Goal: Task Accomplishment & Management: Use online tool/utility

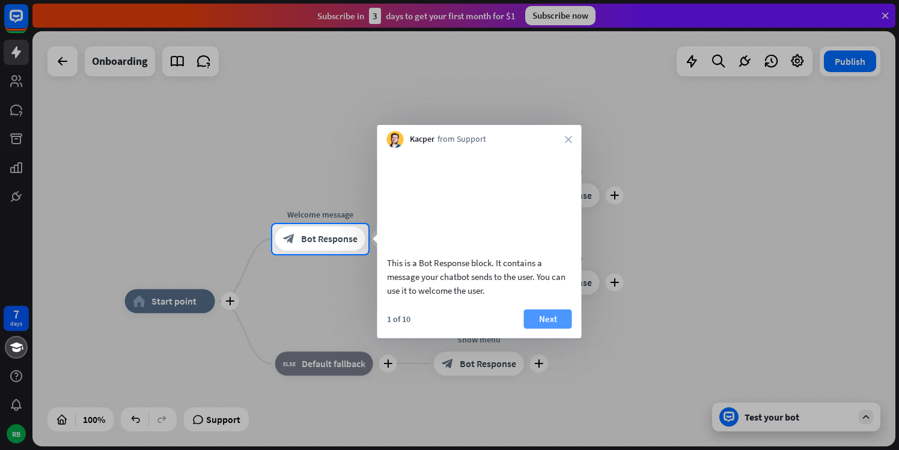
click at [550, 329] on button "Next" at bounding box center [548, 319] width 48 height 19
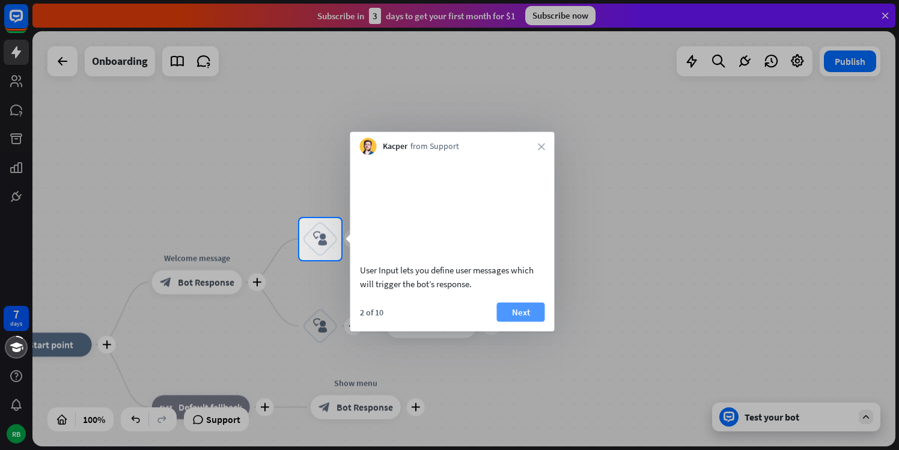
click at [522, 322] on button "Next" at bounding box center [521, 311] width 48 height 19
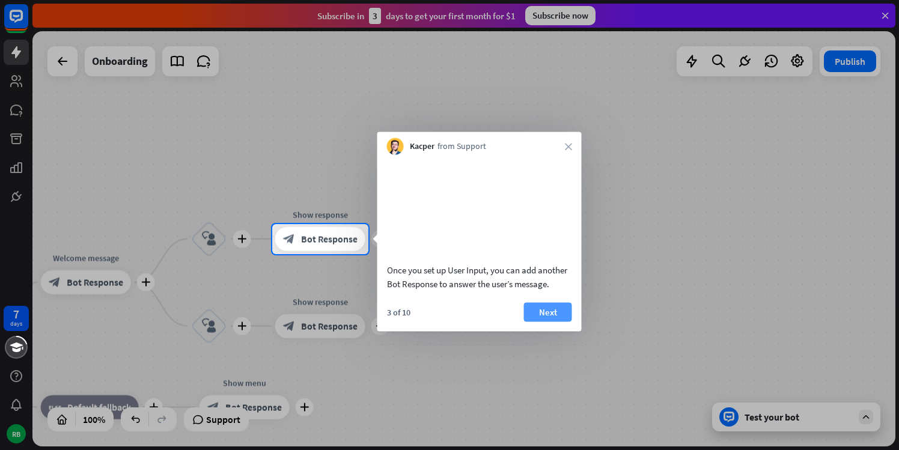
click at [545, 322] on button "Next" at bounding box center [548, 311] width 48 height 19
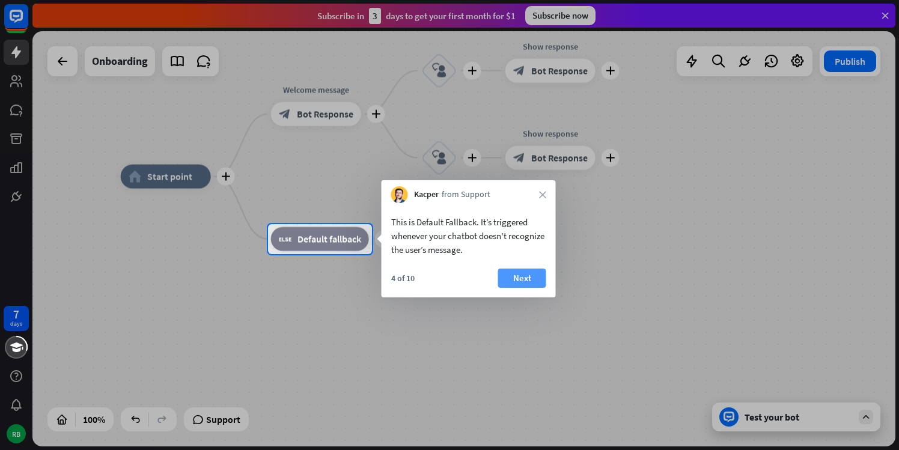
click at [522, 283] on button "Next" at bounding box center [522, 278] width 48 height 19
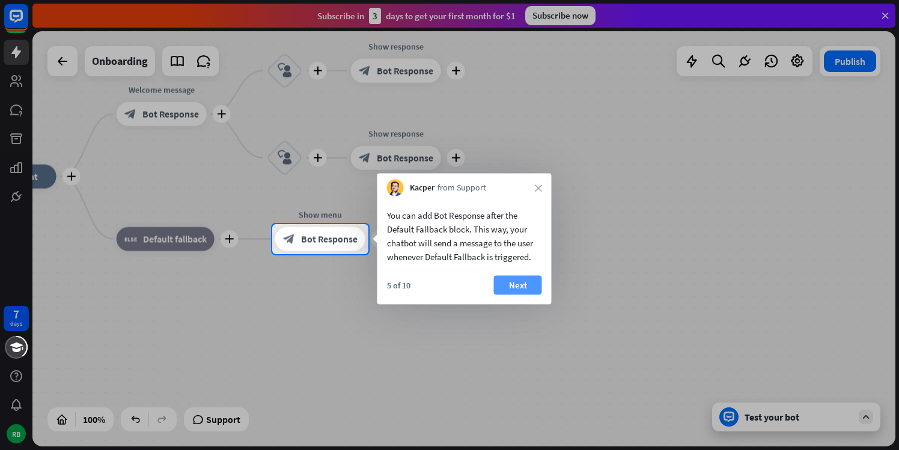
click at [524, 280] on button "Next" at bounding box center [518, 285] width 48 height 19
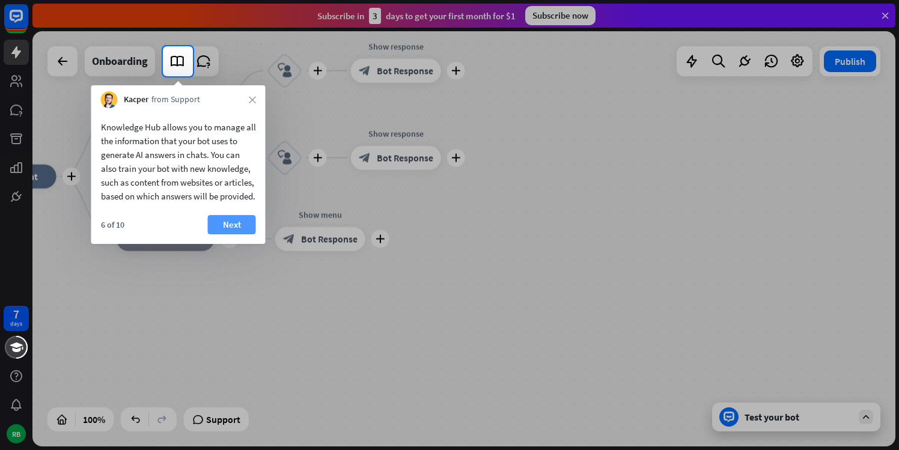
click at [228, 234] on button "Next" at bounding box center [232, 224] width 48 height 19
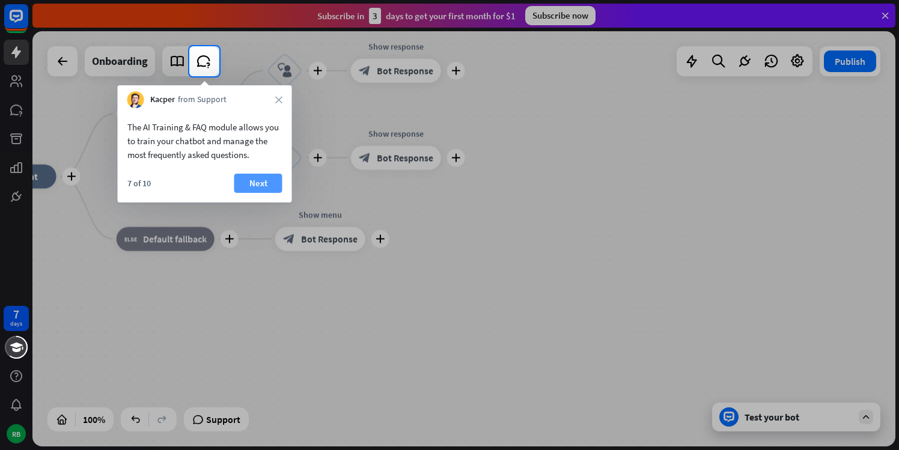
click at [266, 185] on button "Next" at bounding box center [258, 183] width 48 height 19
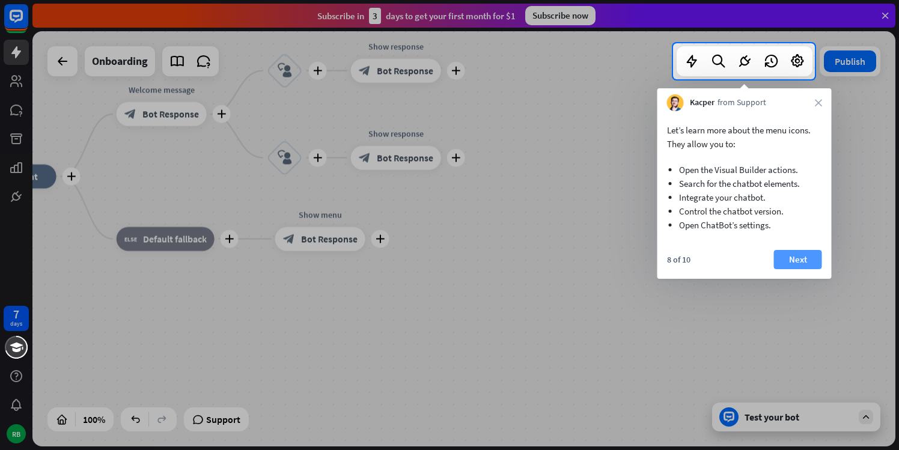
click at [791, 259] on button "Next" at bounding box center [798, 259] width 48 height 19
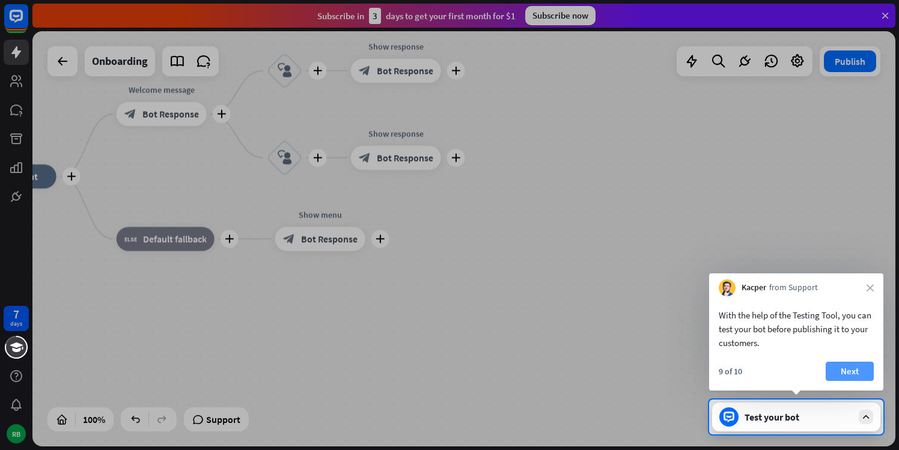
click at [844, 369] on button "Next" at bounding box center [850, 371] width 48 height 19
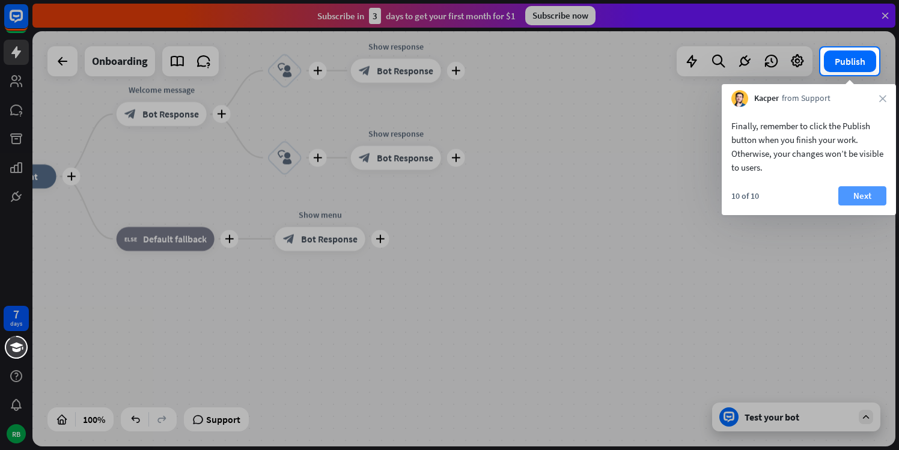
click at [861, 195] on button "Next" at bounding box center [863, 195] width 48 height 19
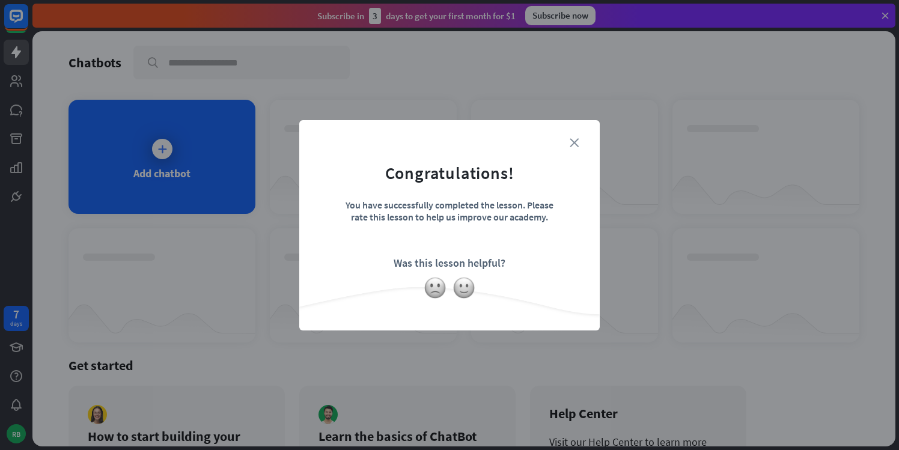
click at [573, 141] on icon "close" at bounding box center [574, 142] width 9 height 9
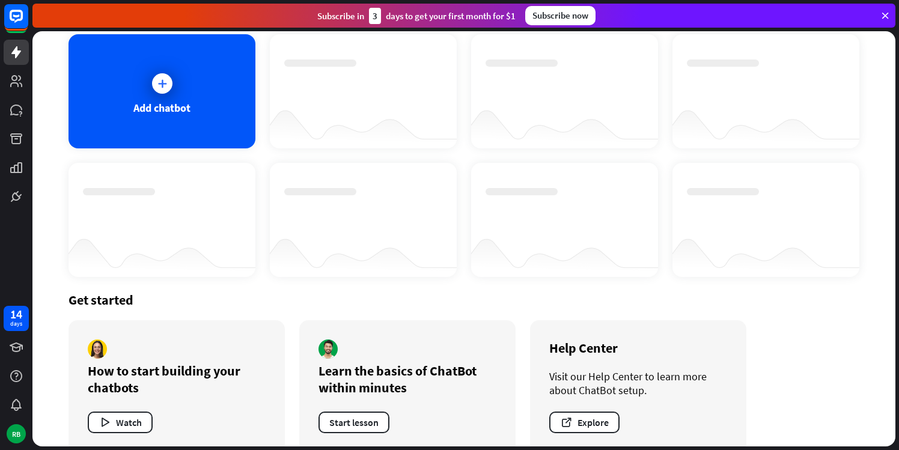
scroll to position [85, 0]
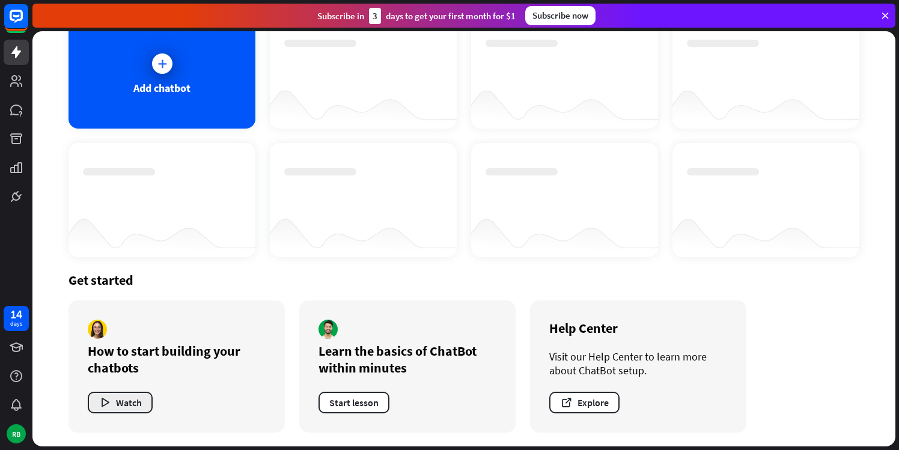
click at [108, 401] on icon "button" at bounding box center [105, 403] width 13 height 13
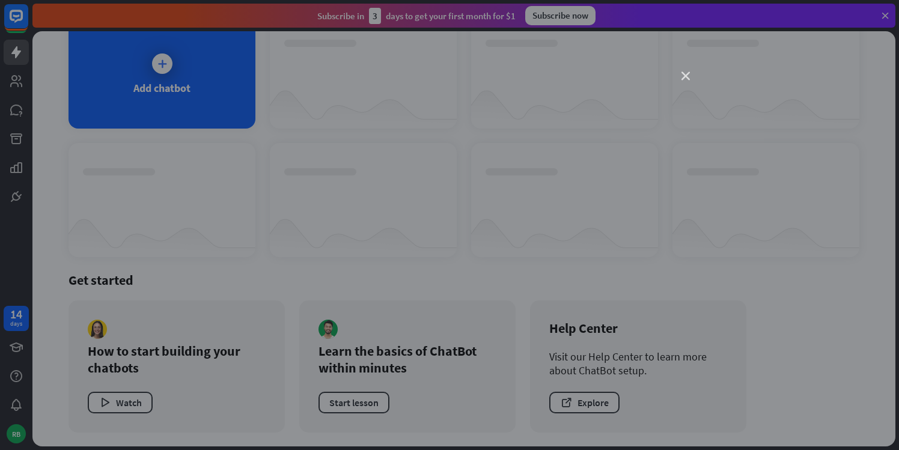
click at [688, 73] on icon "close" at bounding box center [686, 76] width 8 height 8
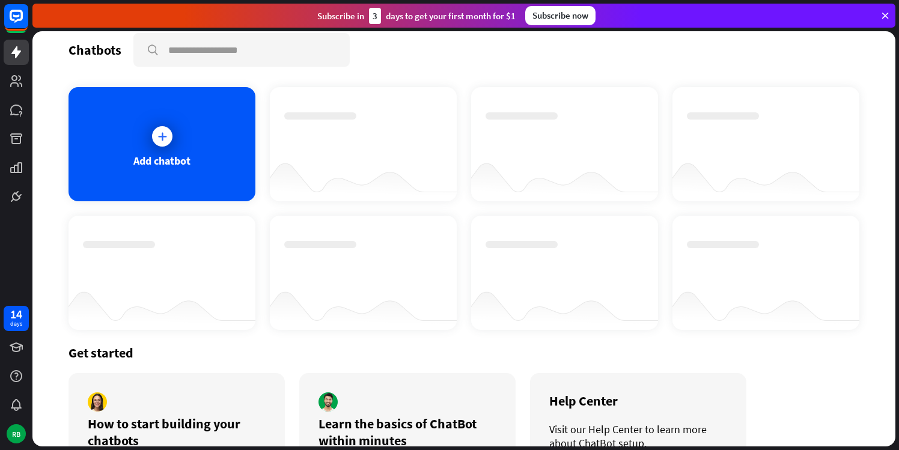
scroll to position [0, 0]
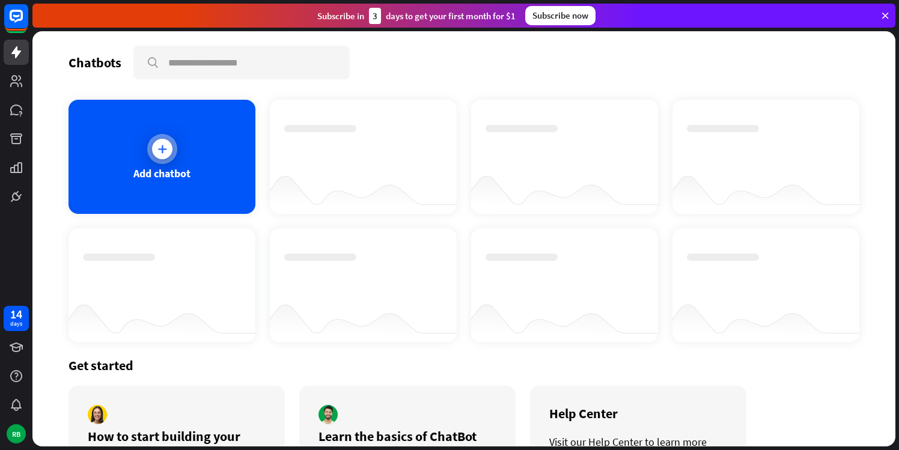
click at [155, 145] on div at bounding box center [162, 149] width 20 height 20
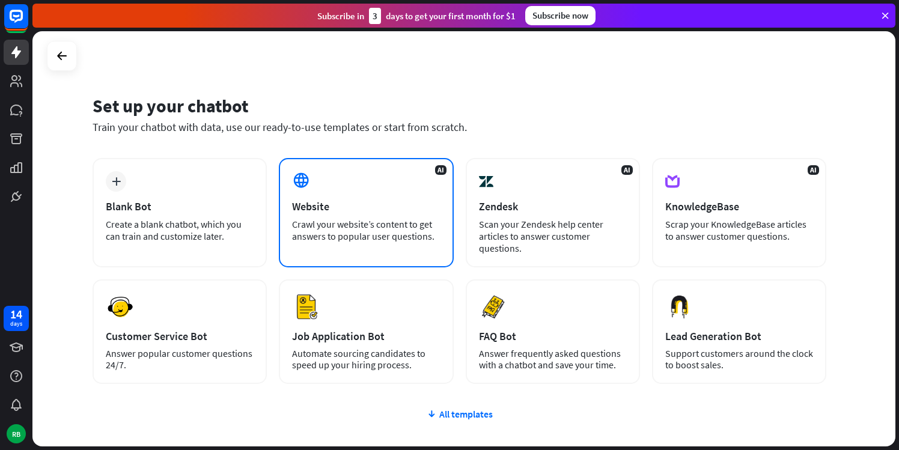
click at [308, 189] on div at bounding box center [302, 181] width 20 height 20
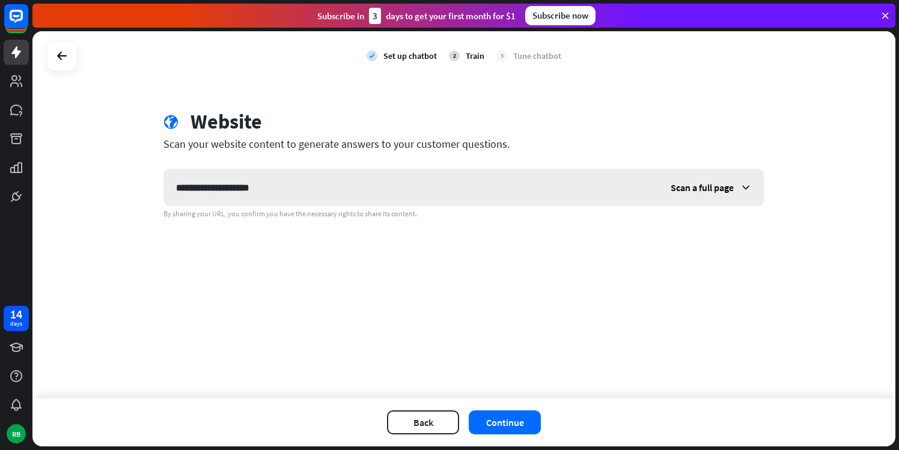
type input "**********"
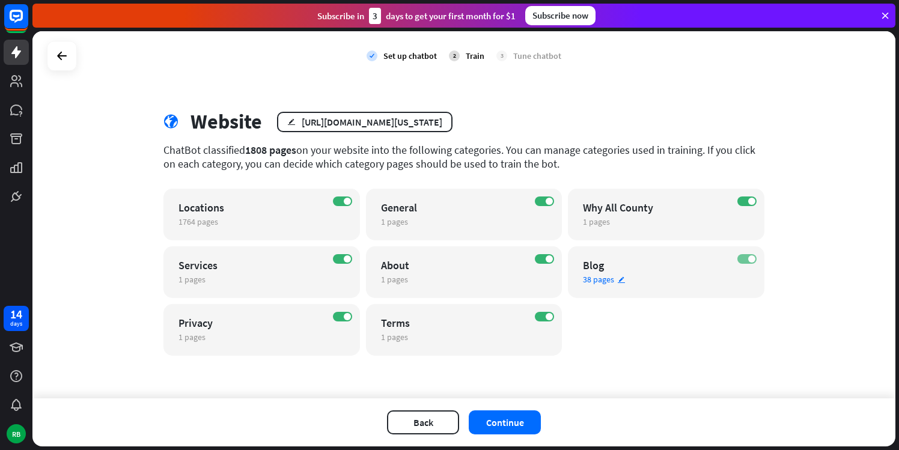
click at [744, 260] on label "ON" at bounding box center [747, 259] width 19 height 10
click at [508, 421] on button "Continue" at bounding box center [505, 423] width 72 height 24
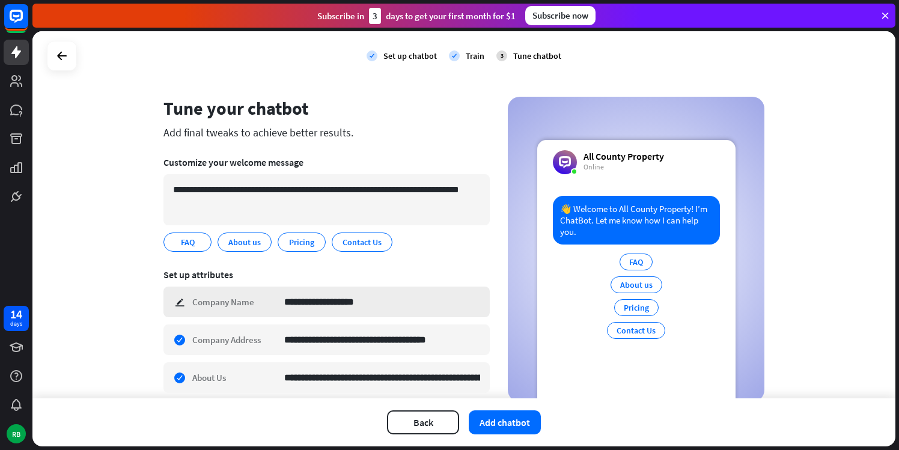
scroll to position [16, 0]
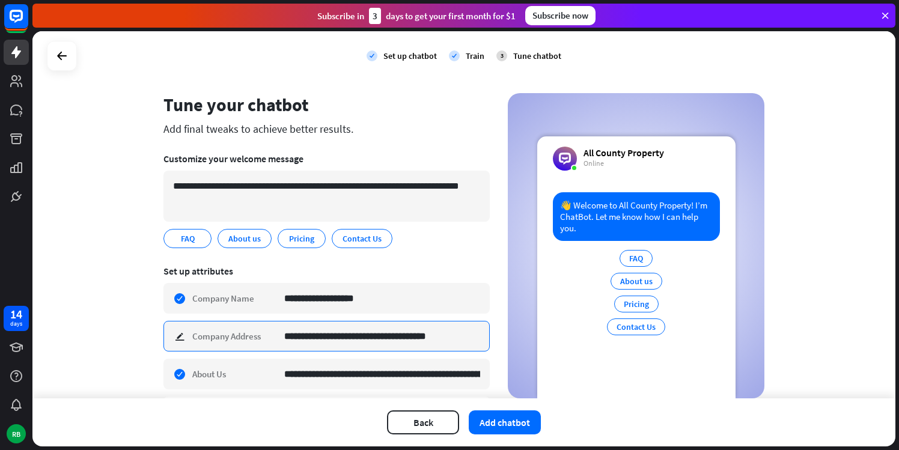
click at [296, 336] on input "**********" at bounding box center [382, 336] width 196 height 29
click at [307, 335] on input "**********" at bounding box center [382, 336] width 196 height 29
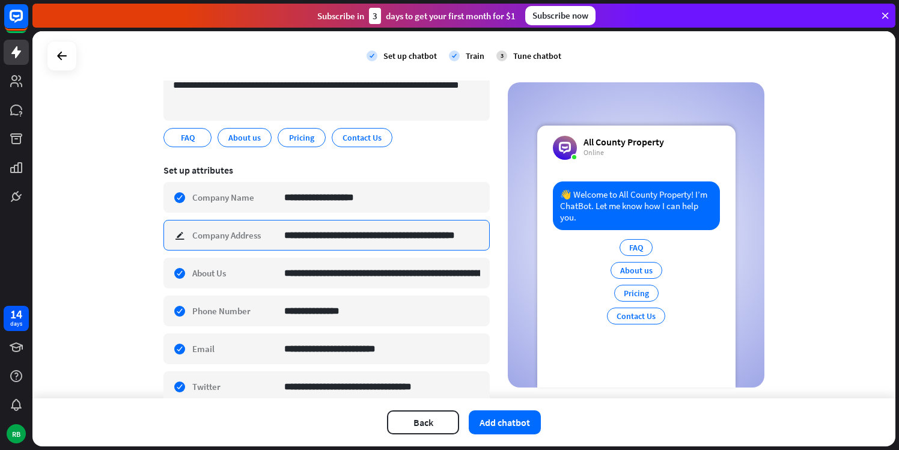
scroll to position [153, 0]
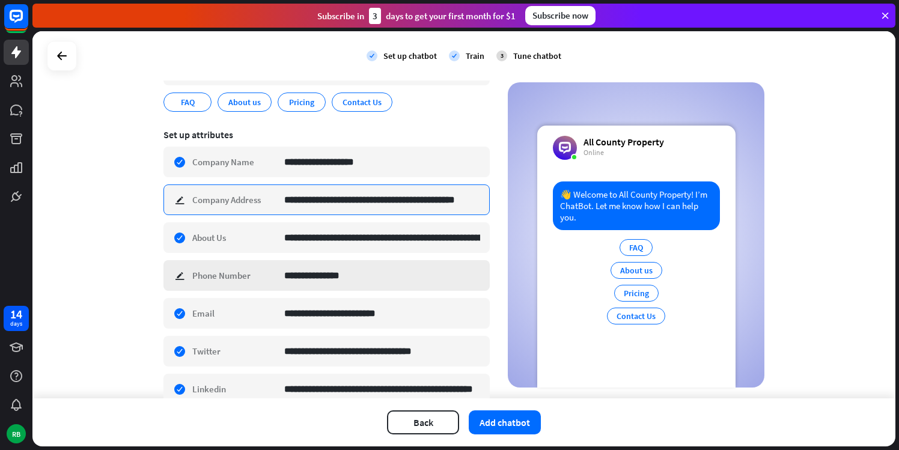
type input "**********"
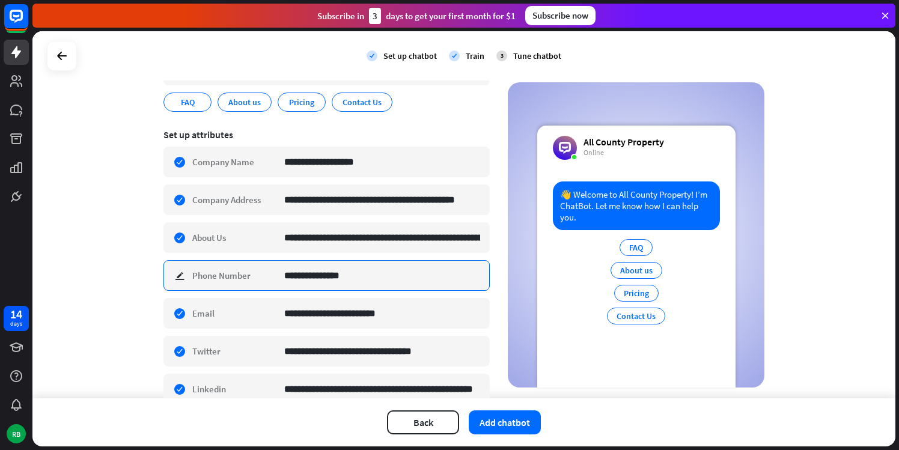
click at [346, 277] on input "**********" at bounding box center [382, 275] width 196 height 29
type input "*"
type input "**********"
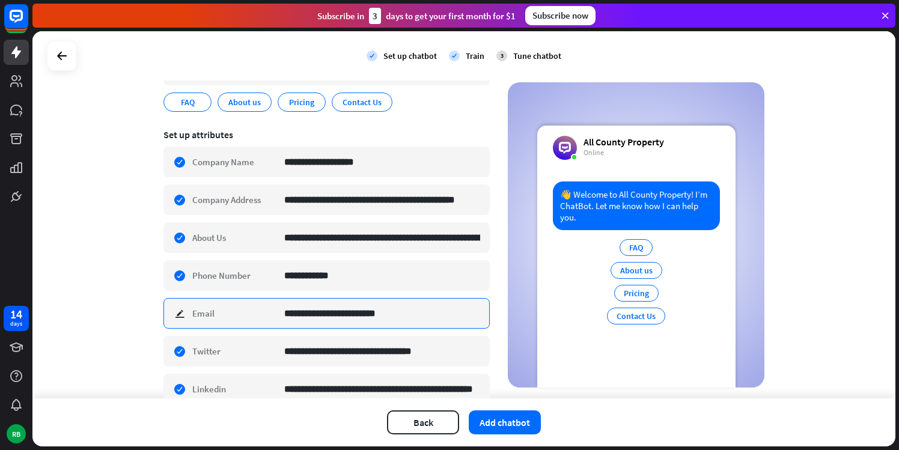
click at [368, 308] on input "**********" at bounding box center [382, 313] width 196 height 29
click at [379, 310] on input "**********" at bounding box center [382, 313] width 196 height 29
type input "**********"
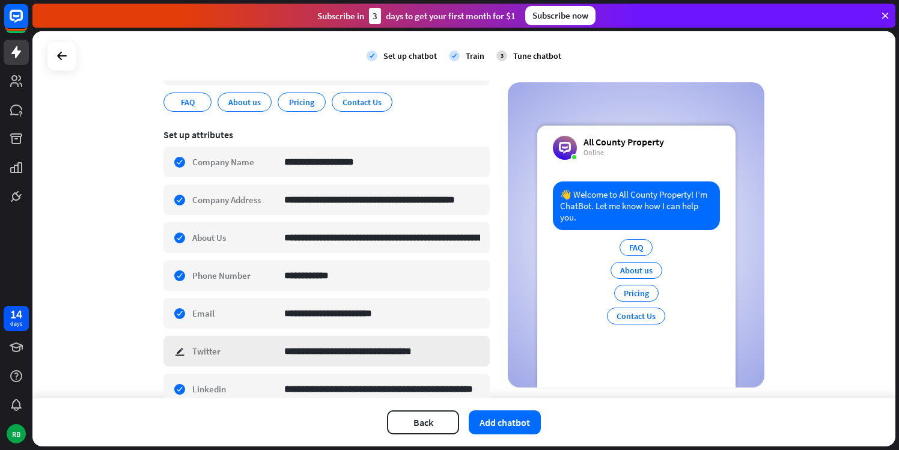
click at [180, 350] on div "**********" at bounding box center [327, 351] width 326 height 31
click at [181, 355] on div "**********" at bounding box center [327, 351] width 326 height 31
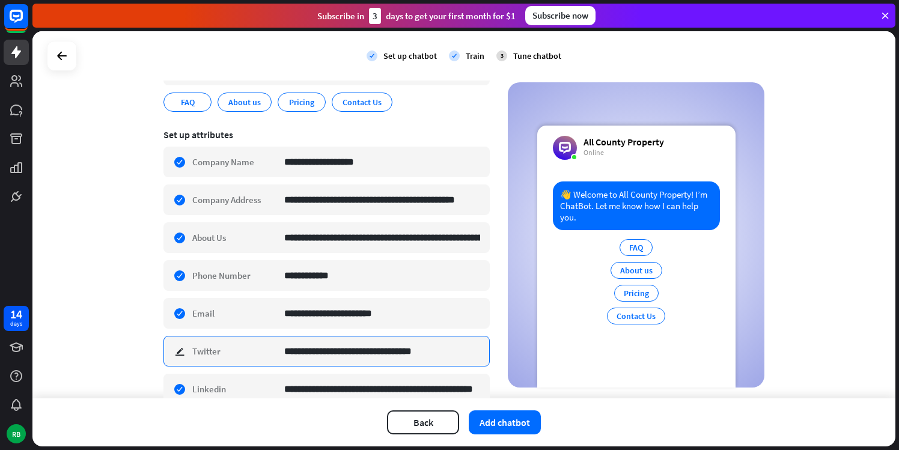
click at [340, 352] on input "**********" at bounding box center [382, 351] width 196 height 29
click at [343, 351] on input "**********" at bounding box center [382, 351] width 196 height 29
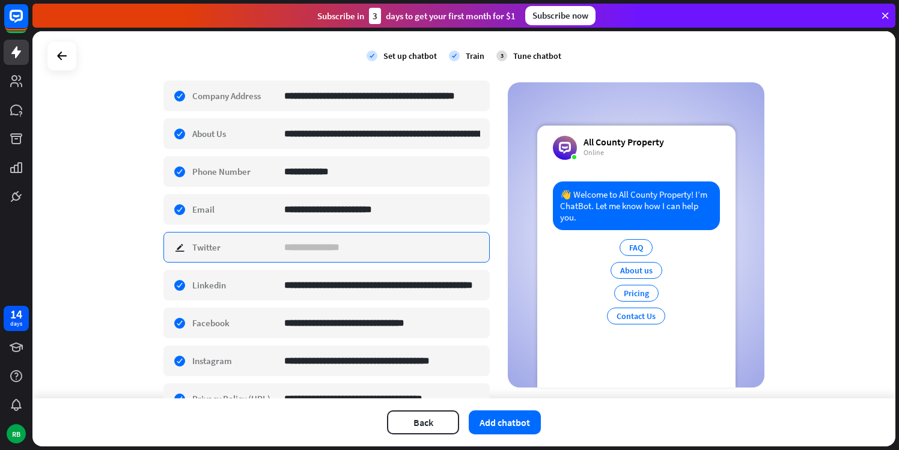
scroll to position [336, 0]
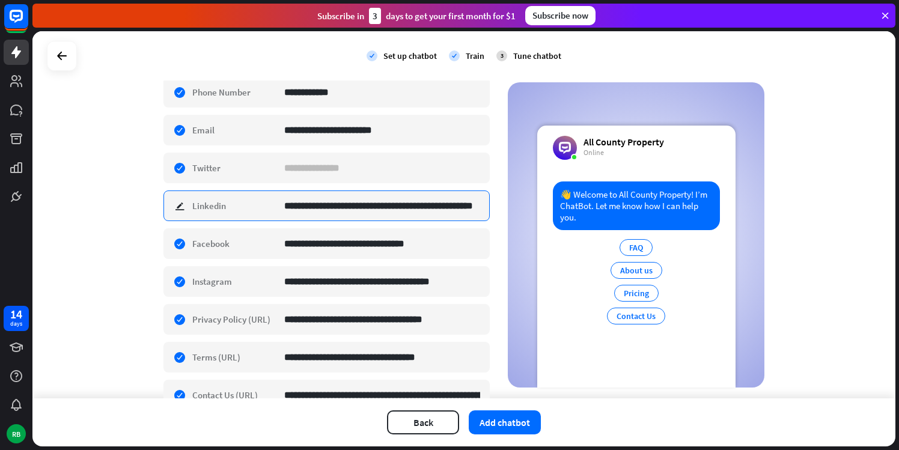
click at [346, 203] on input "**********" at bounding box center [382, 205] width 196 height 29
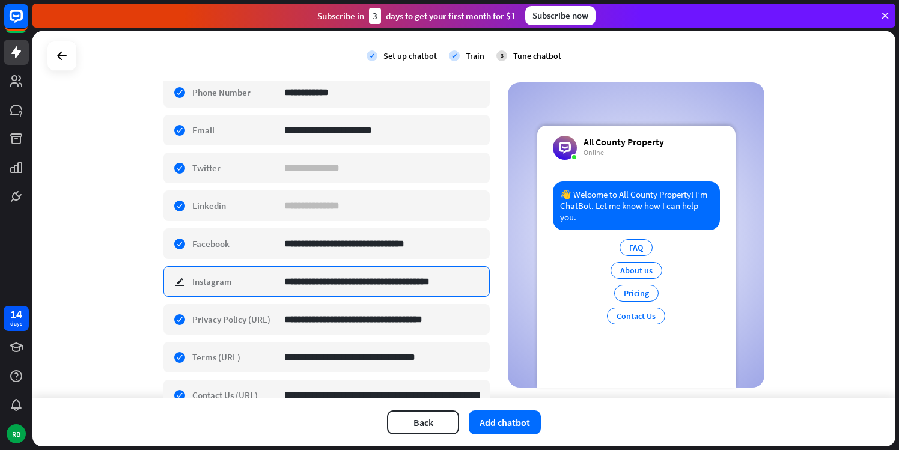
click at [331, 281] on input "**********" at bounding box center [382, 281] width 196 height 29
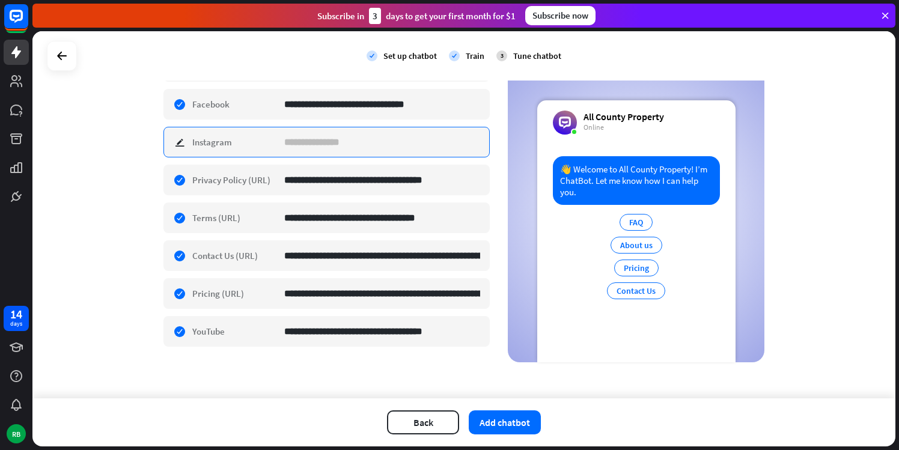
scroll to position [478, 0]
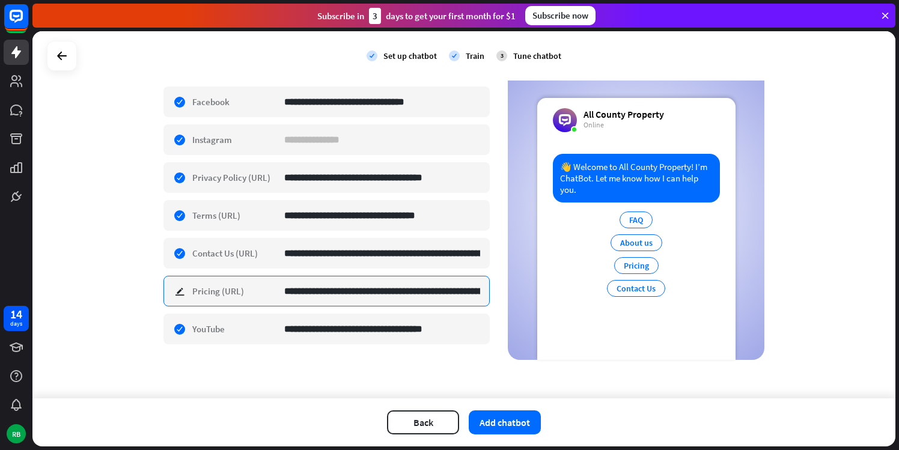
click at [415, 291] on input "**********" at bounding box center [382, 291] width 196 height 29
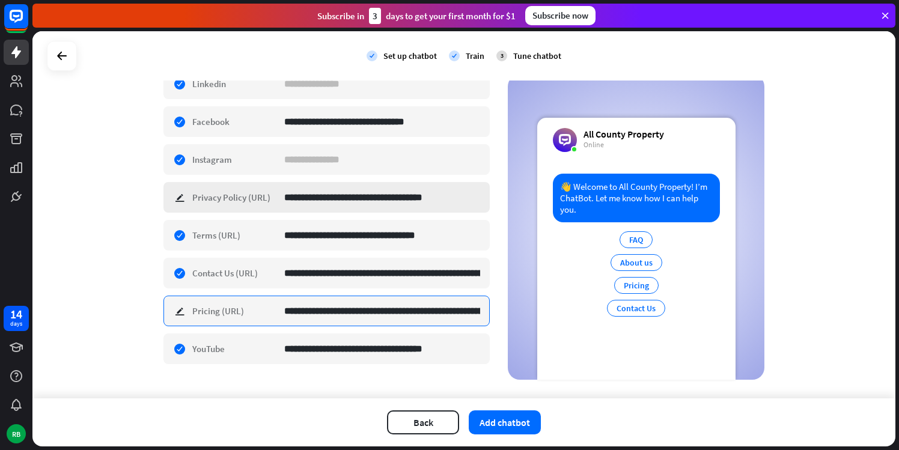
scroll to position [462, 0]
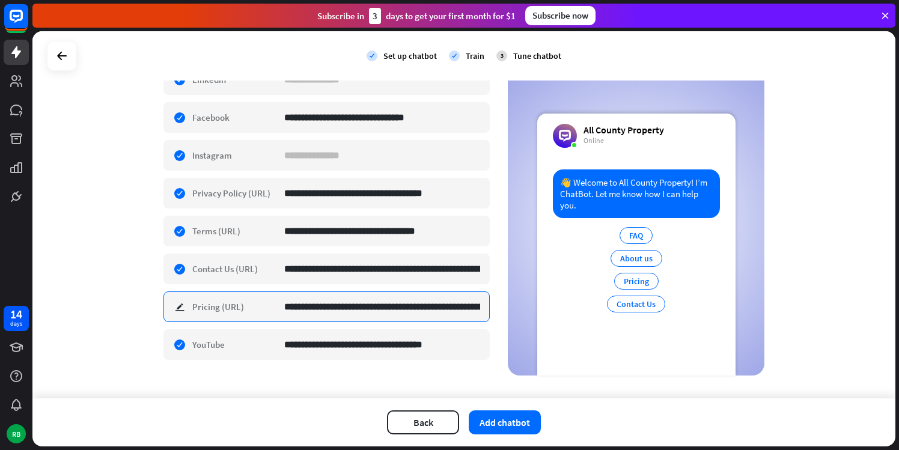
click at [358, 309] on input "**********" at bounding box center [382, 306] width 196 height 29
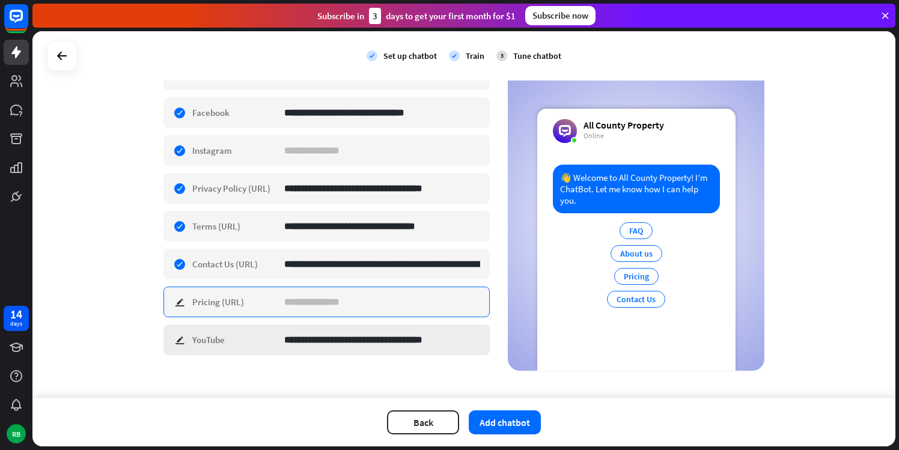
scroll to position [468, 0]
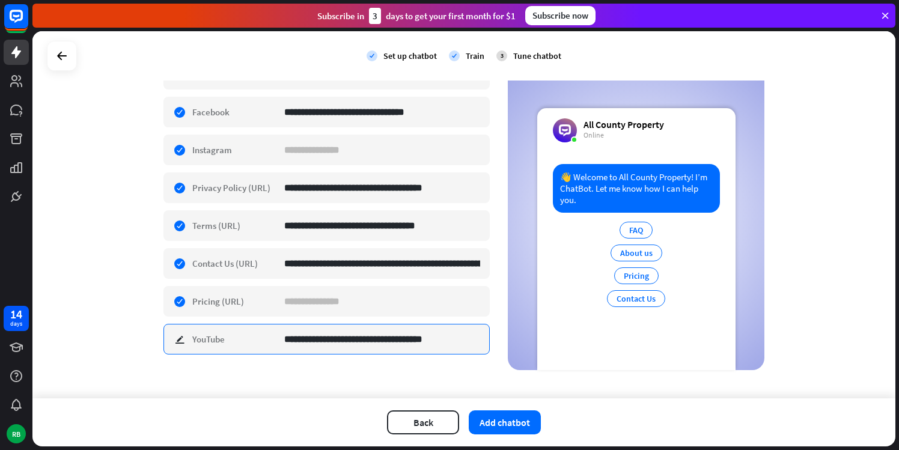
click at [350, 338] on input "**********" at bounding box center [382, 339] width 196 height 29
click at [387, 340] on input "**********" at bounding box center [382, 339] width 196 height 29
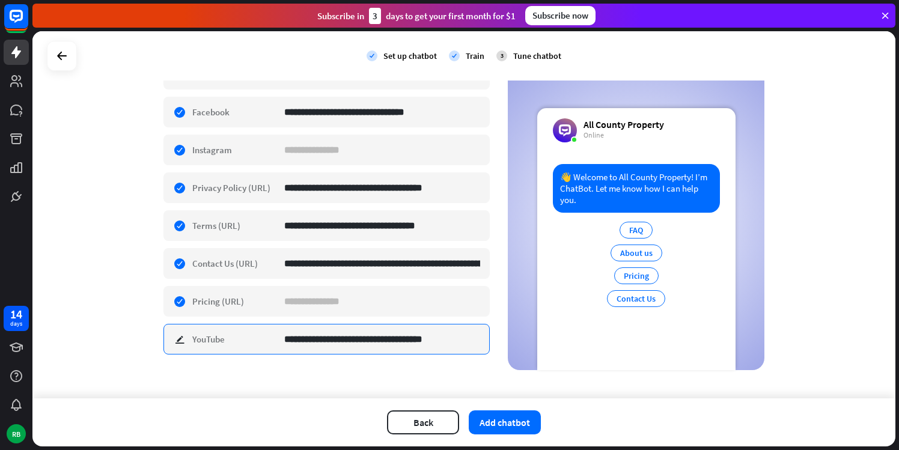
click at [387, 340] on input "**********" at bounding box center [382, 339] width 196 height 29
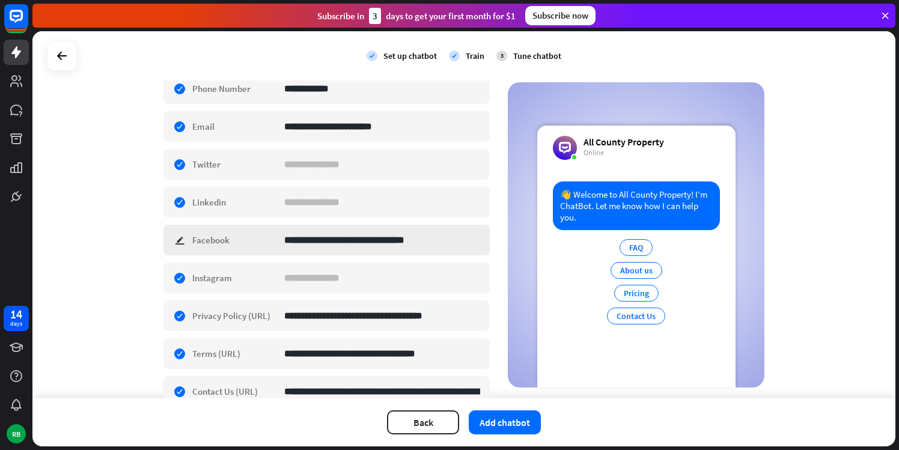
scroll to position [478, 0]
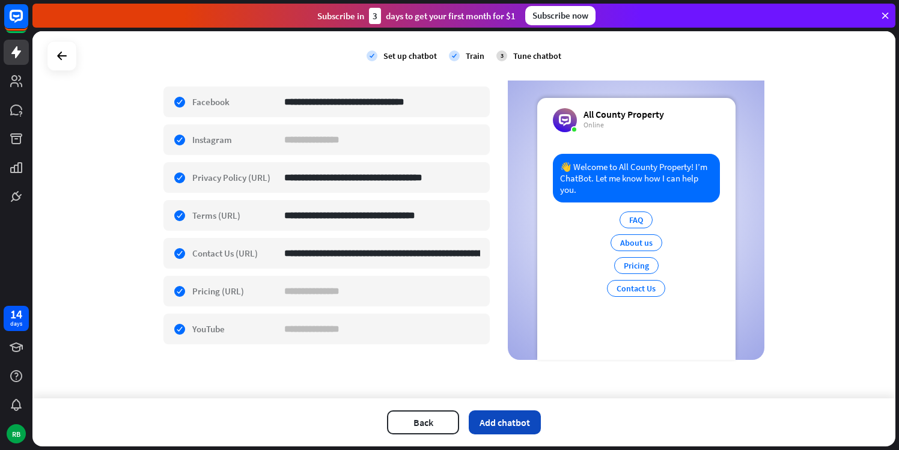
click at [498, 415] on button "Add chatbot" at bounding box center [505, 423] width 72 height 24
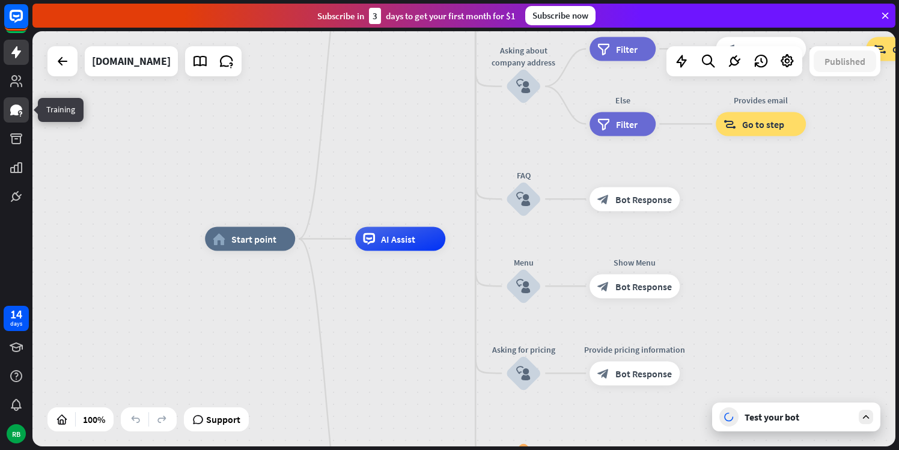
click at [13, 115] on icon at bounding box center [16, 110] width 14 height 14
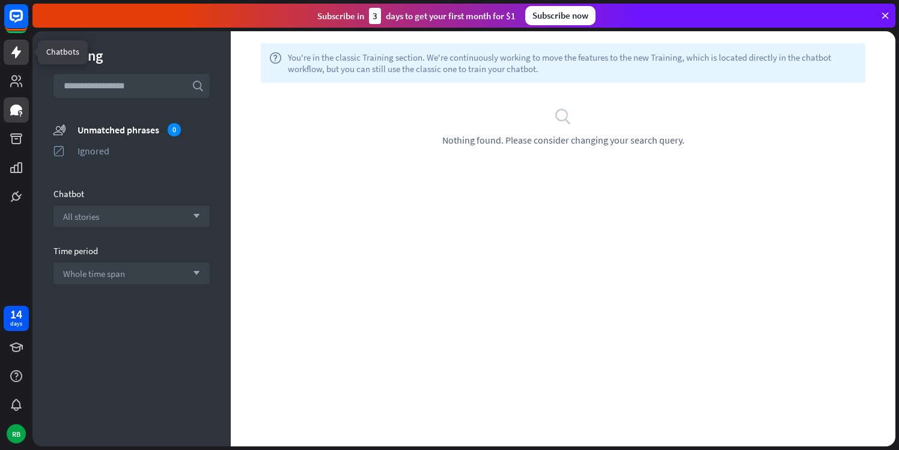
click at [12, 52] on icon at bounding box center [16, 52] width 10 height 12
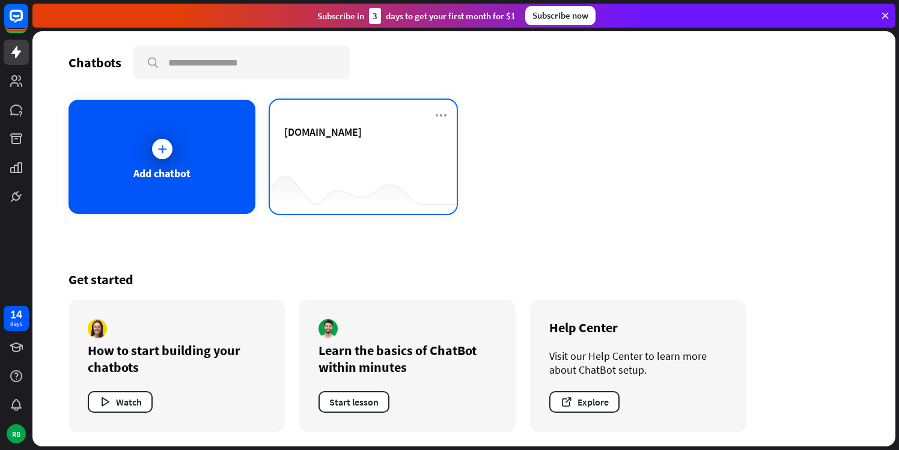
click at [362, 132] on span "[DOMAIN_NAME]" at bounding box center [323, 132] width 78 height 14
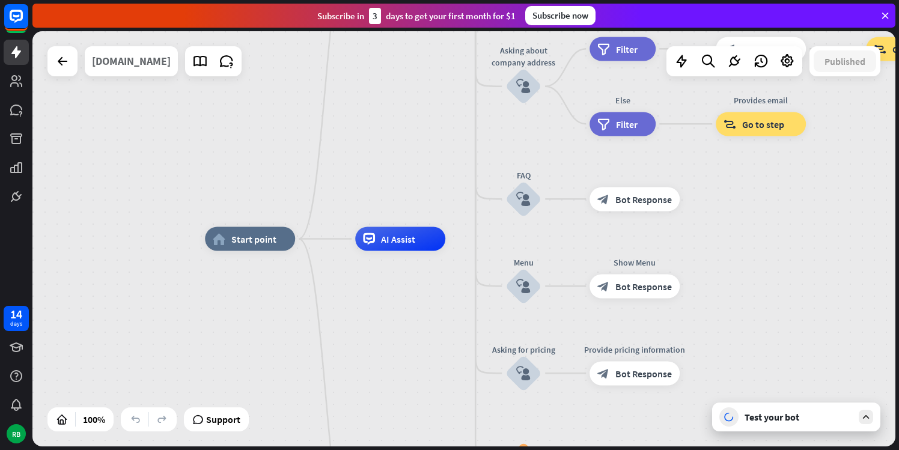
click at [168, 66] on div "[DOMAIN_NAME]" at bounding box center [131, 61] width 79 height 30
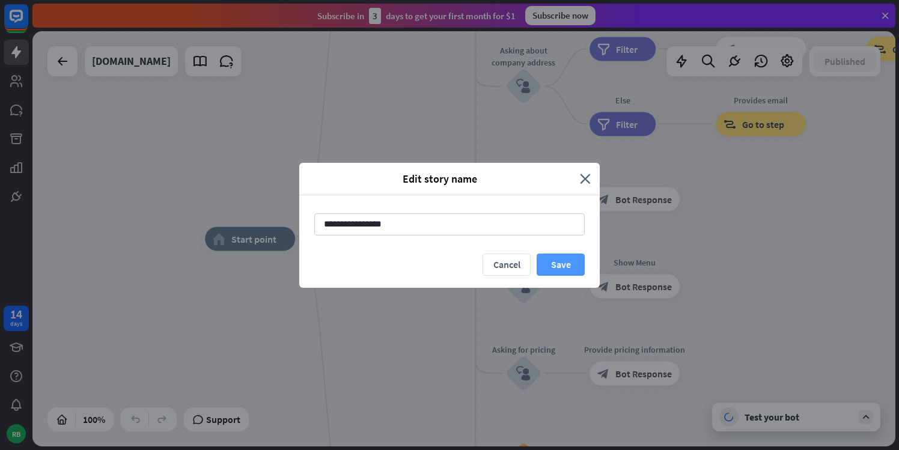
type input "**********"
click at [556, 270] on button "Save" at bounding box center [561, 265] width 48 height 22
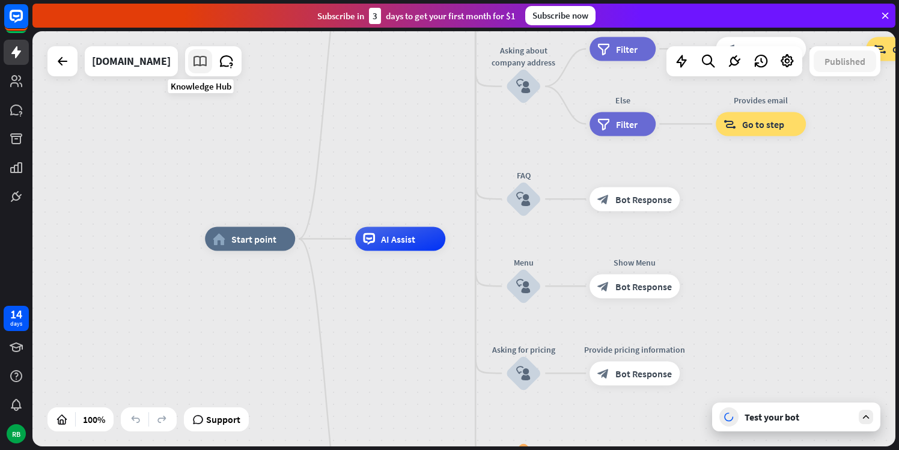
click at [199, 55] on icon at bounding box center [200, 61] width 16 height 16
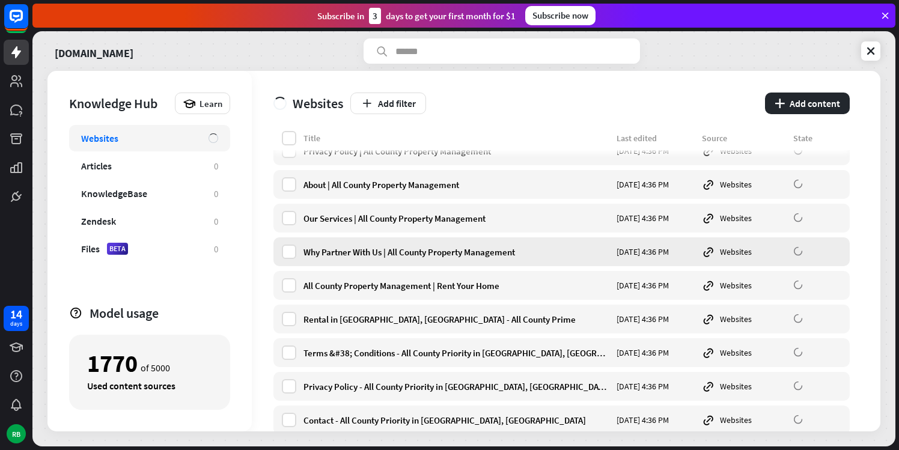
scroll to position [78, 0]
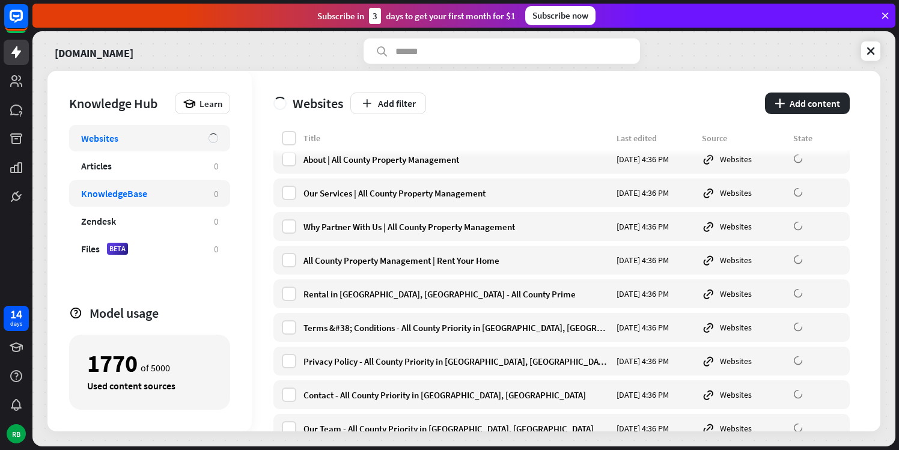
click at [118, 193] on div "KnowledgeBase" at bounding box center [114, 194] width 66 height 12
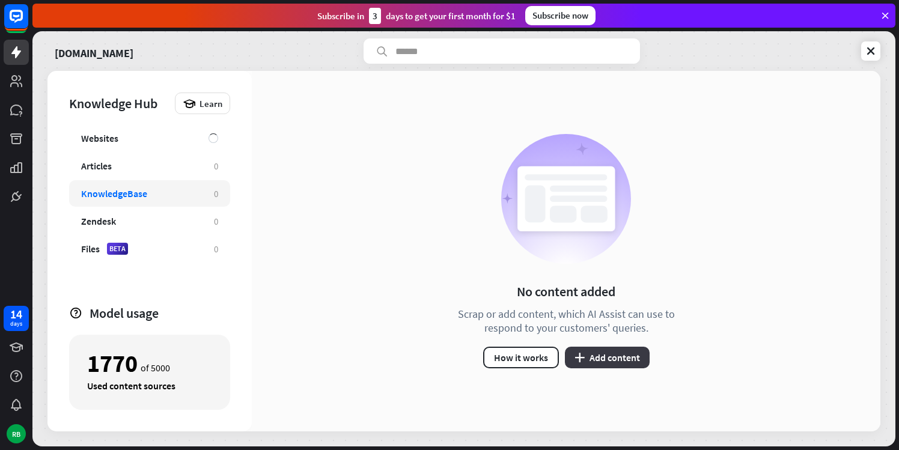
click at [614, 362] on button "plus Add content" at bounding box center [607, 358] width 85 height 22
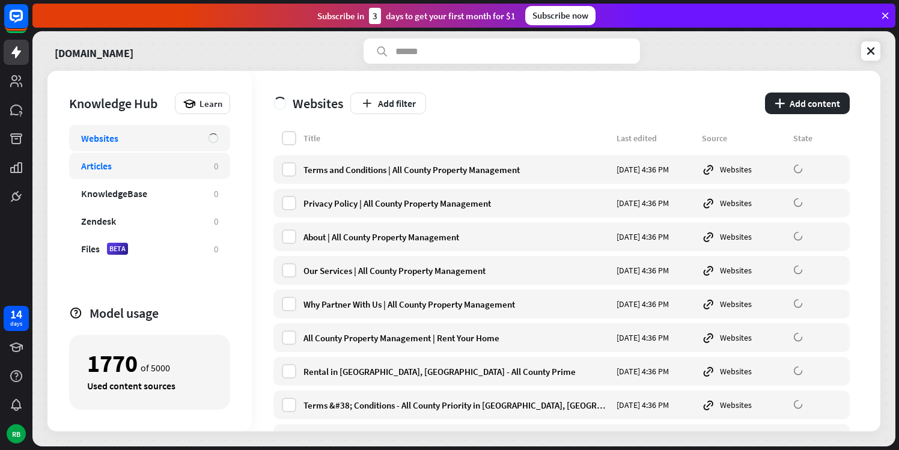
click at [110, 168] on div "Articles" at bounding box center [96, 166] width 31 height 12
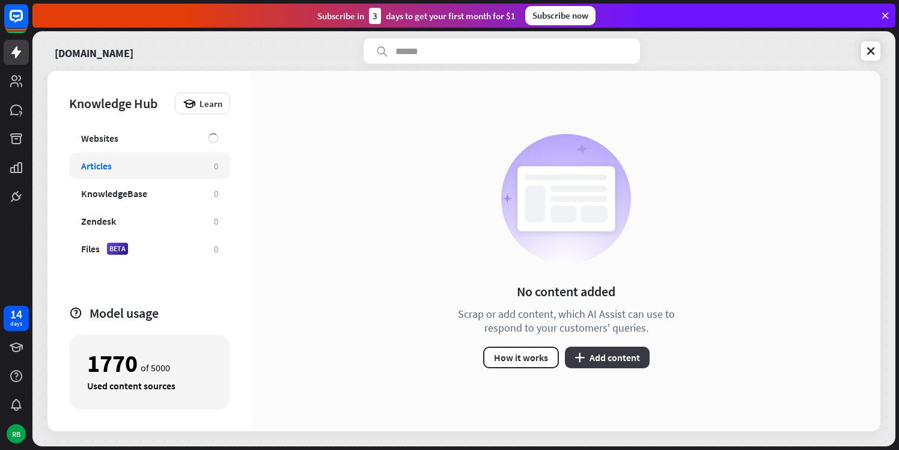
click at [600, 356] on button "plus Add content" at bounding box center [607, 358] width 85 height 22
click at [90, 247] on div "Files" at bounding box center [90, 249] width 19 height 12
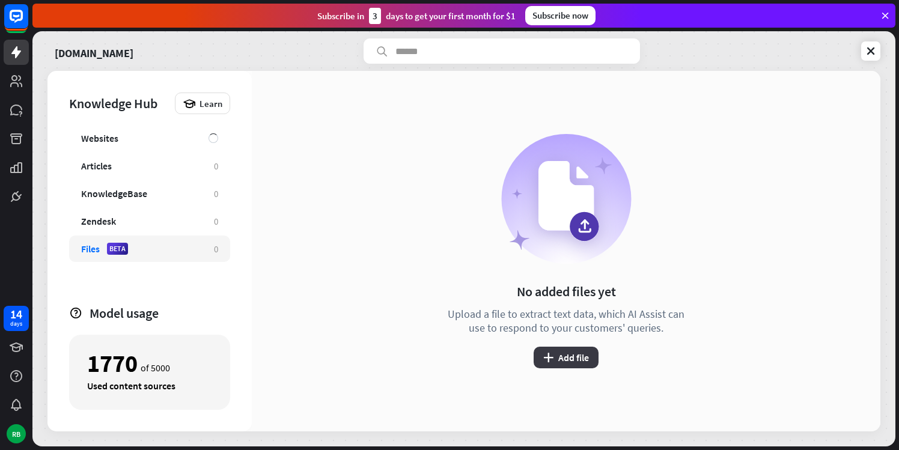
click at [570, 358] on button "plus Add file" at bounding box center [566, 358] width 65 height 22
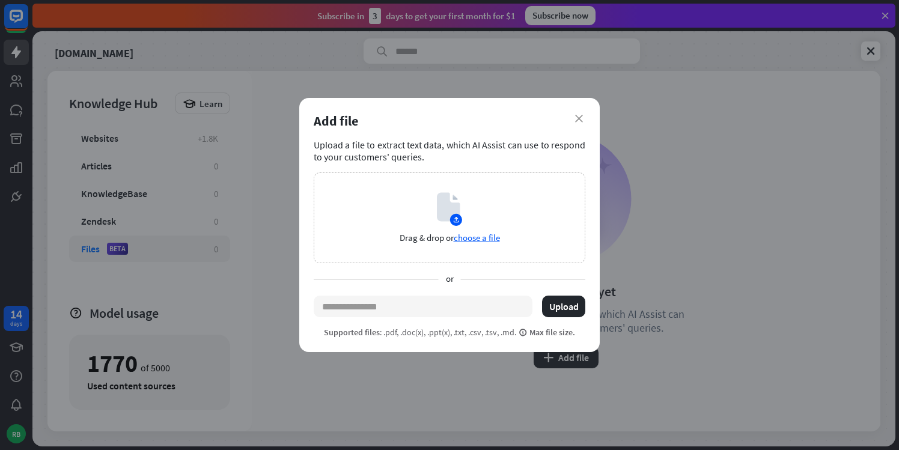
click at [583, 118] on div "Add file" at bounding box center [450, 120] width 272 height 17
click at [579, 117] on icon "close" at bounding box center [579, 119] width 8 height 8
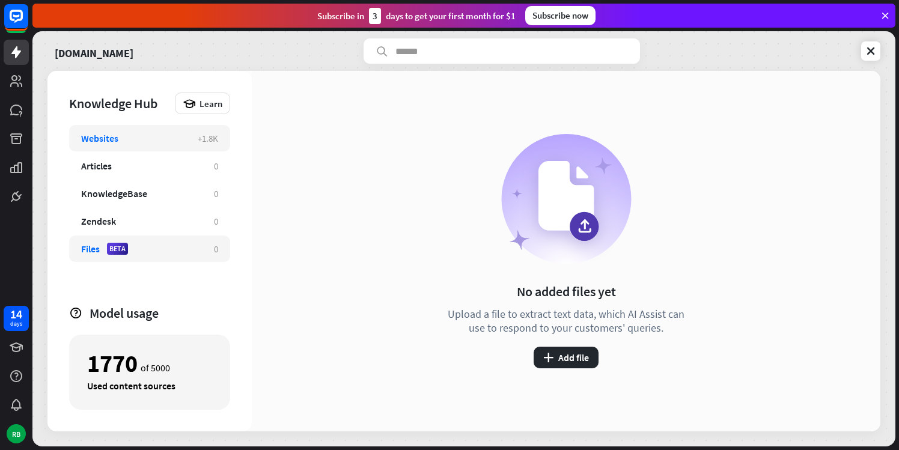
click at [99, 137] on div "Websites" at bounding box center [99, 138] width 37 height 12
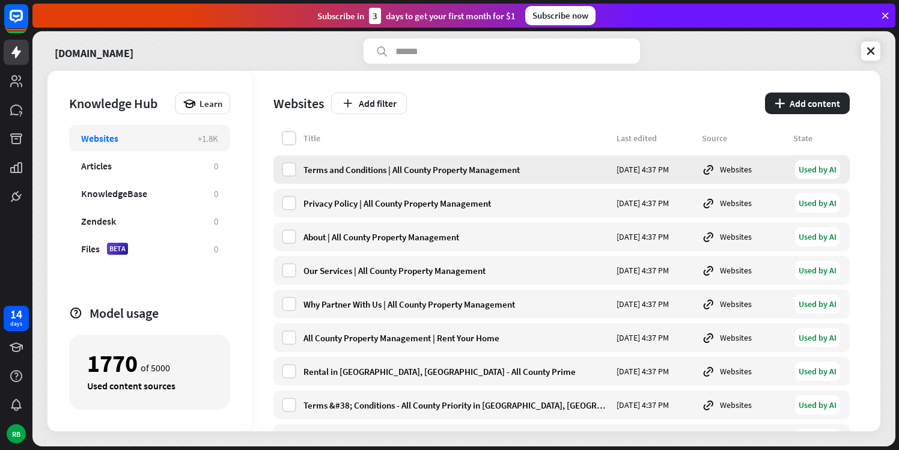
click at [452, 169] on div "Terms and Conditions | All County Property Management" at bounding box center [457, 169] width 306 height 11
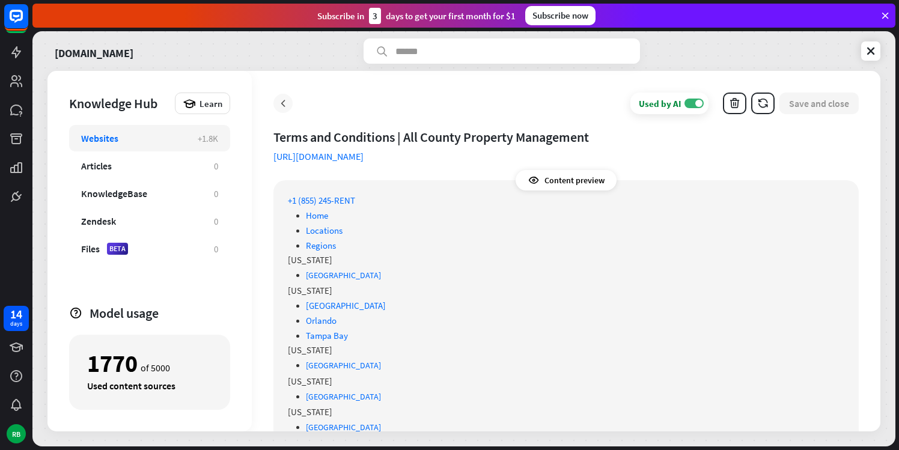
click at [281, 99] on icon at bounding box center [283, 103] width 12 height 12
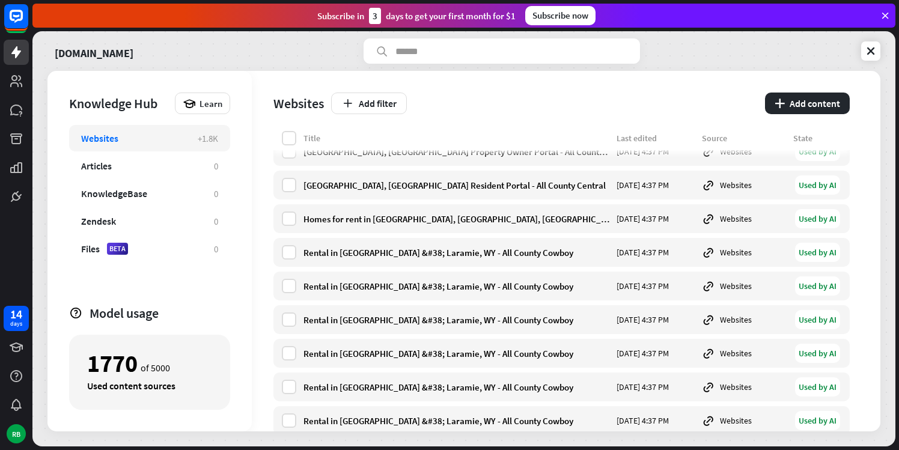
scroll to position [1847, 0]
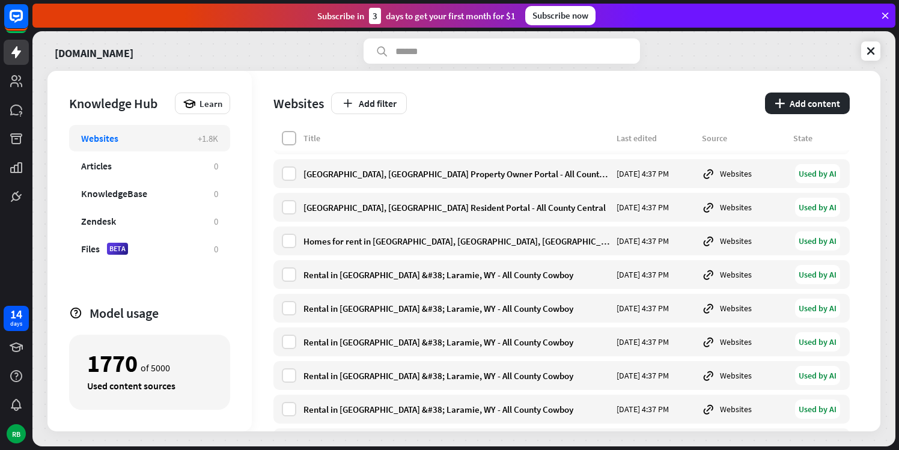
click at [291, 139] on label at bounding box center [289, 138] width 14 height 14
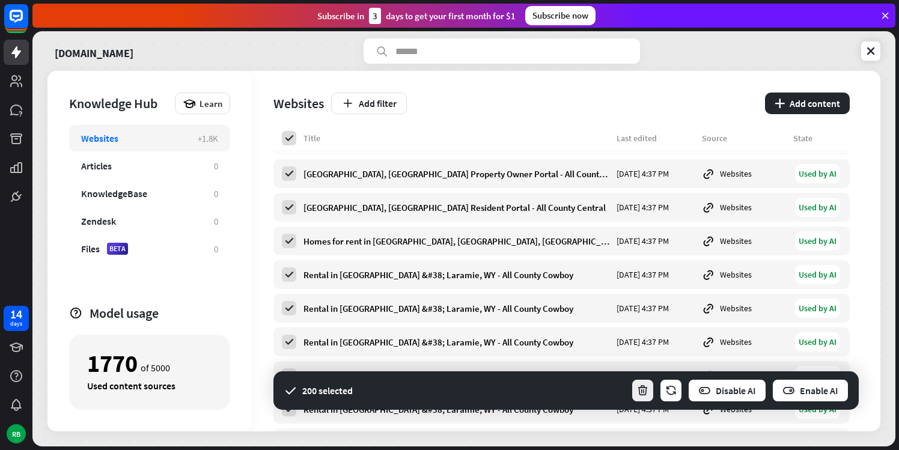
click at [641, 391] on icon "button" at bounding box center [643, 391] width 13 height 13
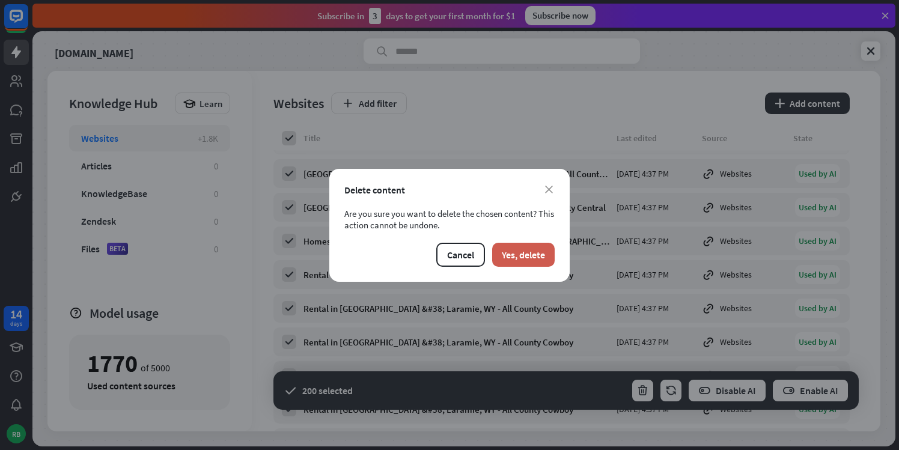
click at [513, 253] on button "Yes, delete" at bounding box center [523, 255] width 63 height 24
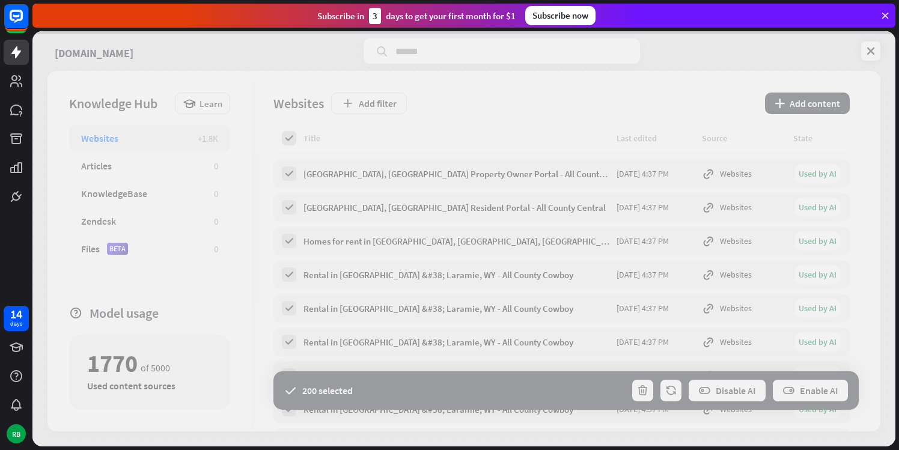
scroll to position [0, 0]
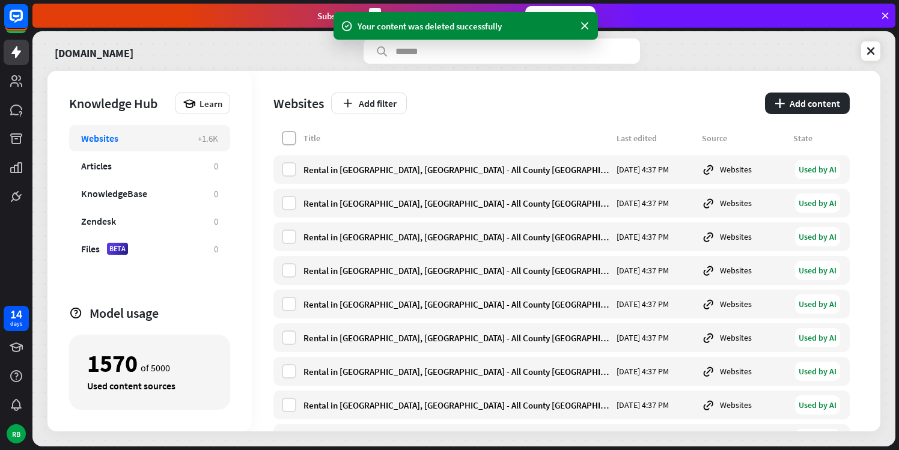
click at [286, 139] on label at bounding box center [289, 138] width 14 height 14
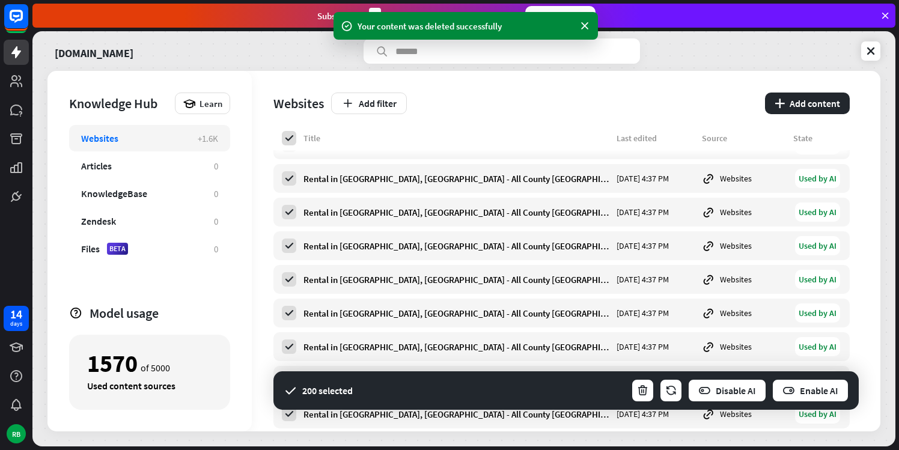
scroll to position [1374, 0]
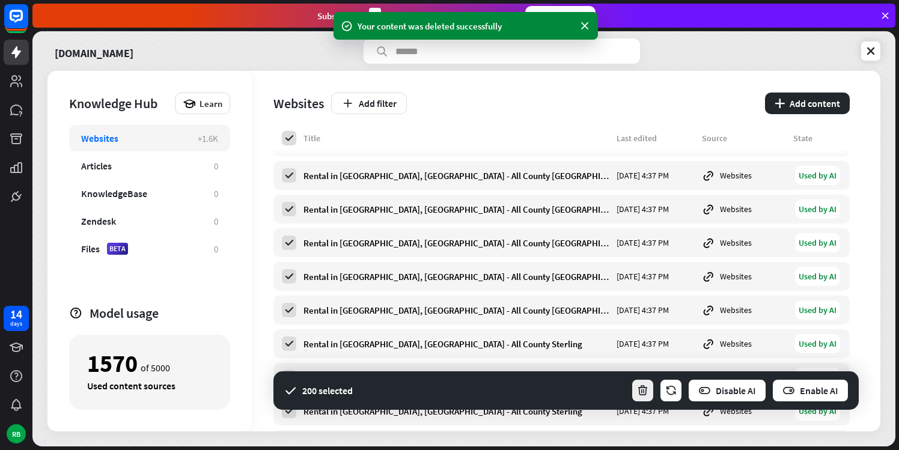
click at [644, 387] on icon "button" at bounding box center [643, 391] width 13 height 13
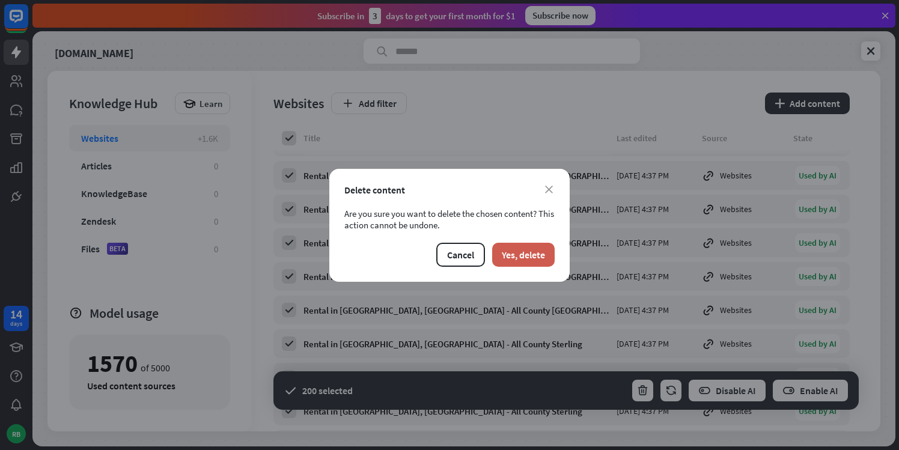
click at [508, 254] on button "Yes, delete" at bounding box center [523, 255] width 63 height 24
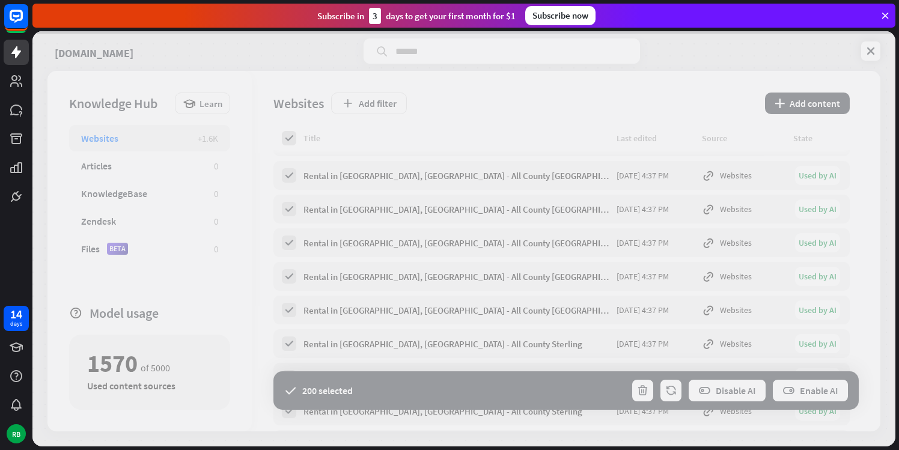
scroll to position [0, 0]
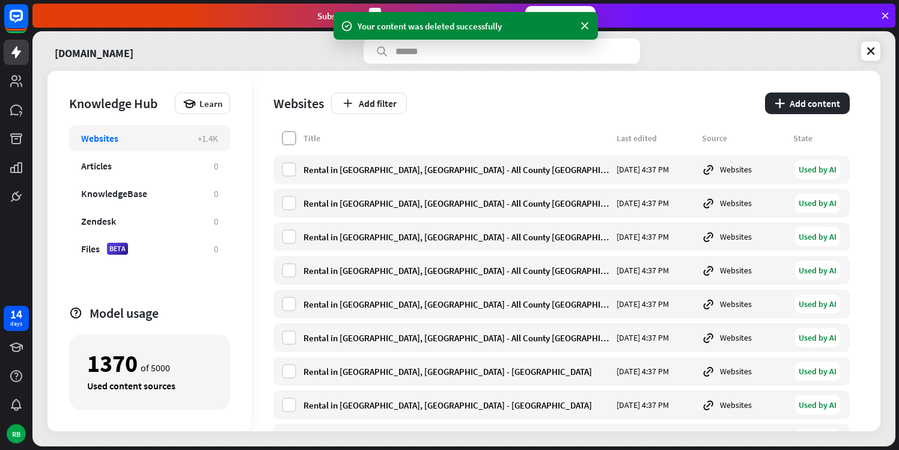
click at [283, 140] on label at bounding box center [289, 138] width 14 height 14
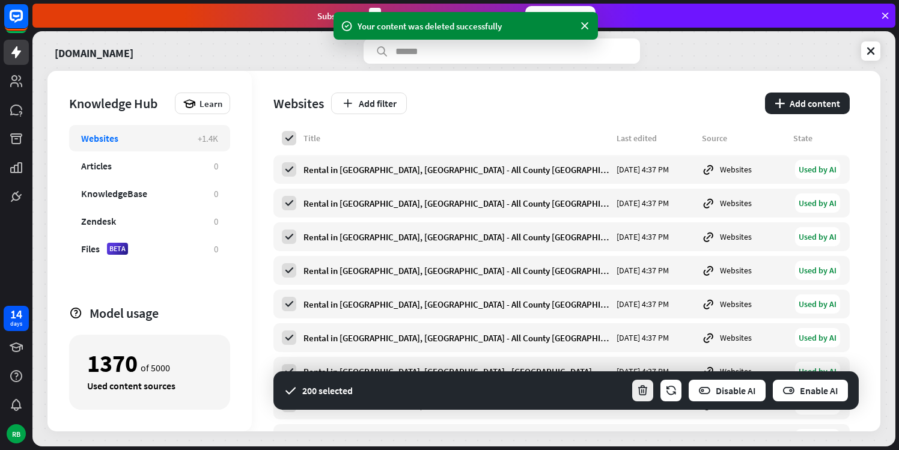
click at [641, 391] on icon "button" at bounding box center [643, 391] width 13 height 13
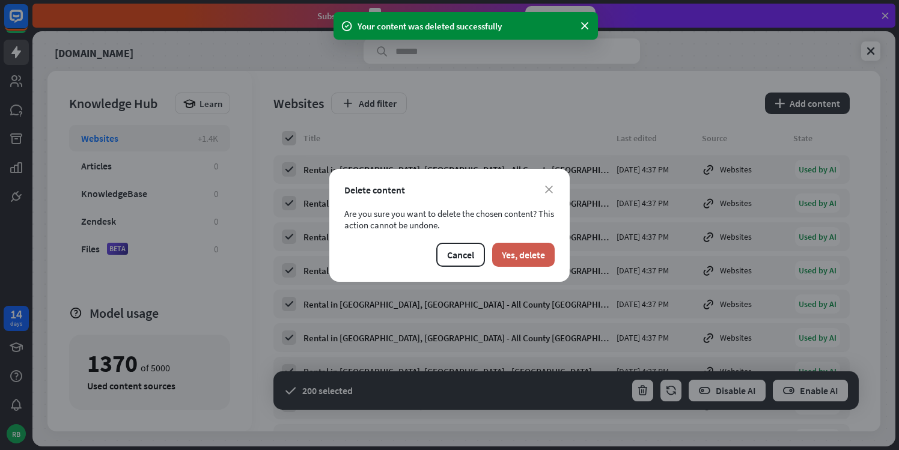
click at [519, 255] on button "Yes, delete" at bounding box center [523, 255] width 63 height 24
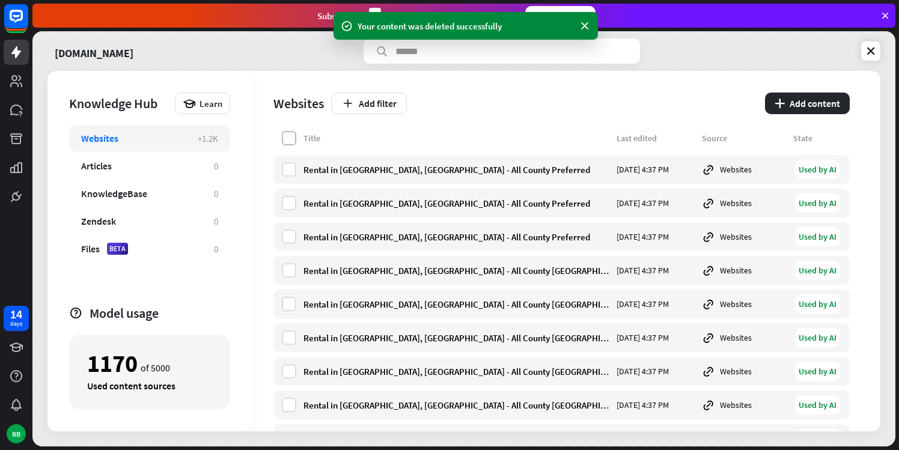
click at [286, 140] on label at bounding box center [289, 138] width 14 height 14
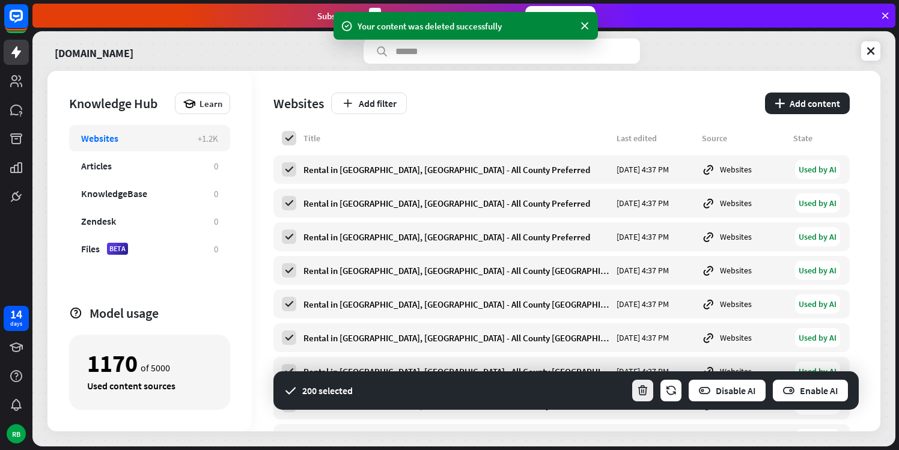
click at [649, 388] on icon "button" at bounding box center [643, 391] width 13 height 13
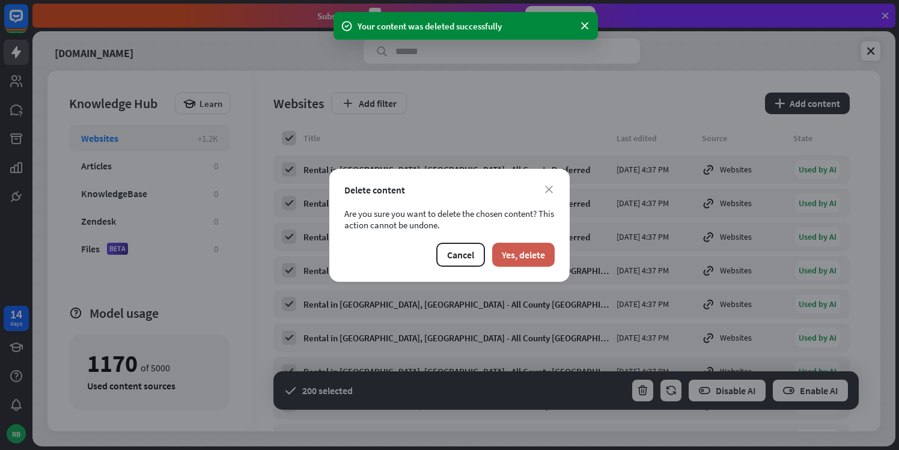
click at [517, 259] on button "Yes, delete" at bounding box center [523, 255] width 63 height 24
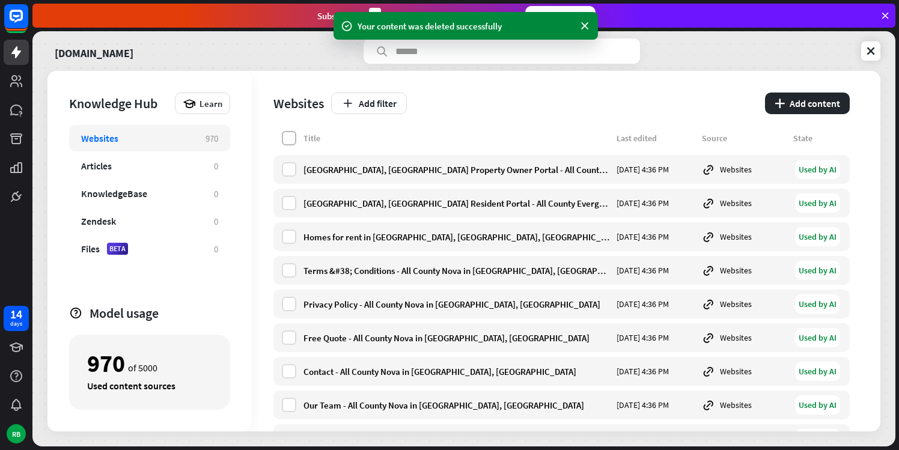
click at [287, 138] on label at bounding box center [289, 138] width 14 height 14
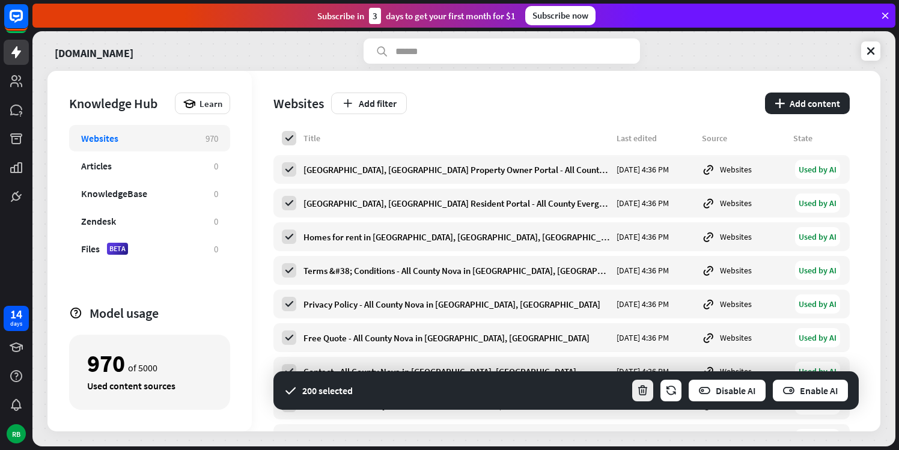
click at [635, 385] on button "button" at bounding box center [642, 391] width 23 height 24
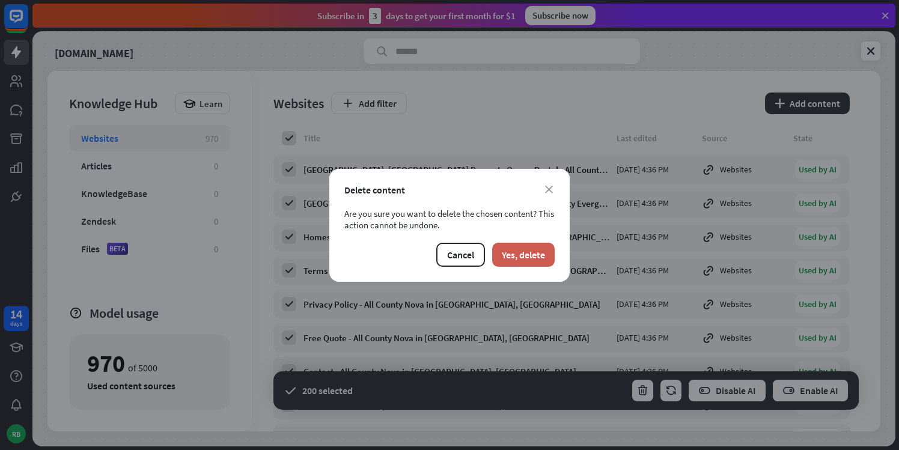
click at [521, 261] on button "Yes, delete" at bounding box center [523, 255] width 63 height 24
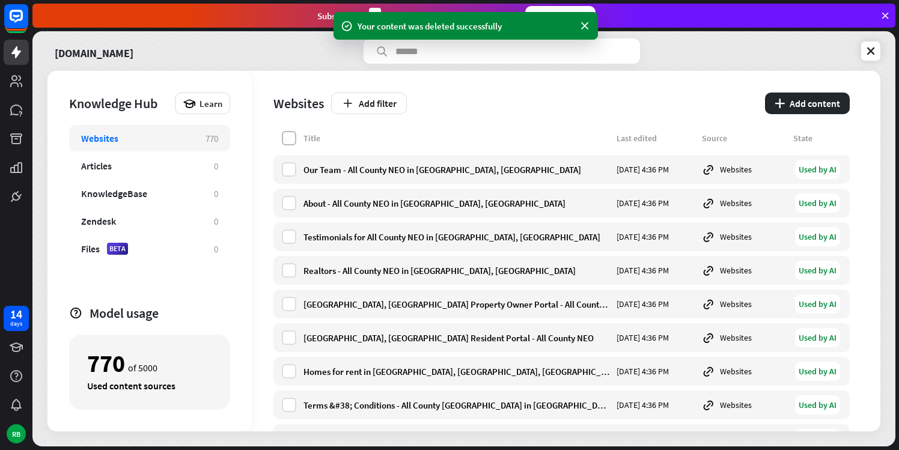
click at [291, 138] on label at bounding box center [289, 138] width 14 height 14
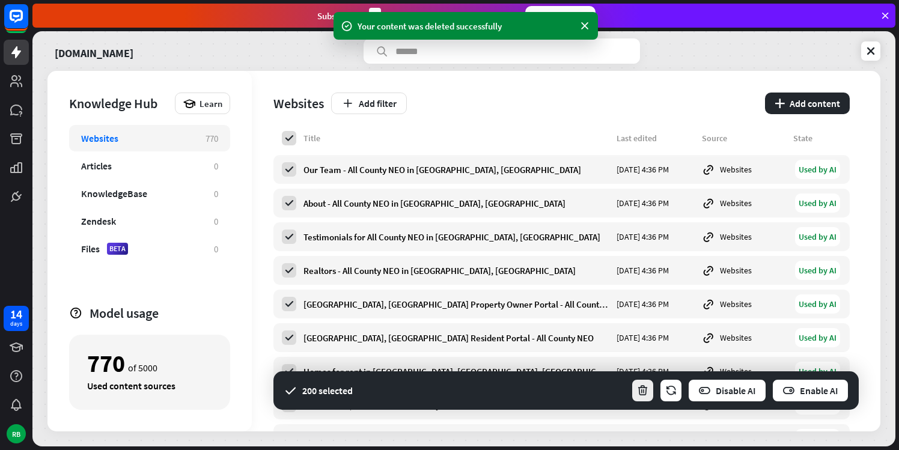
click at [643, 388] on icon "button" at bounding box center [643, 391] width 13 height 13
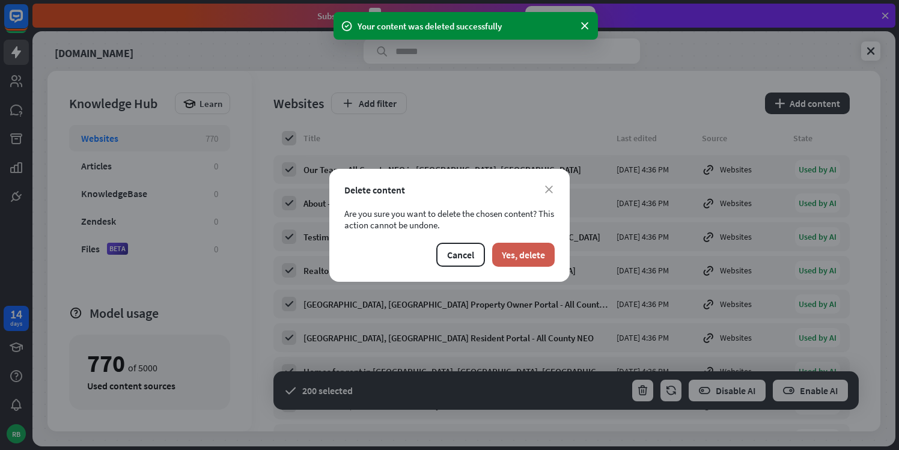
click at [526, 260] on button "Yes, delete" at bounding box center [523, 255] width 63 height 24
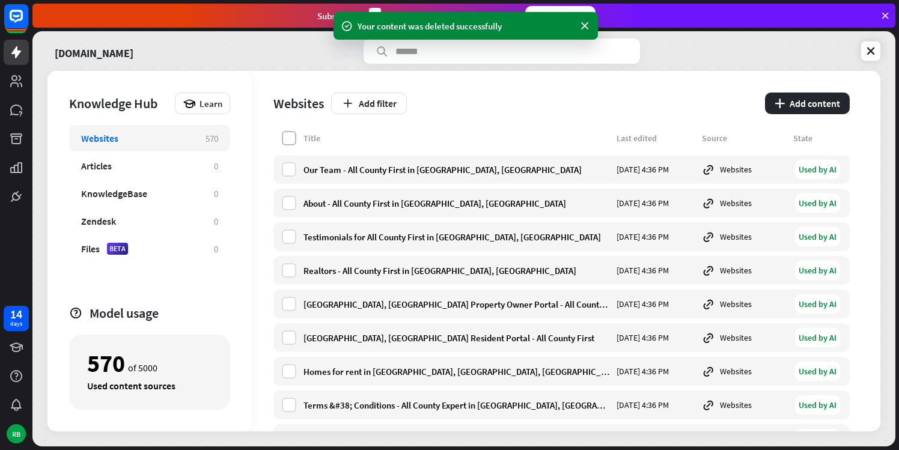
click at [287, 136] on label at bounding box center [289, 138] width 14 height 14
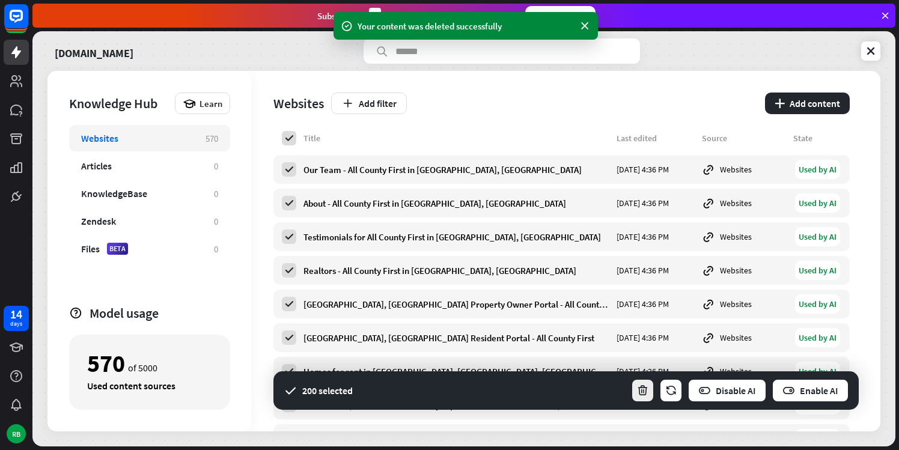
click at [649, 390] on icon "button" at bounding box center [643, 391] width 13 height 13
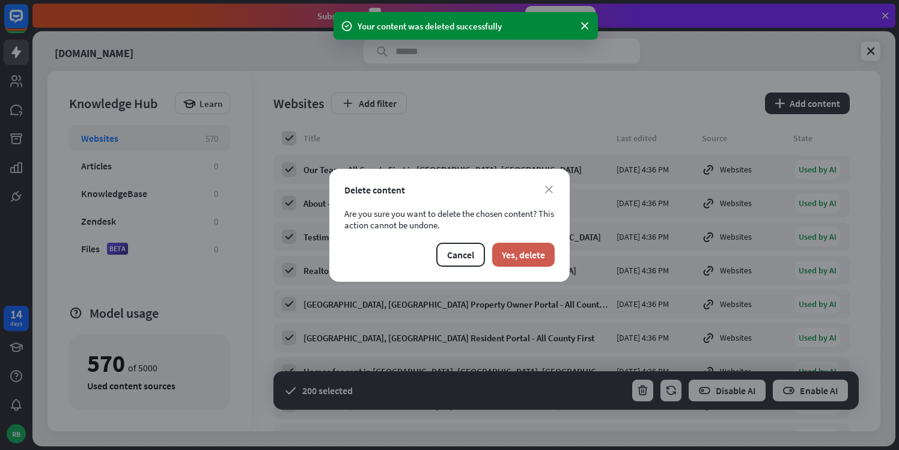
click at [541, 260] on button "Yes, delete" at bounding box center [523, 255] width 63 height 24
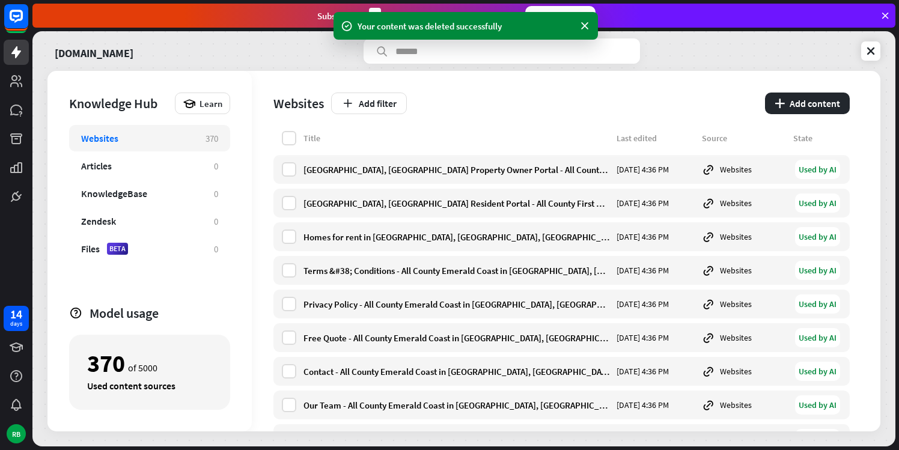
click at [298, 131] on div "Title Last edited Source State" at bounding box center [562, 140] width 576 height 19
click at [292, 140] on label at bounding box center [289, 138] width 14 height 14
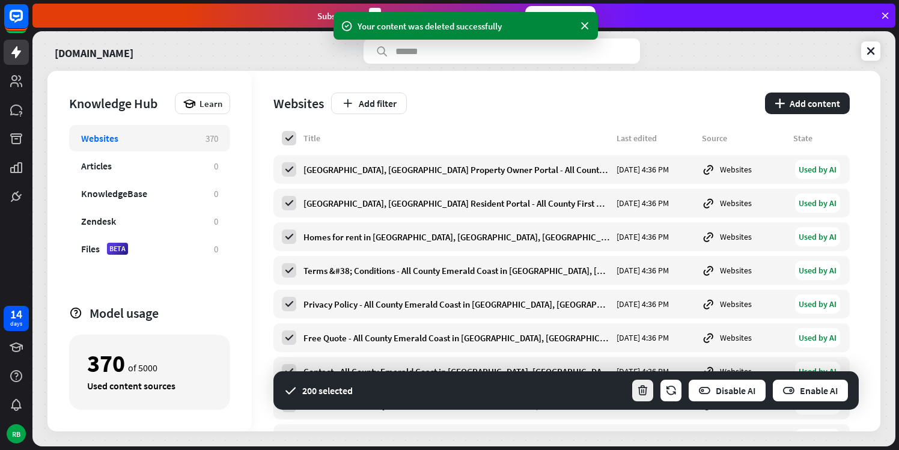
click at [646, 391] on icon "button" at bounding box center [643, 391] width 13 height 13
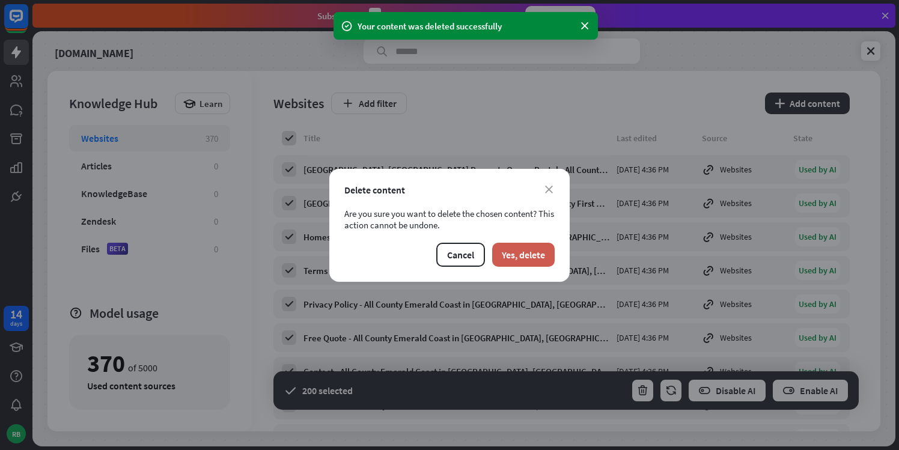
click at [512, 248] on button "Yes, delete" at bounding box center [523, 255] width 63 height 24
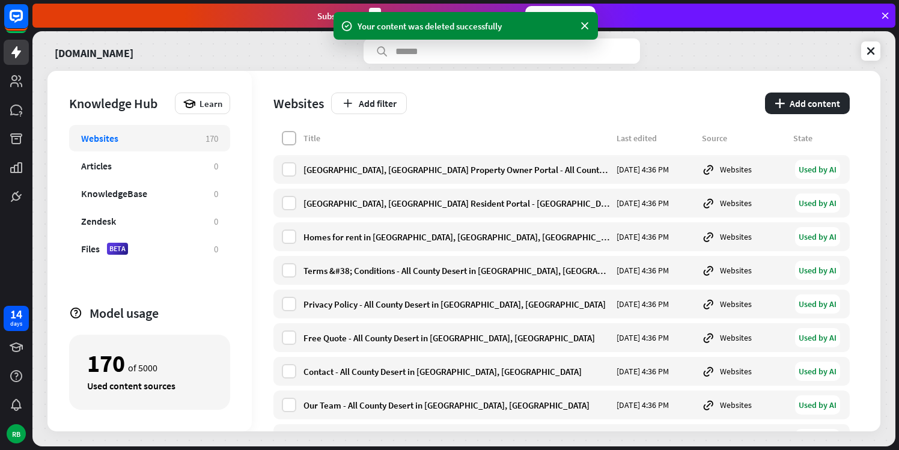
click at [290, 136] on label at bounding box center [289, 138] width 14 height 14
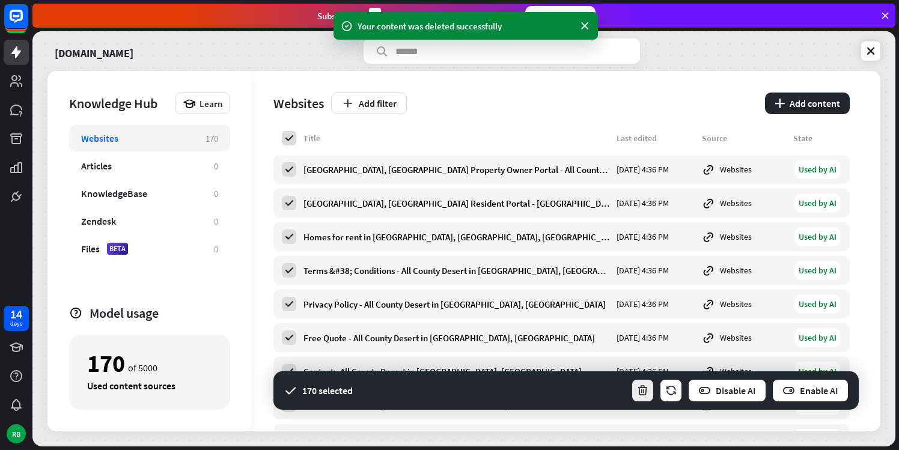
click at [647, 388] on icon "button" at bounding box center [643, 391] width 13 height 13
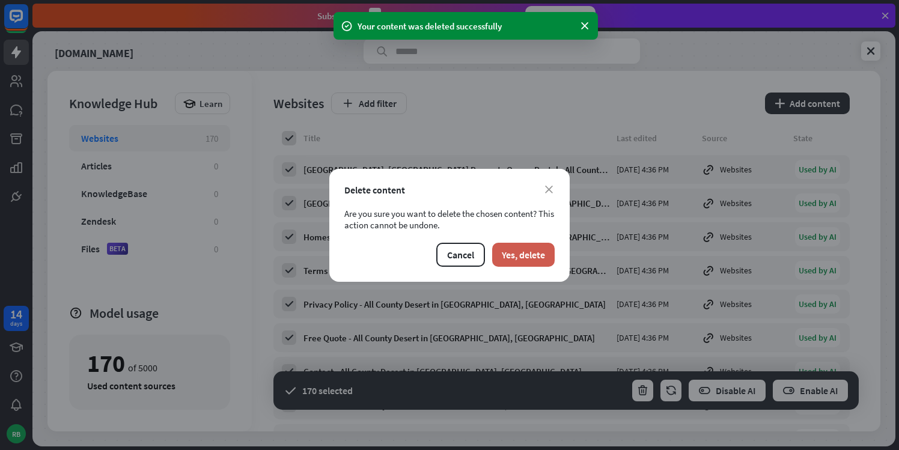
click at [528, 250] on button "Yes, delete" at bounding box center [523, 255] width 63 height 24
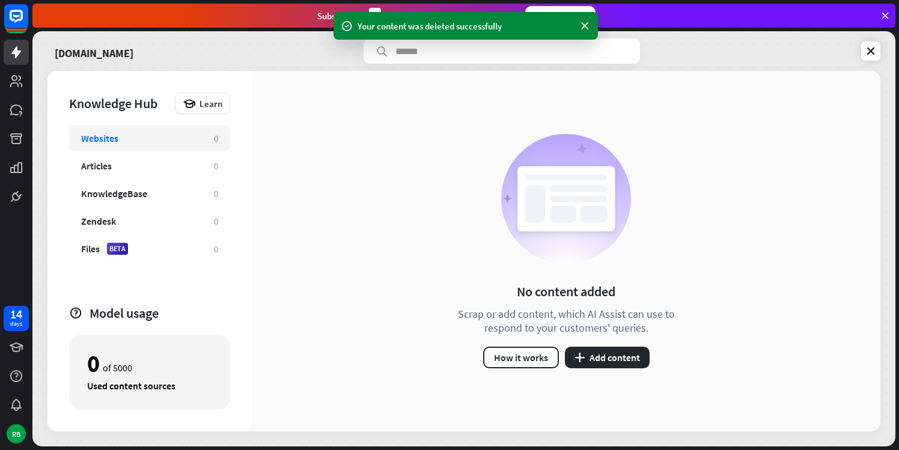
click at [111, 141] on div "Websites" at bounding box center [99, 138] width 37 height 12
click at [610, 361] on button "plus Add content" at bounding box center [607, 358] width 85 height 22
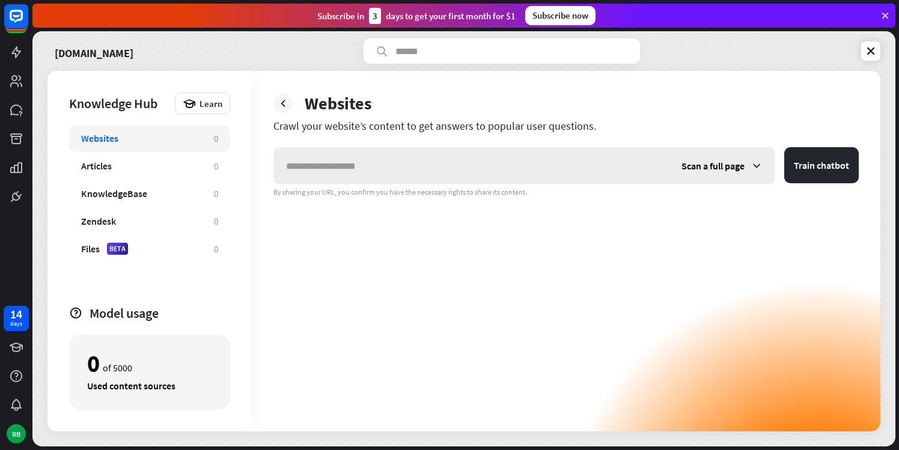
click at [721, 167] on span "Scan a full page" at bounding box center [713, 166] width 63 height 12
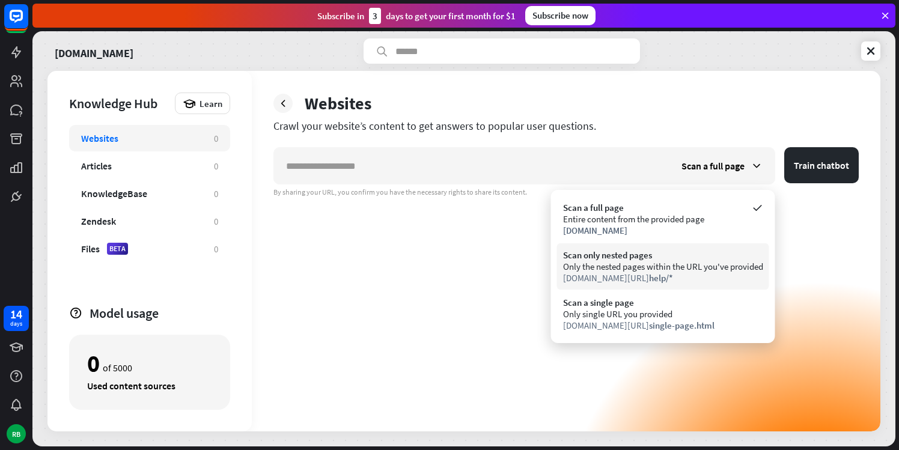
click at [697, 257] on div "Scan only nested pages" at bounding box center [663, 254] width 200 height 11
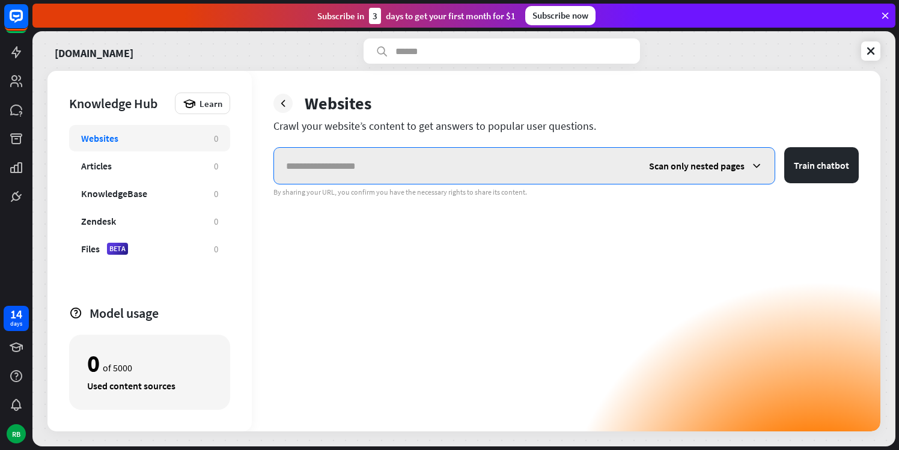
click at [439, 165] on input "text" at bounding box center [455, 166] width 363 height 36
type input "**********"
click at [784, 147] on button "Train chatbot" at bounding box center [821, 165] width 75 height 36
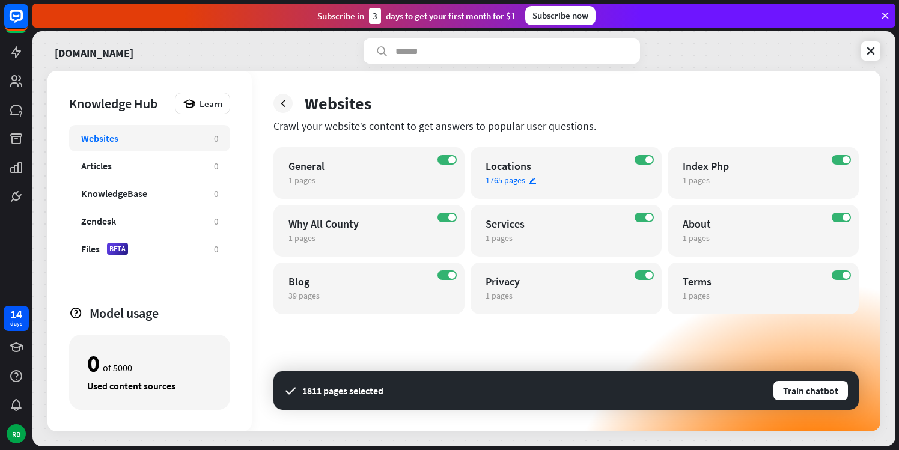
click at [505, 177] on span "1765 pages" at bounding box center [506, 180] width 40 height 11
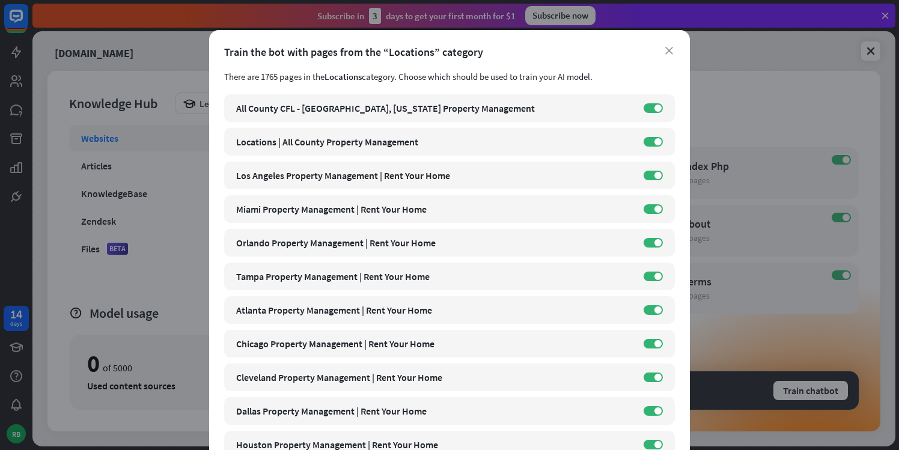
click at [665, 47] on div "Train the bot with pages from the “Locations” category" at bounding box center [449, 52] width 451 height 14
click at [668, 48] on icon "close" at bounding box center [669, 51] width 8 height 8
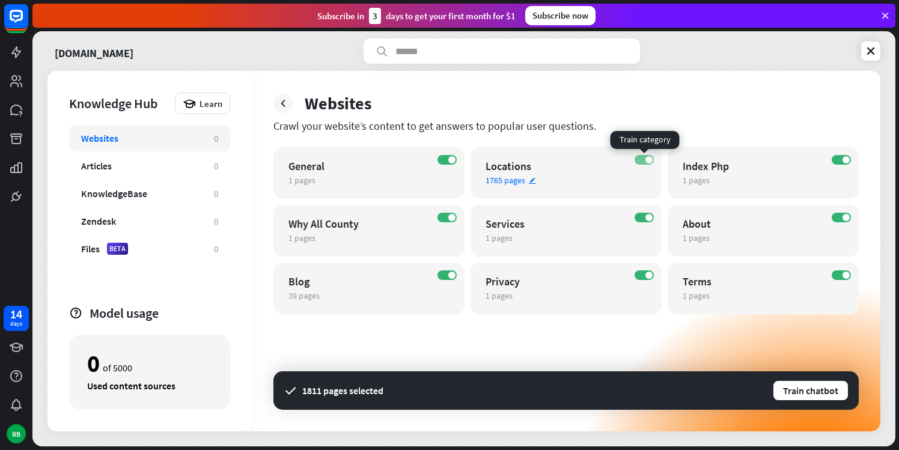
click at [637, 160] on label "ON" at bounding box center [644, 160] width 19 height 10
click at [529, 180] on icon "edit" at bounding box center [532, 181] width 8 height 8
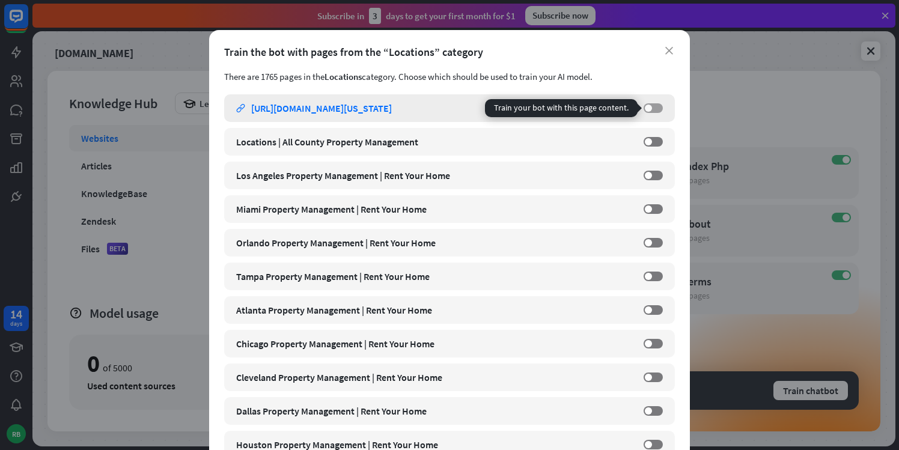
click at [654, 109] on label "OFF" at bounding box center [653, 108] width 19 height 10
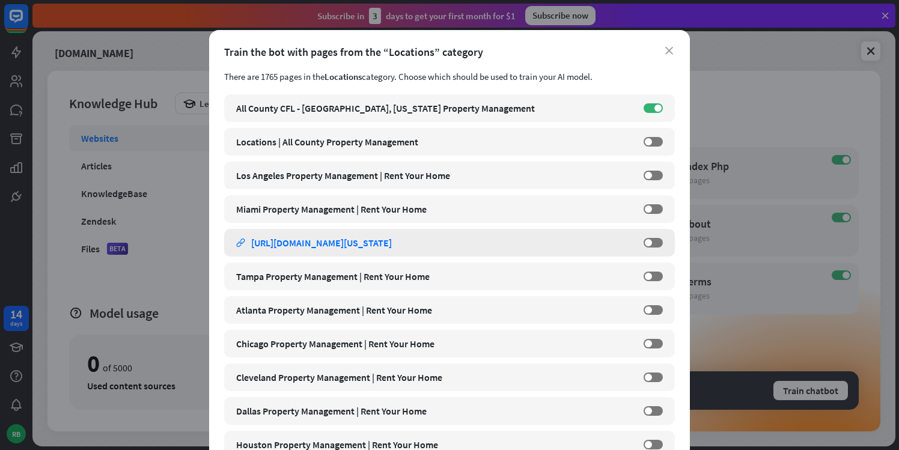
click at [392, 244] on div "[URL][DOMAIN_NAME][US_STATE]" at bounding box center [321, 243] width 141 height 12
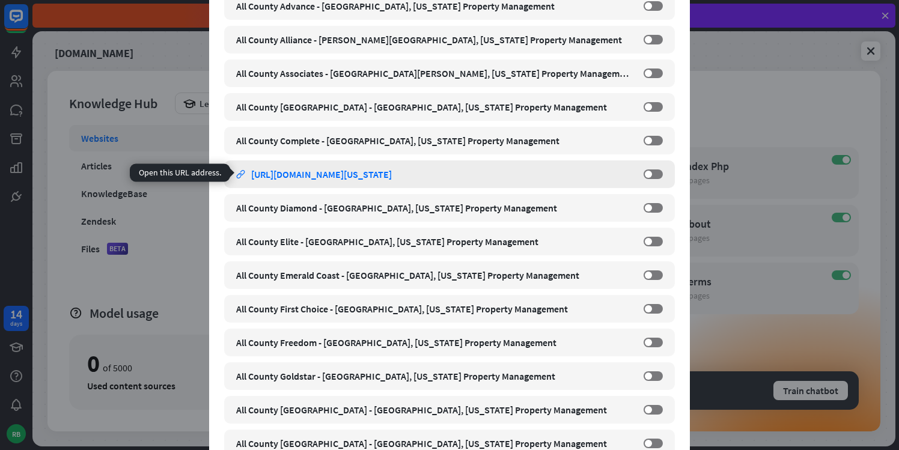
scroll to position [980, 0]
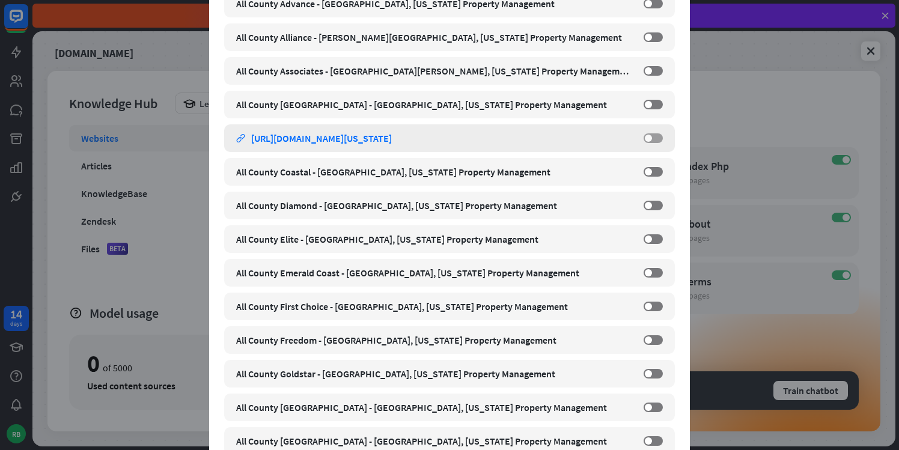
click at [653, 137] on label "OFF" at bounding box center [653, 138] width 19 height 10
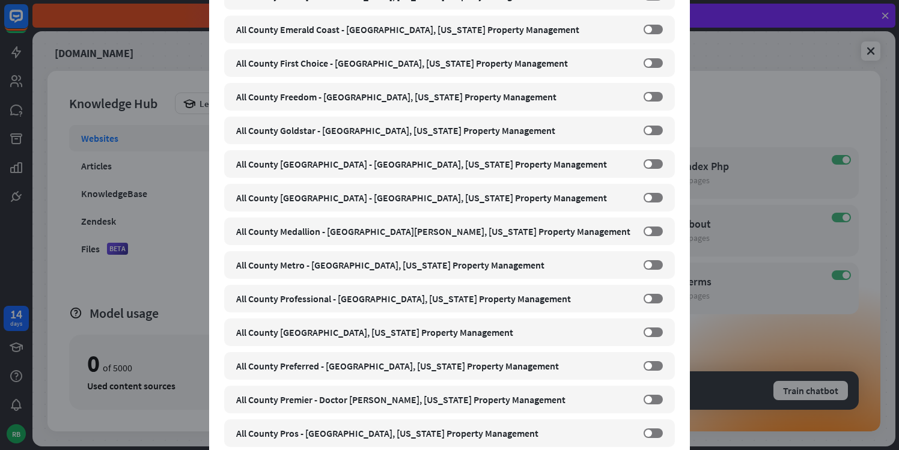
scroll to position [1253, 0]
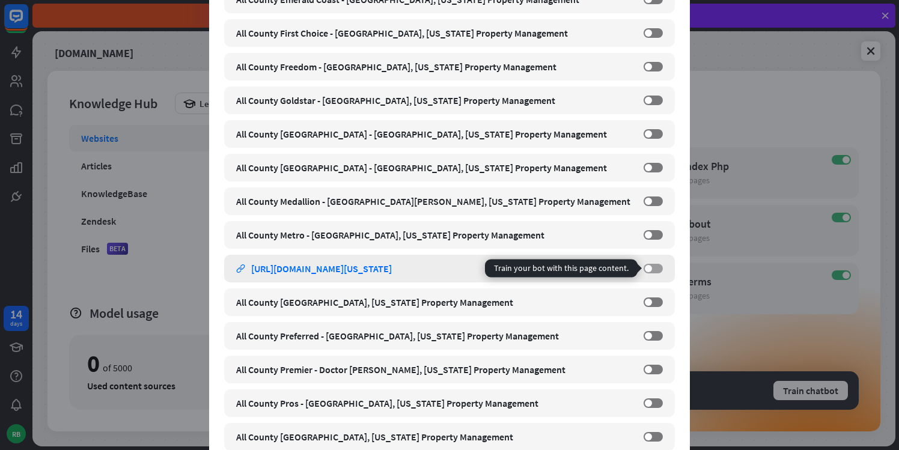
click at [655, 267] on label "OFF" at bounding box center [653, 269] width 19 height 10
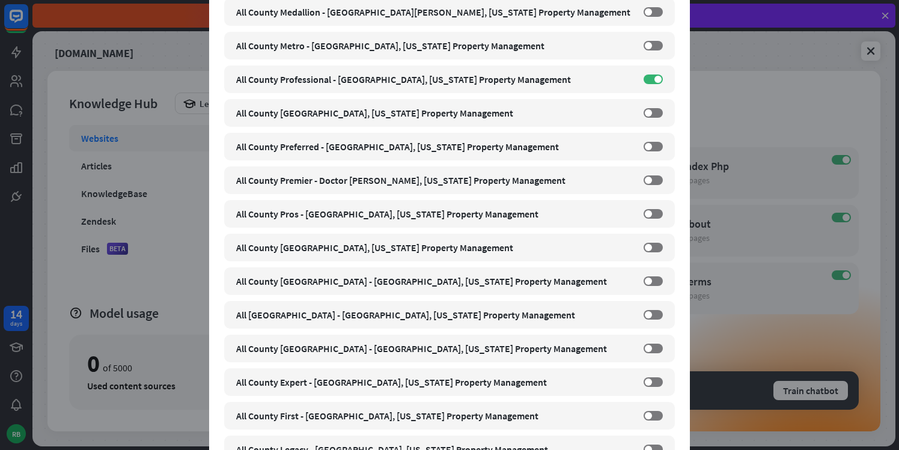
scroll to position [1485, 0]
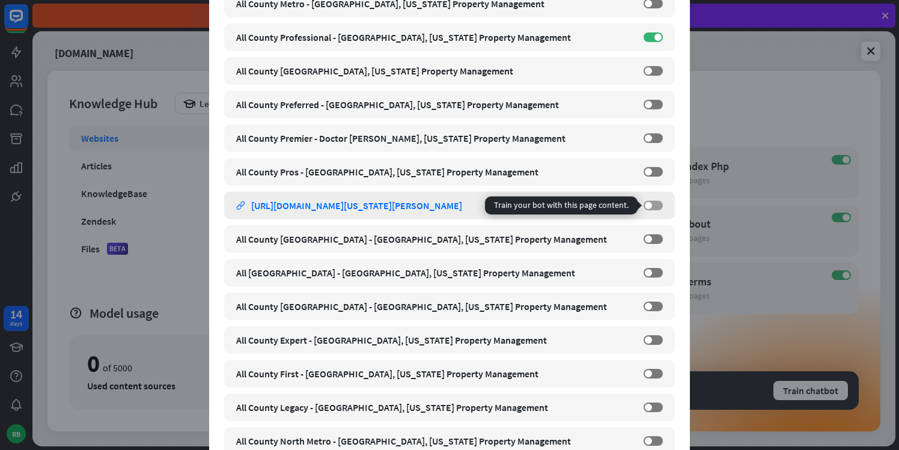
click at [660, 206] on label "OFF" at bounding box center [653, 206] width 19 height 10
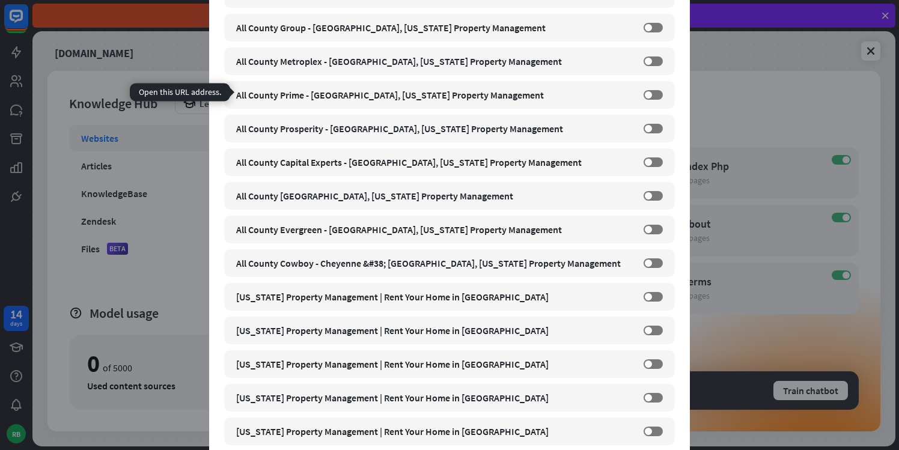
scroll to position [2852, 0]
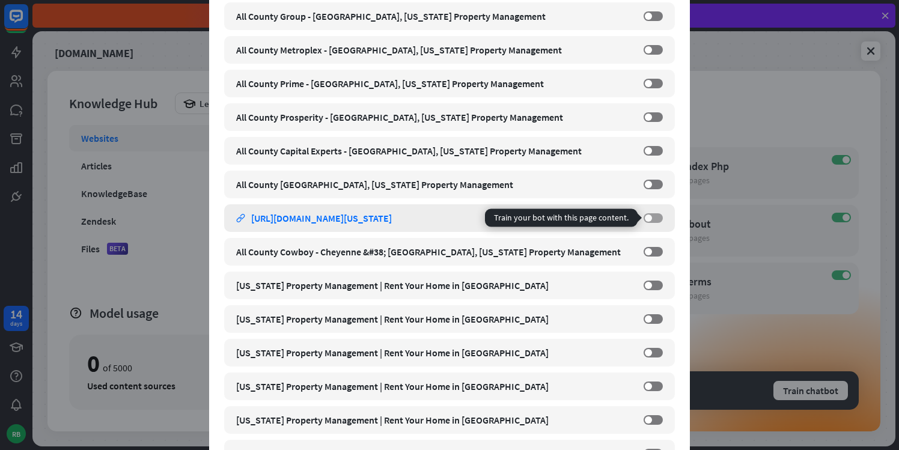
click at [655, 219] on label "OFF" at bounding box center [653, 218] width 19 height 10
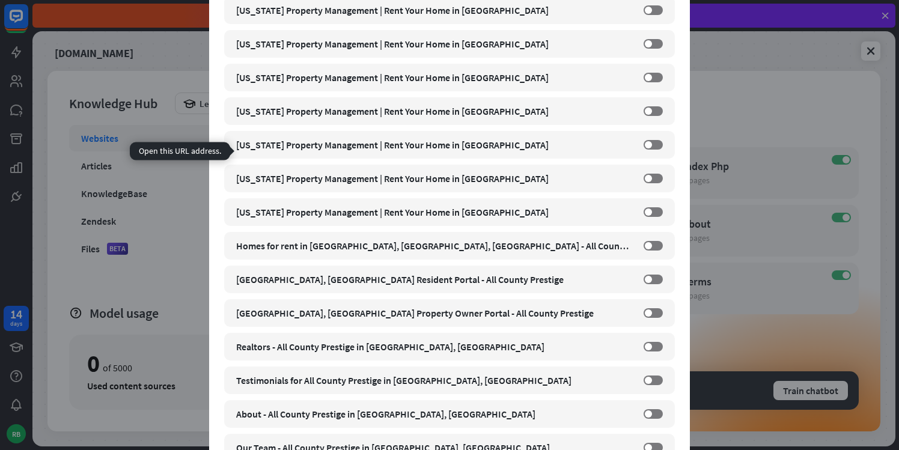
scroll to position [3677, 0]
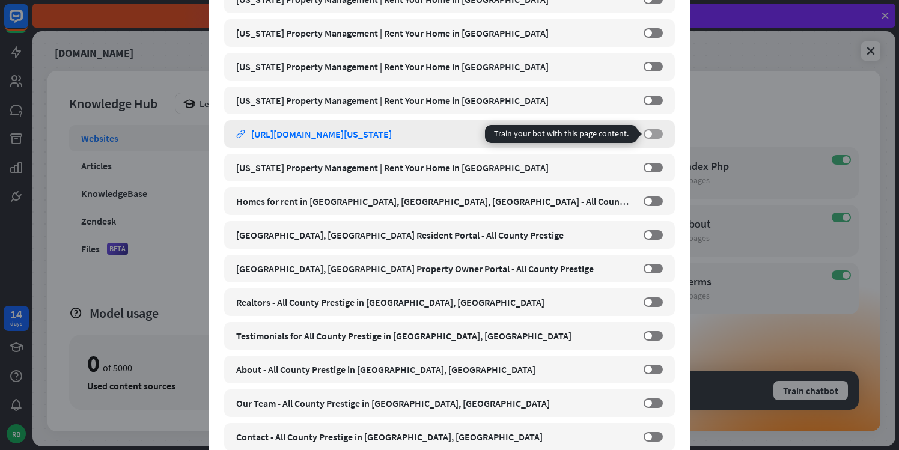
click at [654, 135] on label "OFF" at bounding box center [653, 134] width 19 height 10
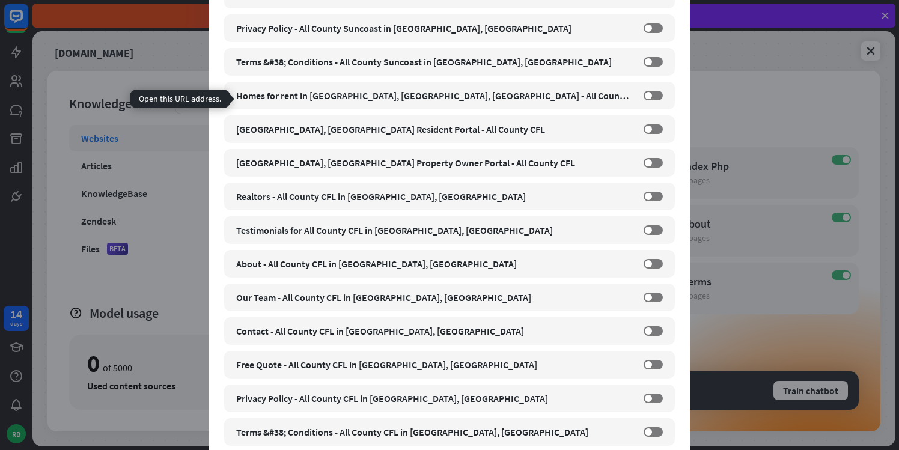
scroll to position [10242, 0]
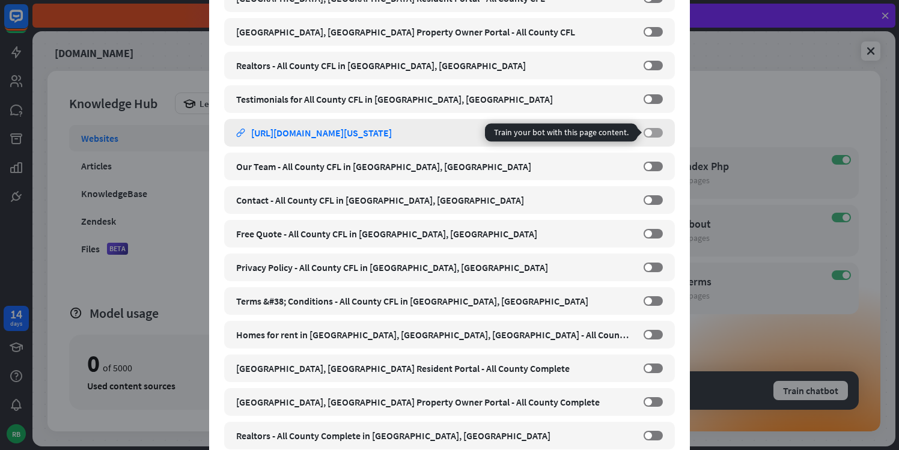
click at [655, 132] on label "OFF" at bounding box center [653, 133] width 19 height 10
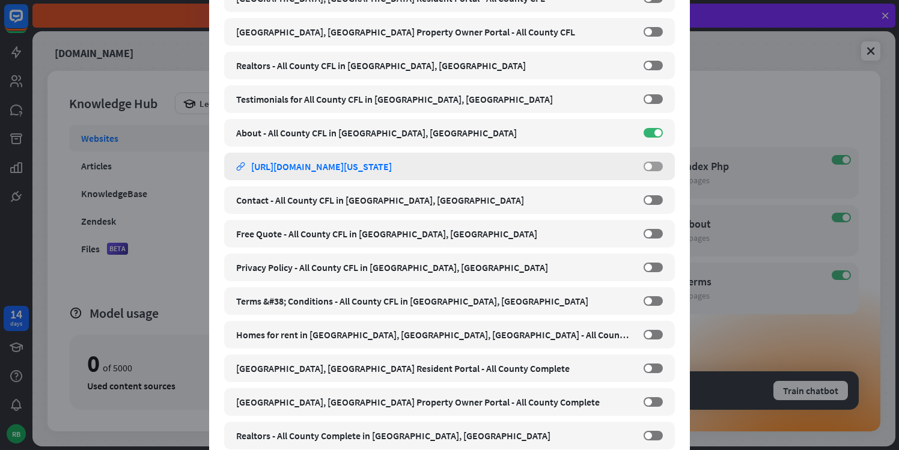
click at [656, 167] on label "OFF" at bounding box center [653, 167] width 19 height 10
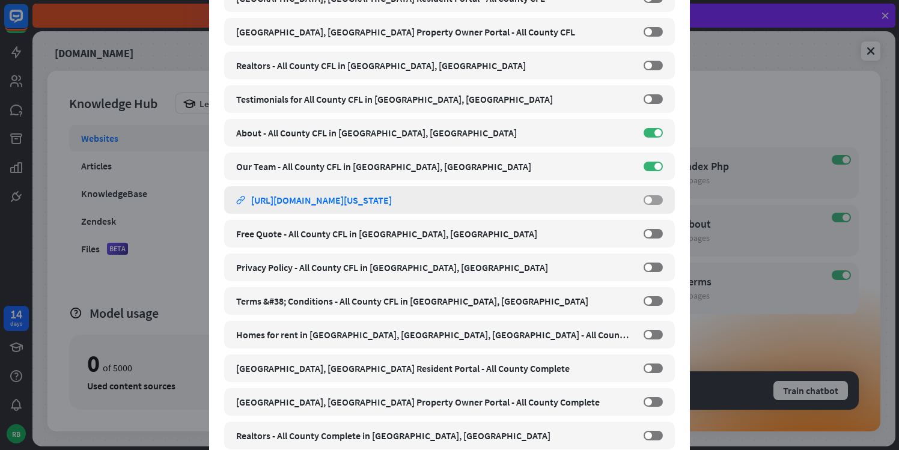
click at [655, 199] on label "OFF" at bounding box center [653, 200] width 19 height 10
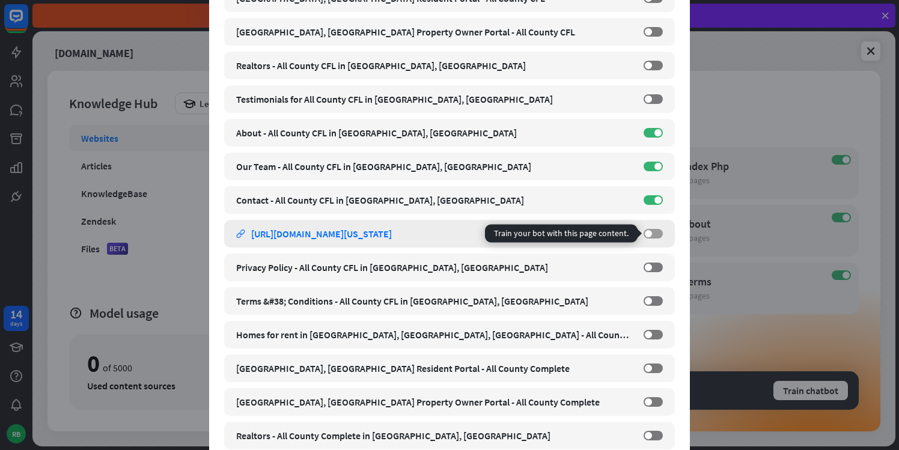
click at [656, 234] on label "OFF" at bounding box center [653, 234] width 19 height 10
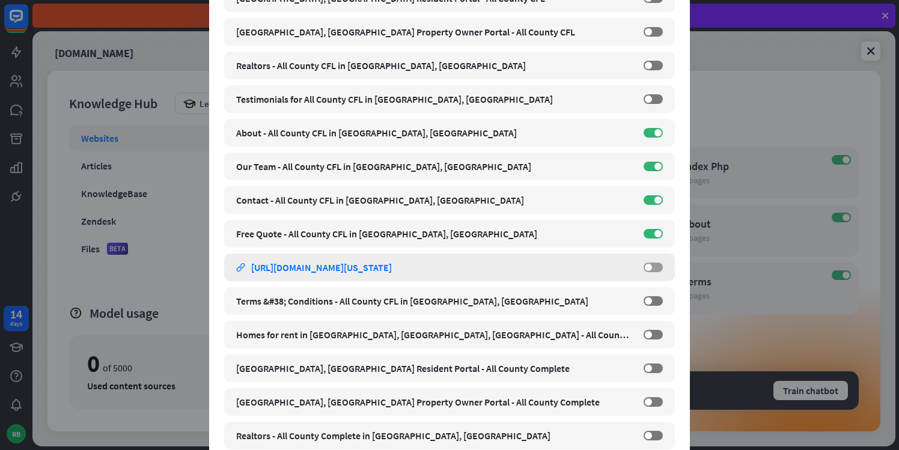
click at [653, 269] on label "OFF" at bounding box center [653, 268] width 19 height 10
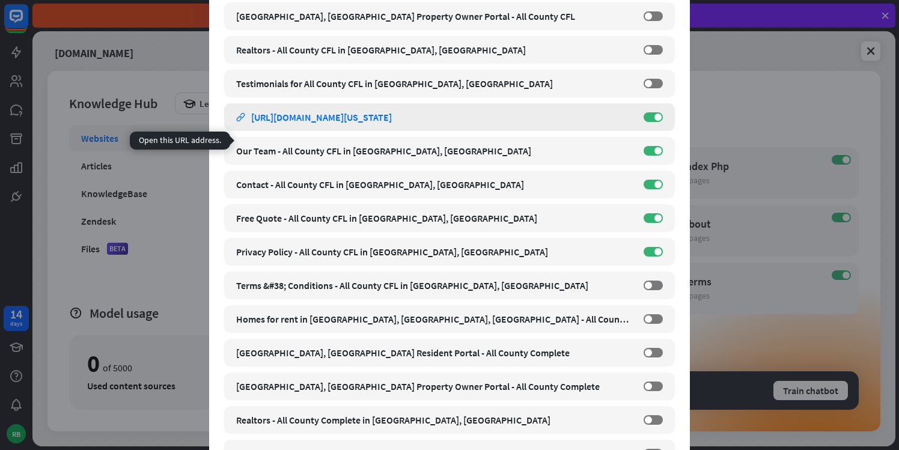
scroll to position [10234, 0]
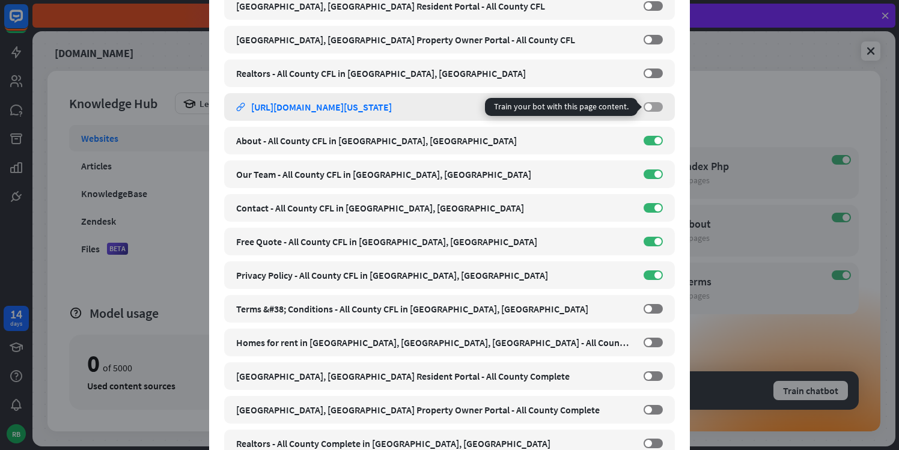
click at [657, 106] on label "OFF" at bounding box center [653, 107] width 19 height 10
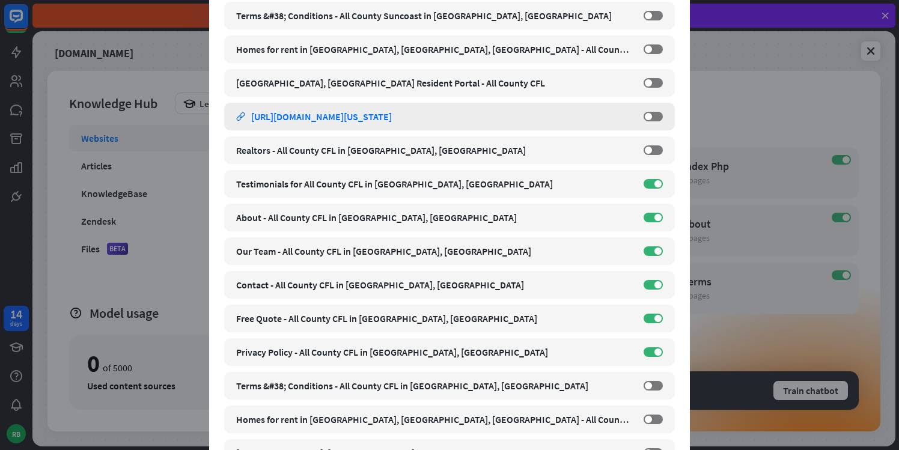
scroll to position [10157, 0]
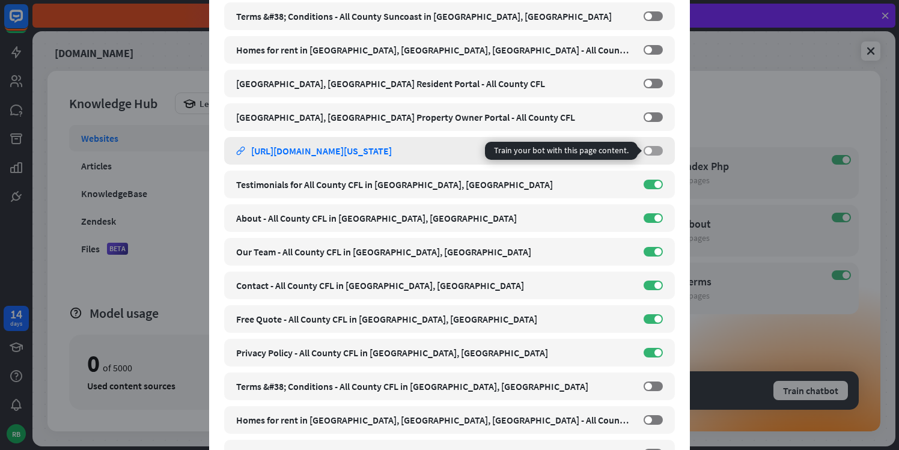
click at [655, 149] on label "OFF" at bounding box center [653, 151] width 19 height 10
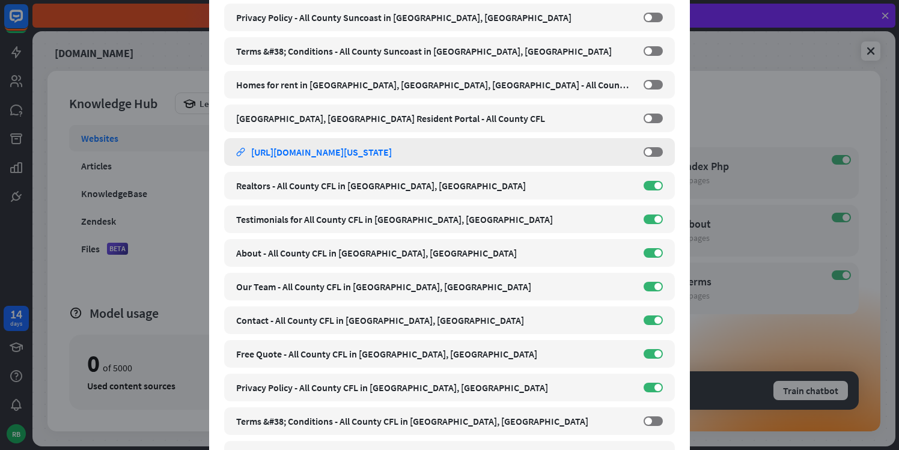
scroll to position [10119, 0]
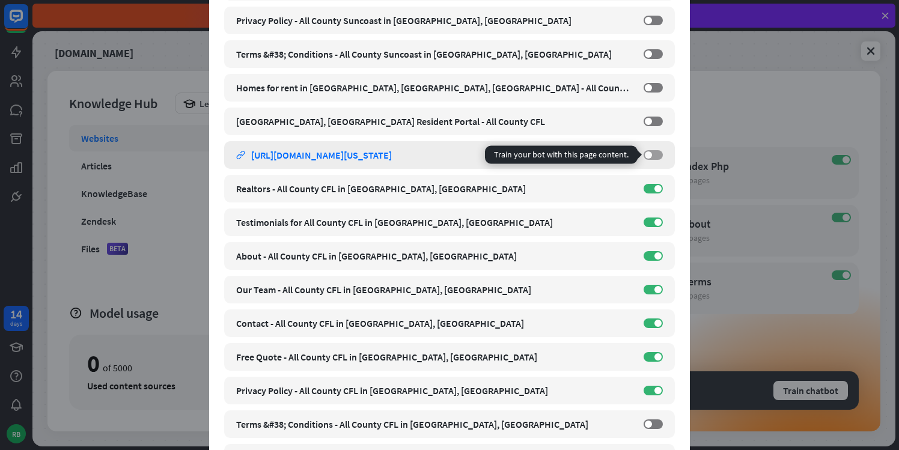
click at [658, 154] on label "OFF" at bounding box center [653, 155] width 19 height 10
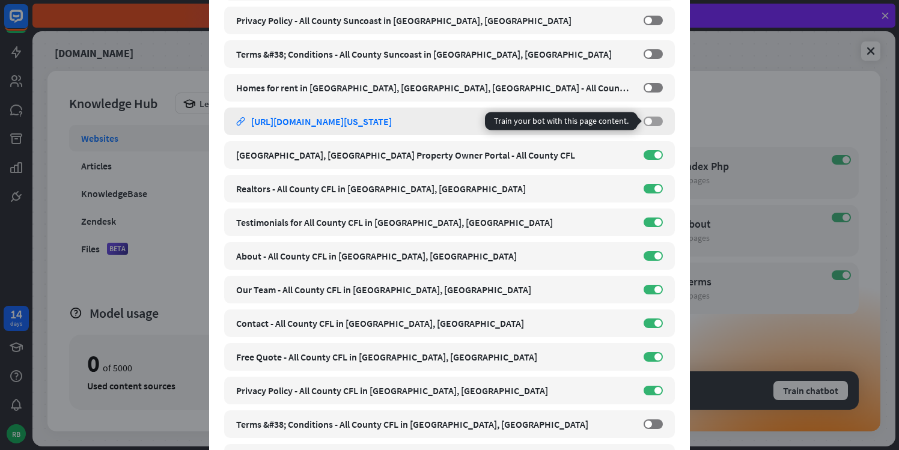
click at [659, 123] on label "OFF" at bounding box center [653, 122] width 19 height 10
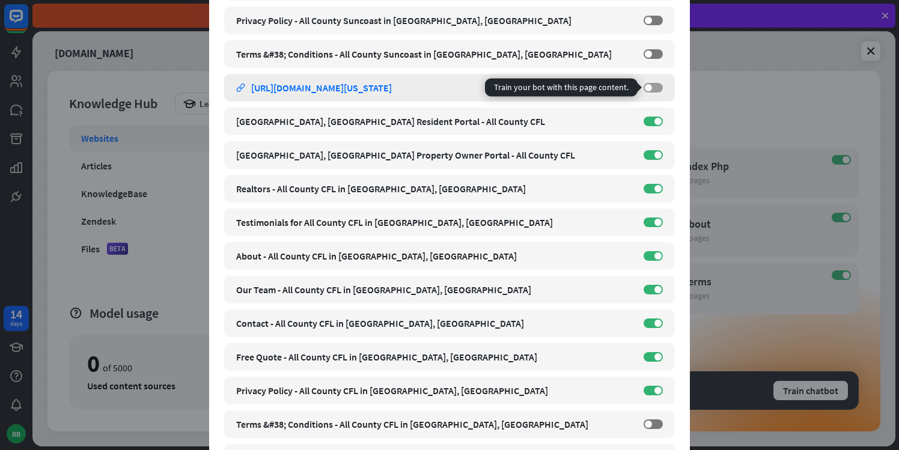
click at [653, 86] on label "OFF" at bounding box center [653, 88] width 19 height 10
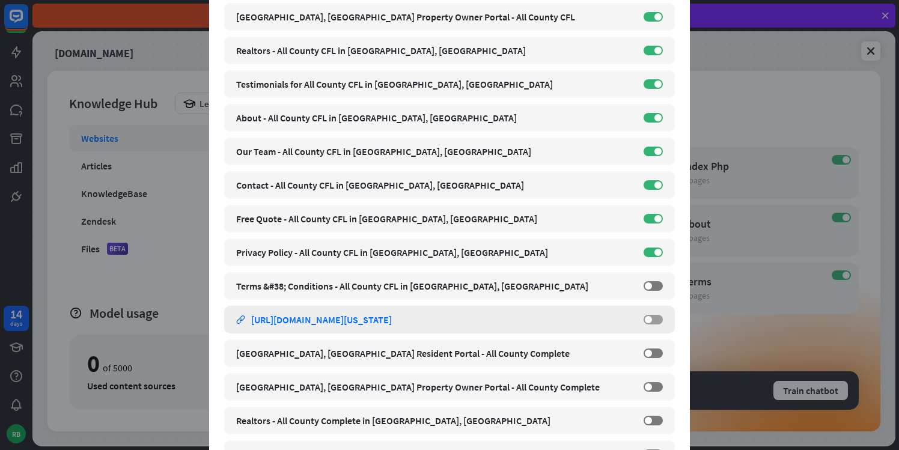
scroll to position [10427, 0]
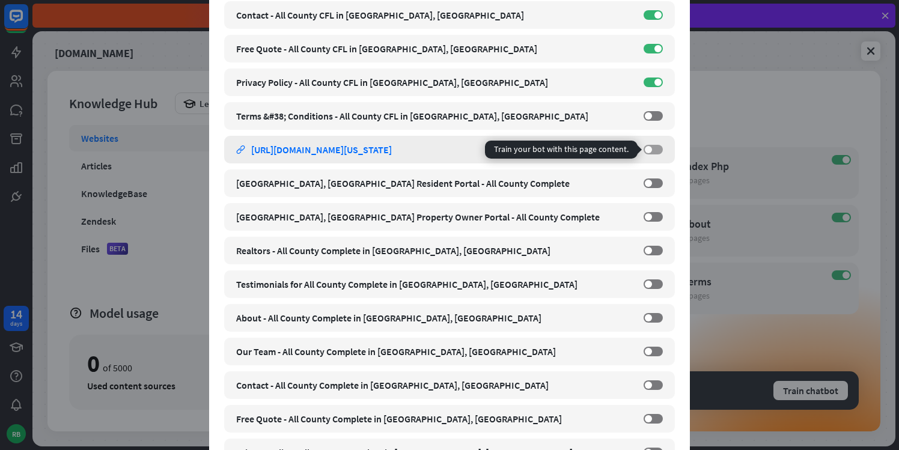
click at [654, 148] on label "OFF" at bounding box center [653, 150] width 19 height 10
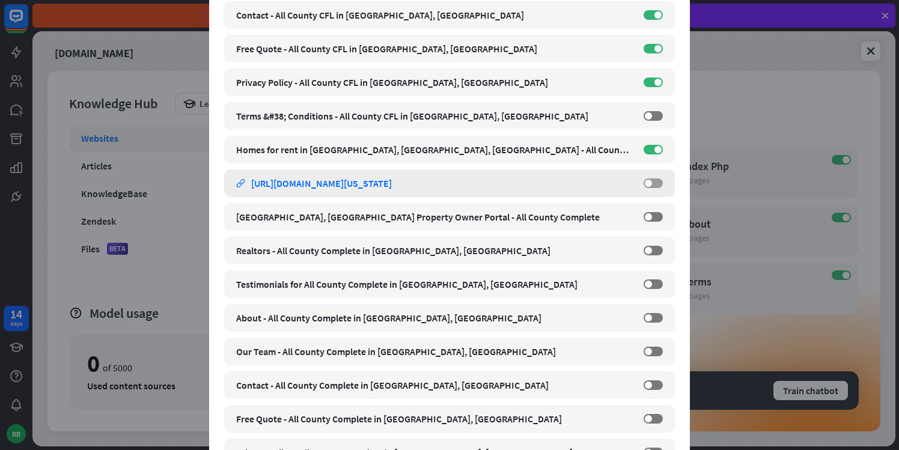
click at [656, 185] on label "OFF" at bounding box center [653, 184] width 19 height 10
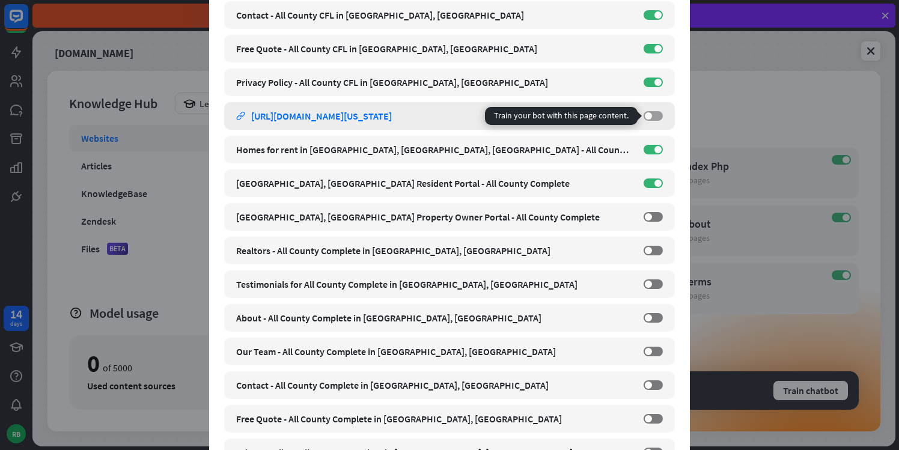
click at [657, 113] on label "OFF" at bounding box center [653, 116] width 19 height 10
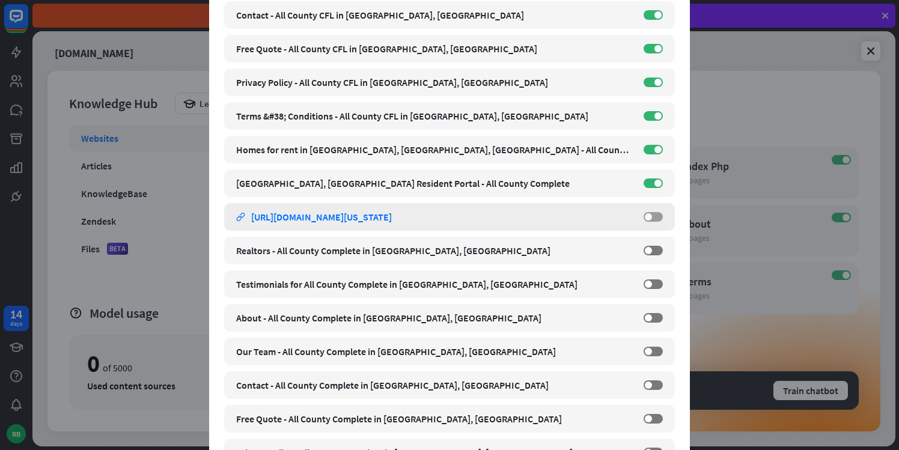
click at [657, 215] on label "OFF" at bounding box center [653, 217] width 19 height 10
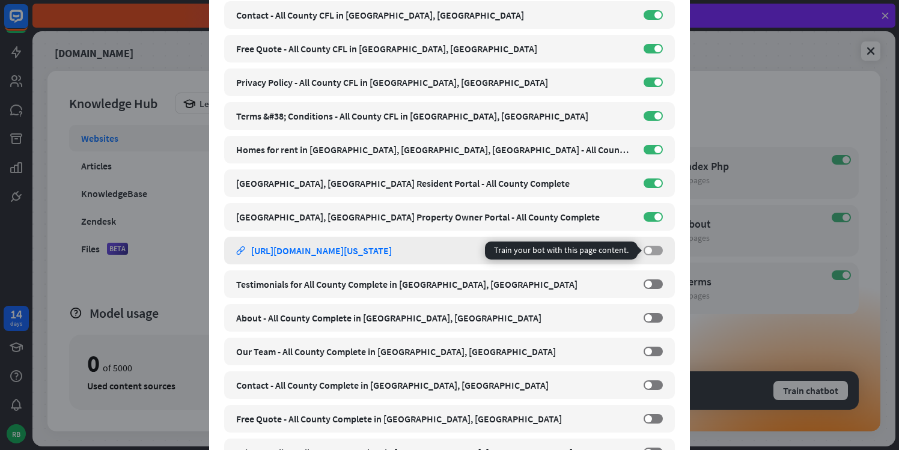
click at [652, 251] on label "OFF" at bounding box center [653, 251] width 19 height 10
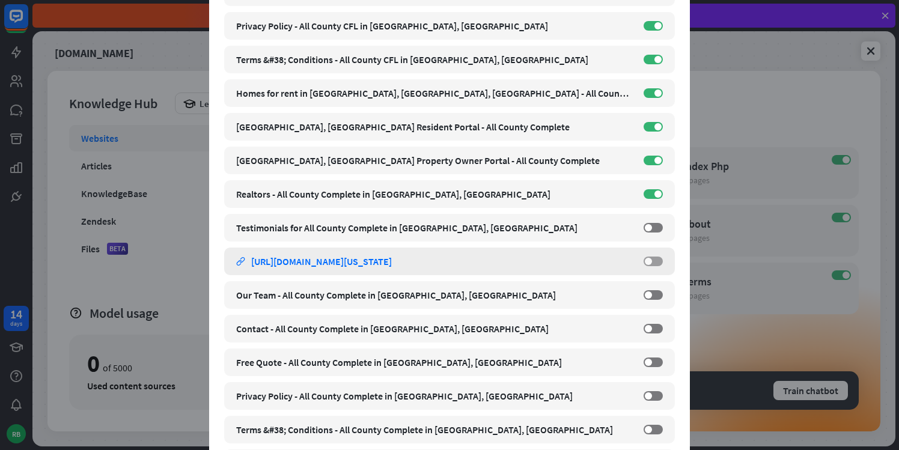
scroll to position [10510, 0]
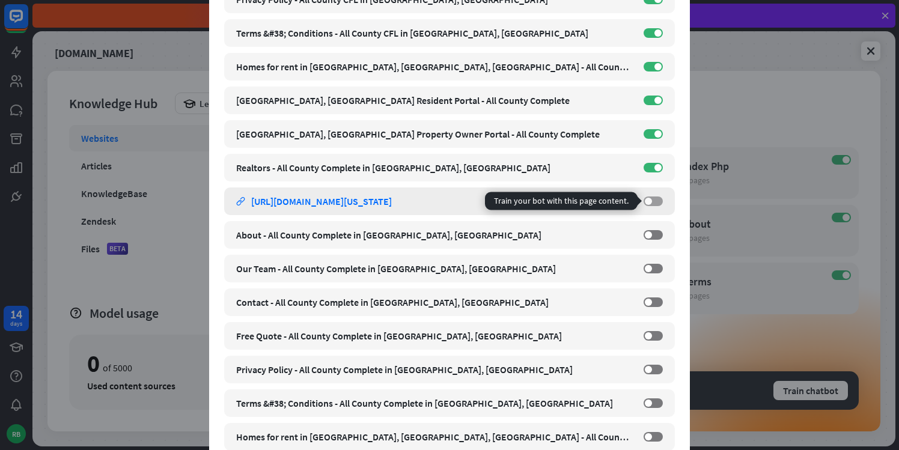
click at [658, 201] on label "OFF" at bounding box center [653, 202] width 19 height 10
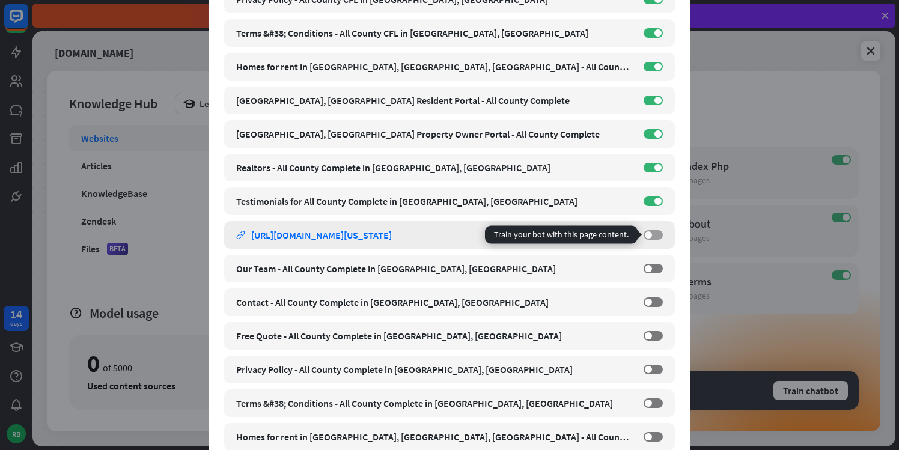
click at [656, 234] on label "OFF" at bounding box center [653, 235] width 19 height 10
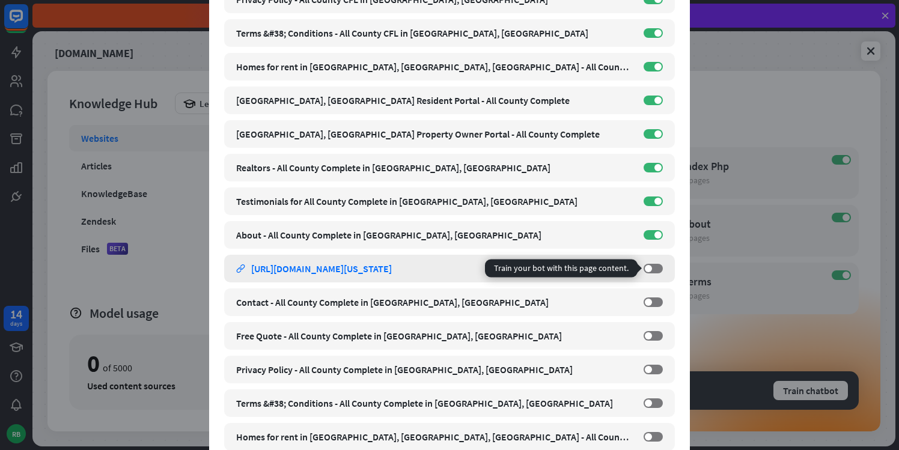
click at [656, 267] on label "OFF" at bounding box center [653, 269] width 19 height 10
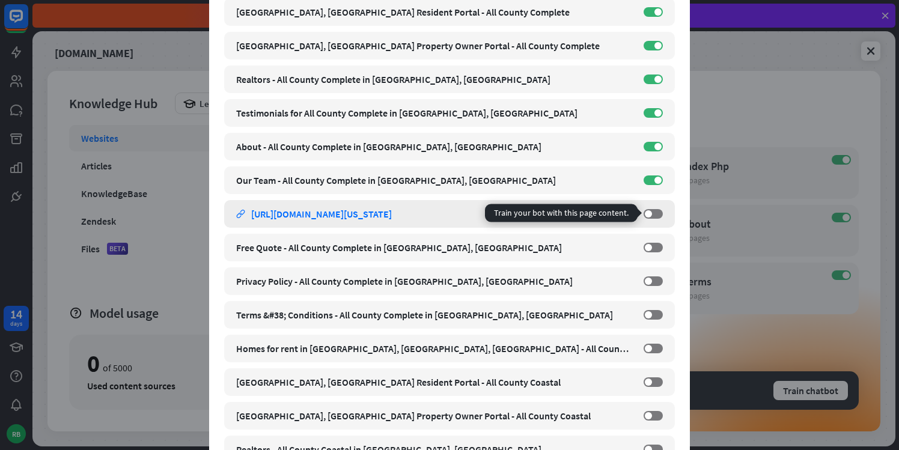
scroll to position [10601, 0]
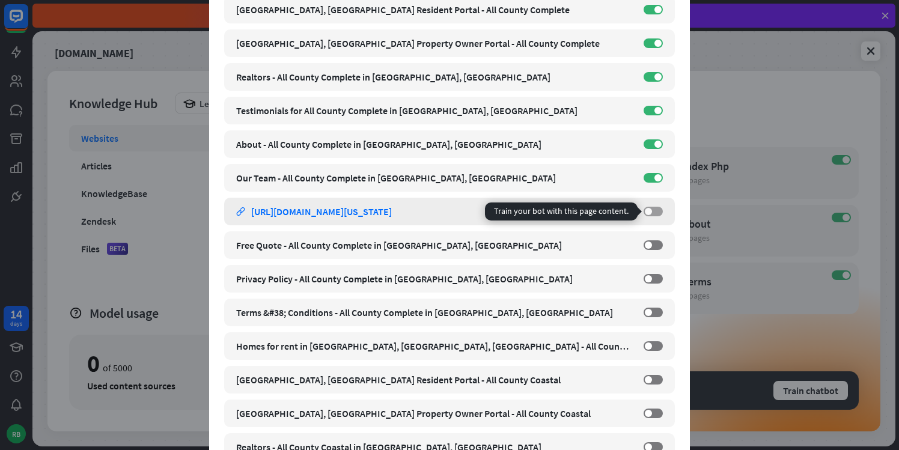
click at [659, 211] on label "OFF" at bounding box center [653, 212] width 19 height 10
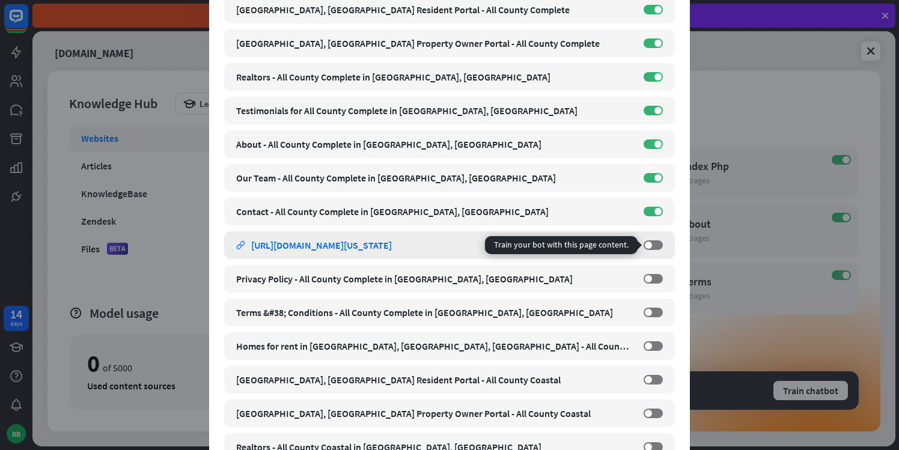
click at [656, 248] on label "OFF" at bounding box center [653, 245] width 19 height 10
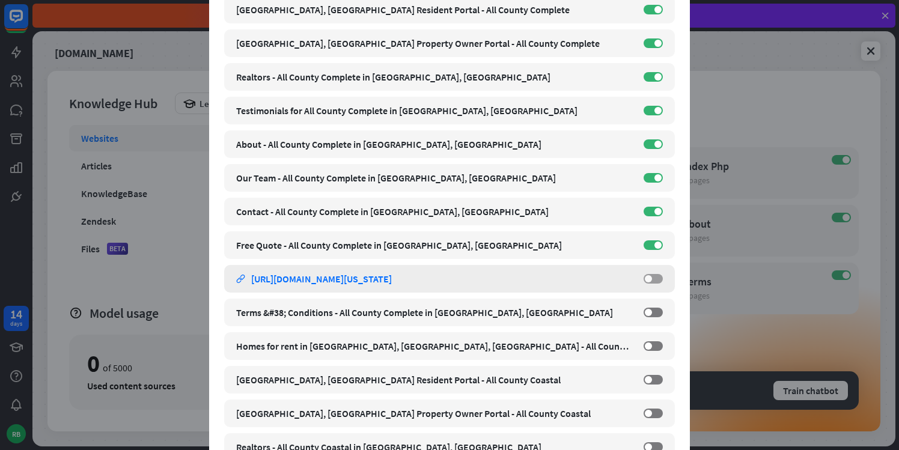
click at [659, 275] on label "OFF" at bounding box center [653, 279] width 19 height 10
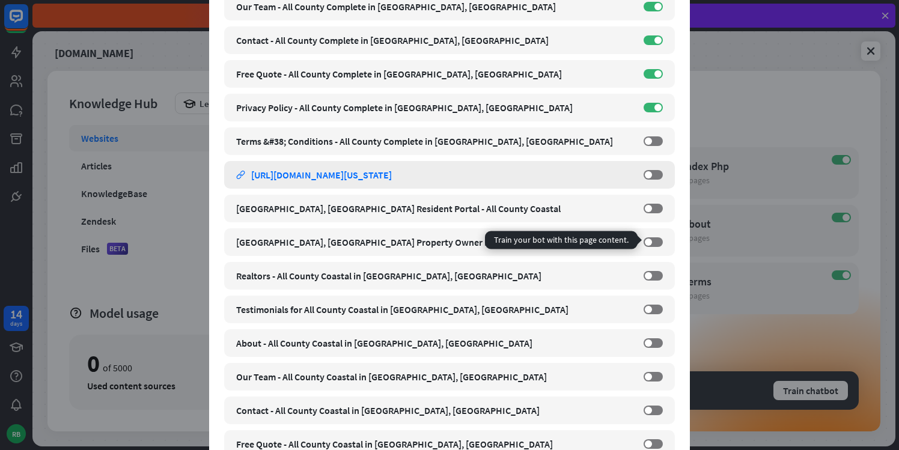
scroll to position [10784, 0]
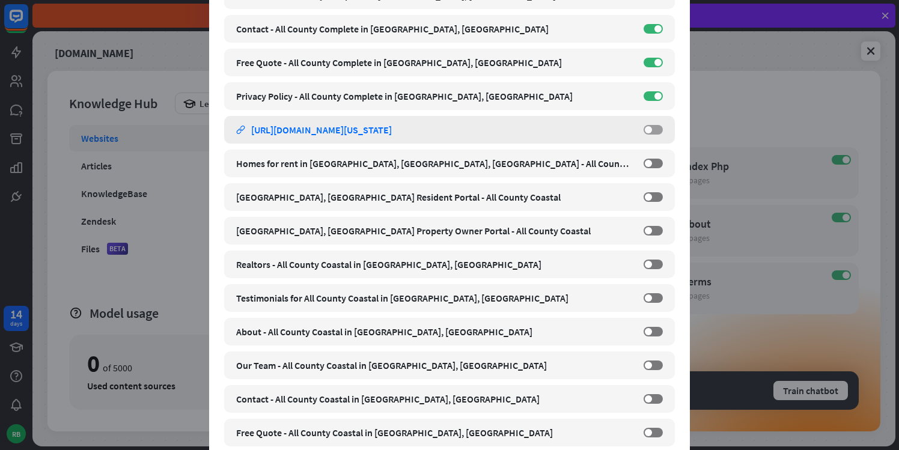
click at [656, 129] on label "OFF" at bounding box center [653, 130] width 19 height 10
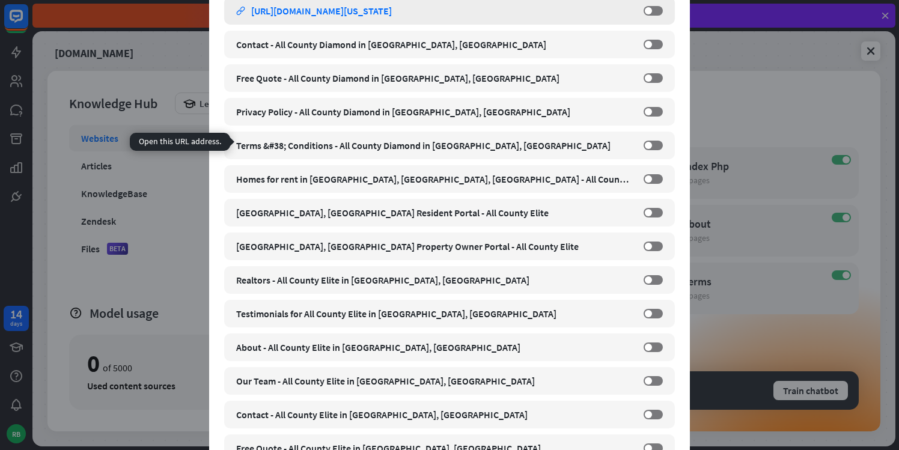
scroll to position [11613, 0]
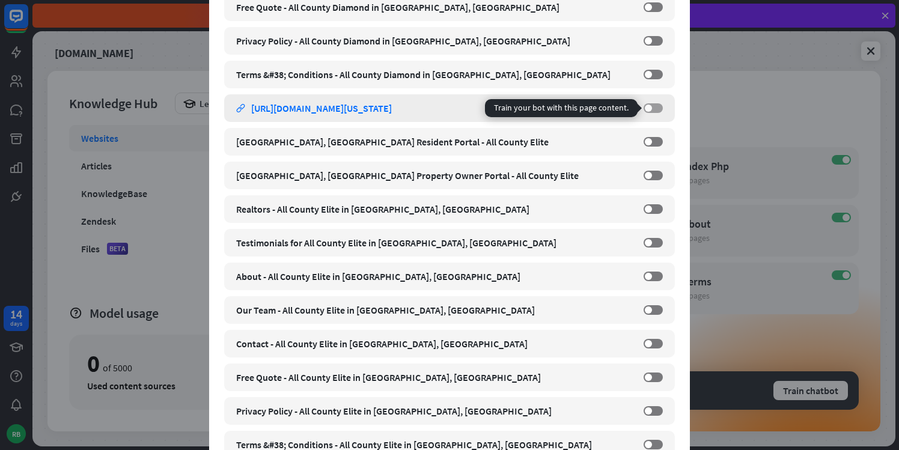
click at [657, 108] on label "OFF" at bounding box center [653, 108] width 19 height 10
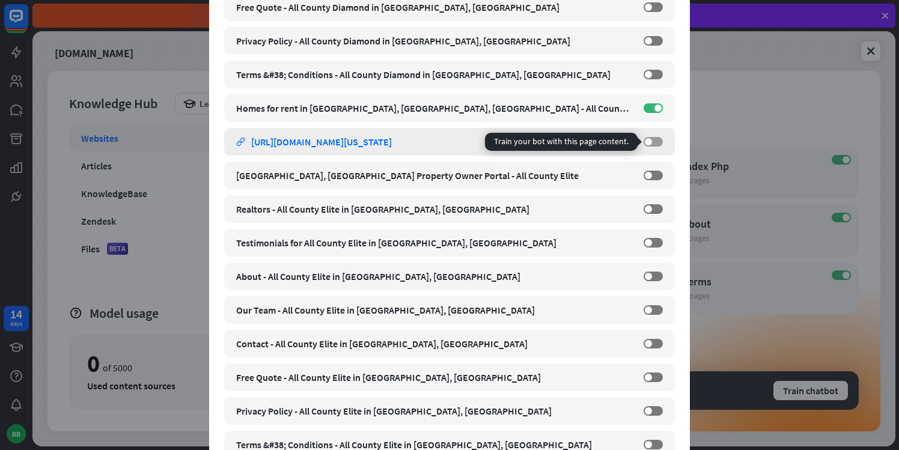
click at [657, 142] on label "OFF" at bounding box center [653, 142] width 19 height 10
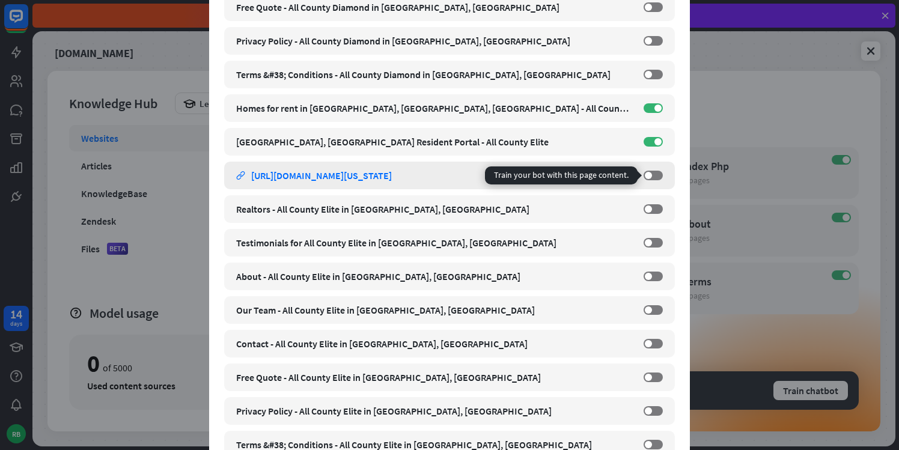
click at [654, 176] on label "OFF" at bounding box center [653, 176] width 19 height 10
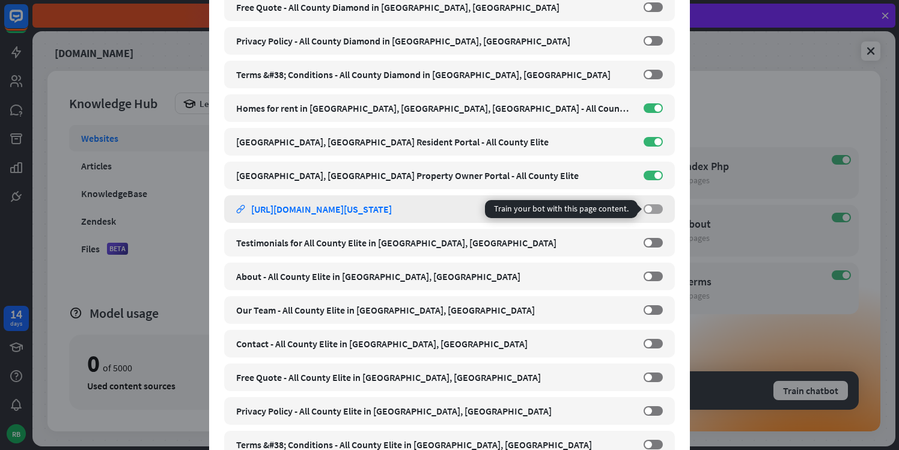
click at [656, 208] on label "OFF" at bounding box center [653, 209] width 19 height 10
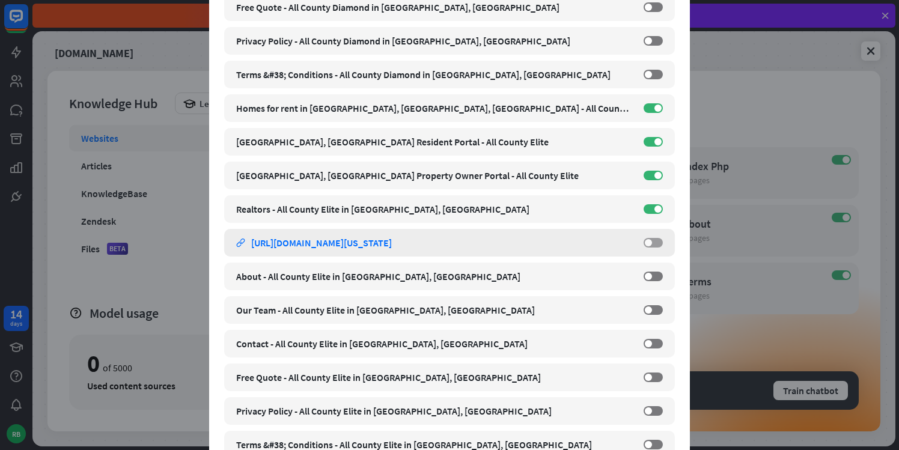
click at [656, 245] on label "OFF" at bounding box center [653, 243] width 19 height 10
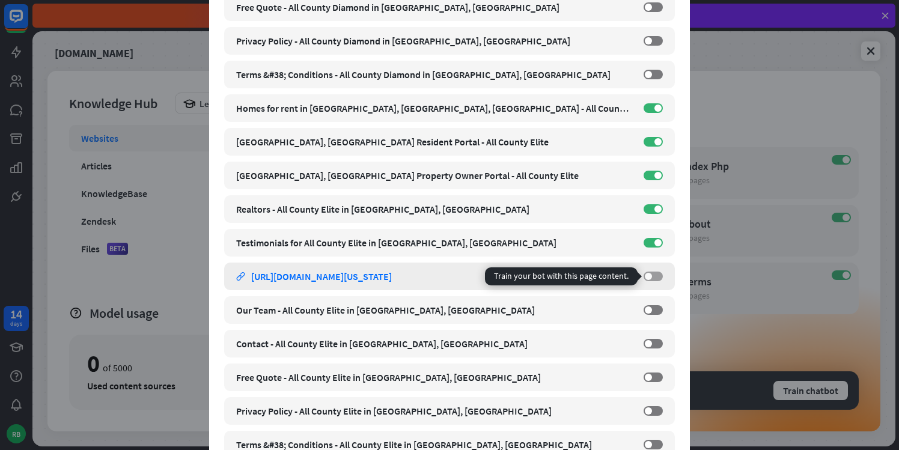
click at [654, 278] on label "OFF" at bounding box center [653, 277] width 19 height 10
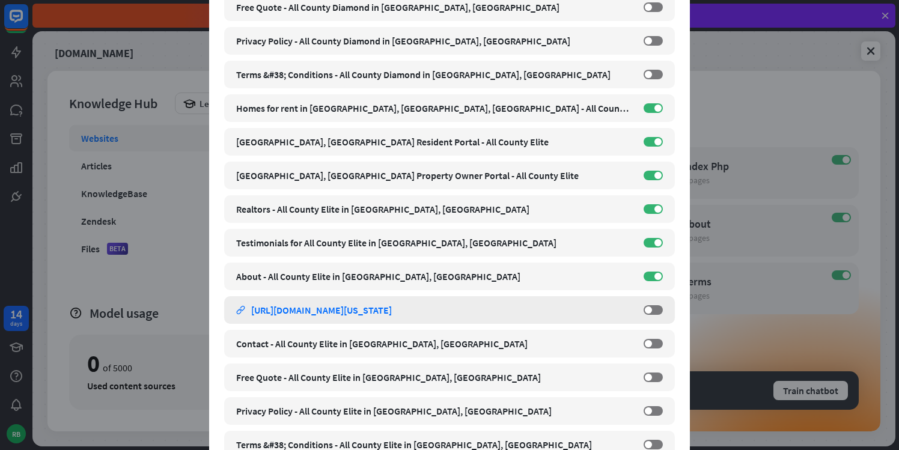
click at [653, 315] on div "Our Team - All County Elite in [GEOGRAPHIC_DATA], [GEOGRAPHIC_DATA] link [URL][…" at bounding box center [449, 310] width 451 height 28
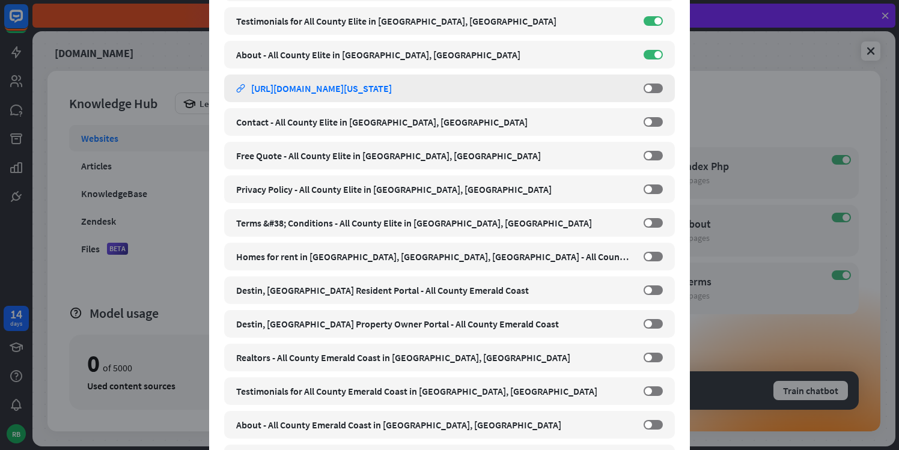
scroll to position [11833, 0]
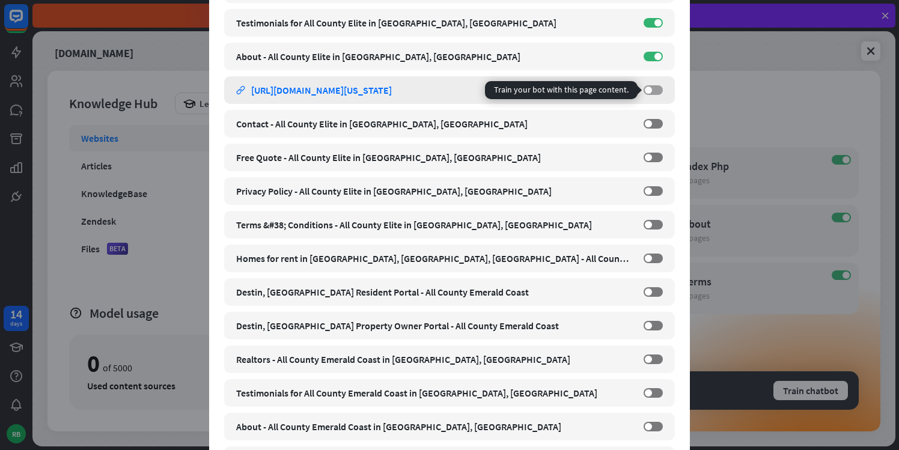
click at [659, 90] on label "OFF" at bounding box center [653, 90] width 19 height 10
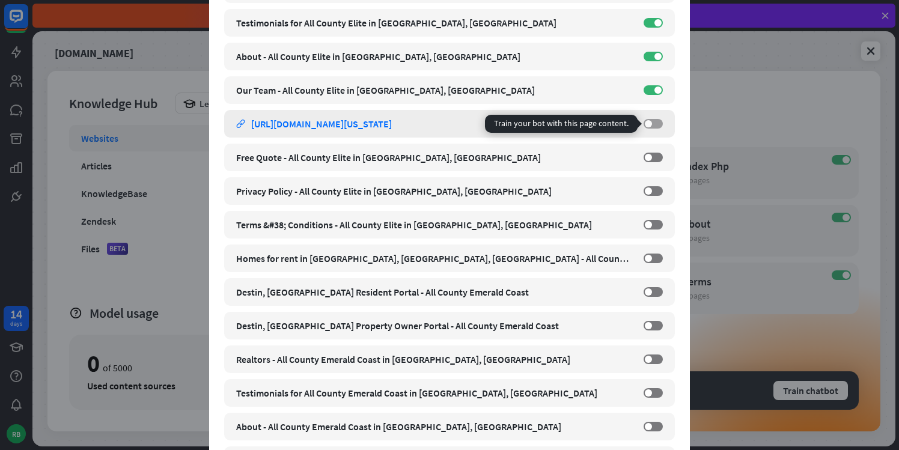
click at [656, 125] on label "OFF" at bounding box center [653, 124] width 19 height 10
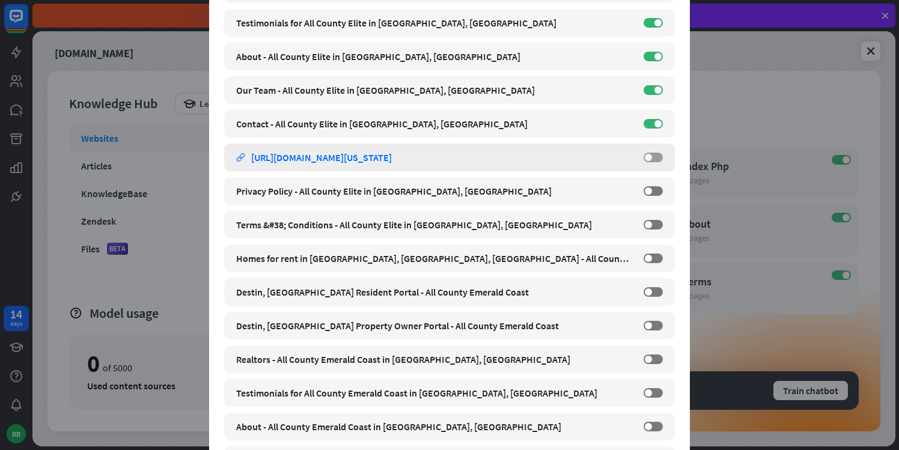
click at [660, 156] on label "OFF" at bounding box center [653, 158] width 19 height 10
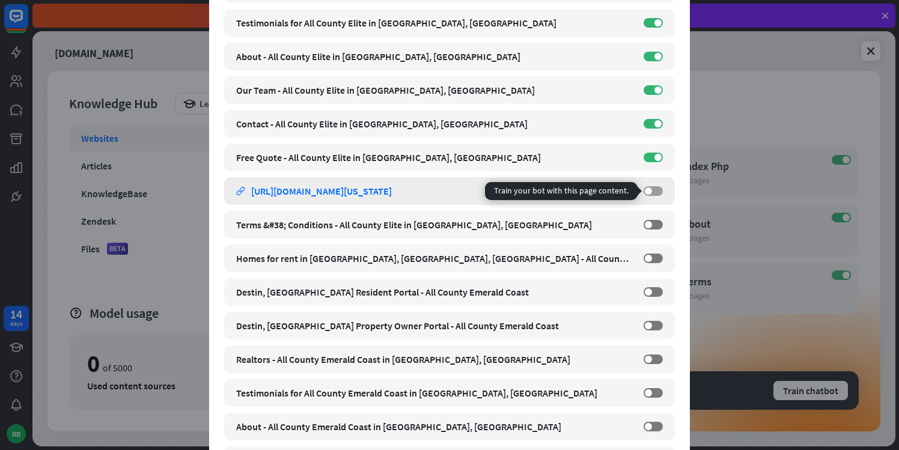
click at [655, 189] on label "OFF" at bounding box center [653, 191] width 19 height 10
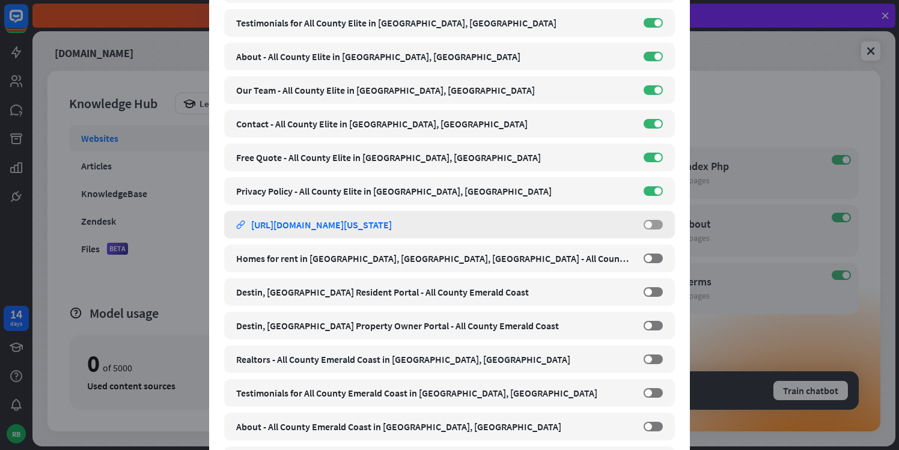
click at [655, 225] on label "OFF" at bounding box center [653, 225] width 19 height 10
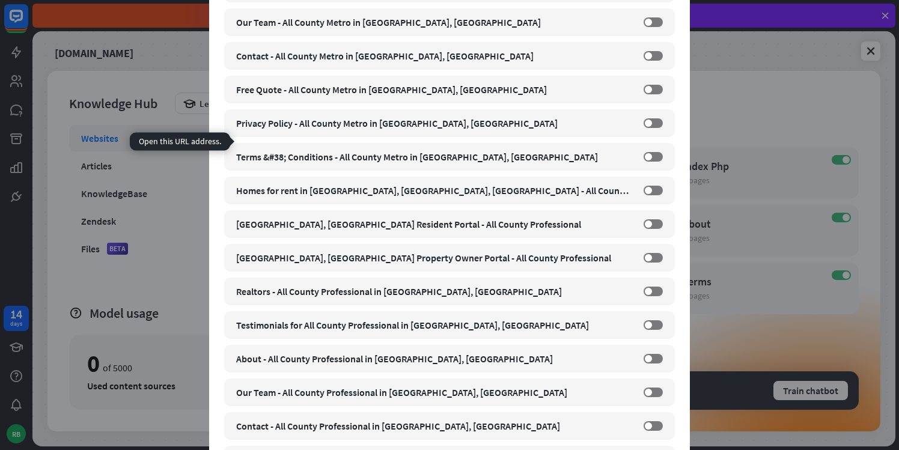
scroll to position [15047, 0]
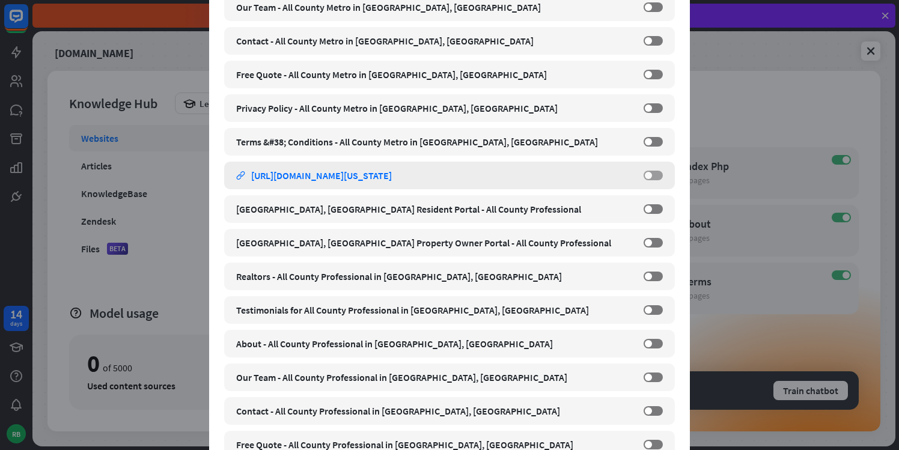
click at [657, 176] on label "OFF" at bounding box center [653, 176] width 19 height 10
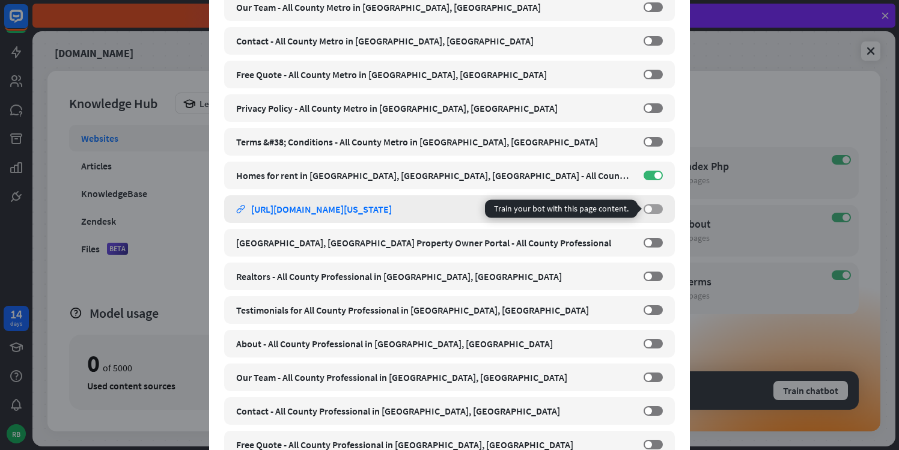
click at [656, 207] on label "OFF" at bounding box center [653, 209] width 19 height 10
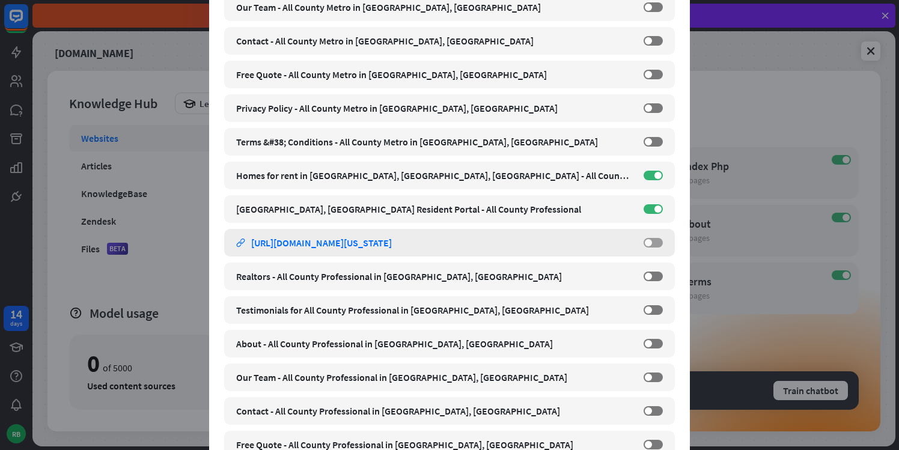
click at [655, 243] on label "OFF" at bounding box center [653, 243] width 19 height 10
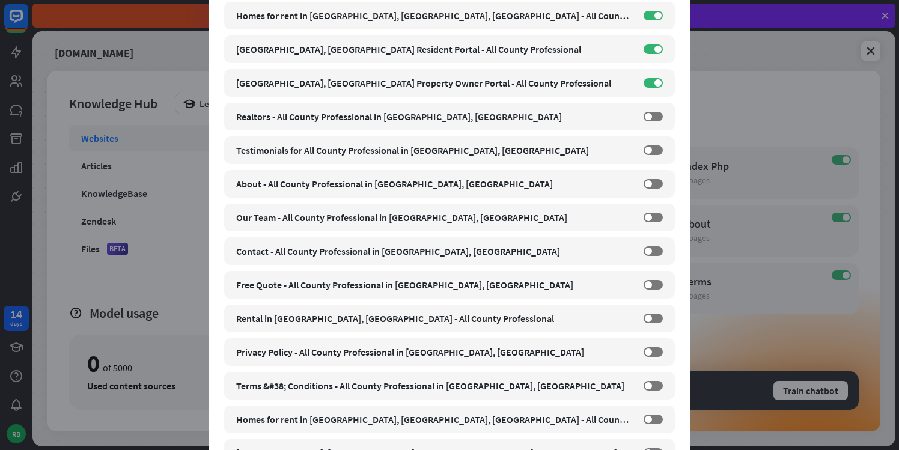
scroll to position [15233, 0]
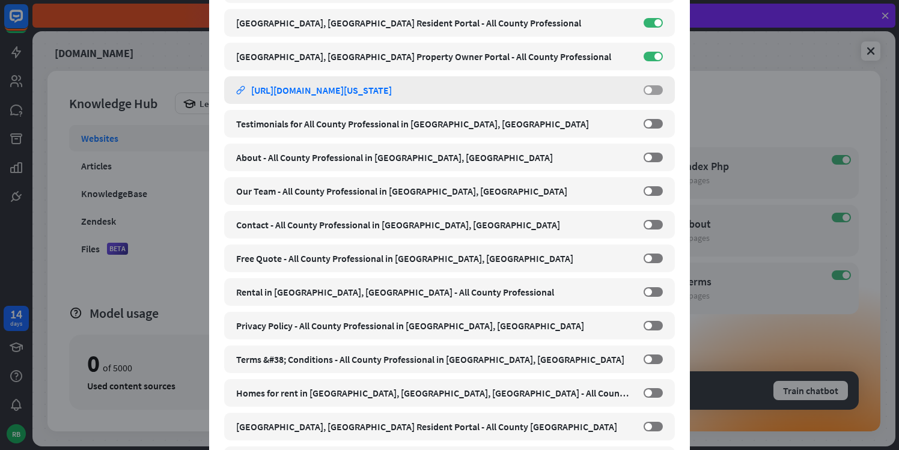
click at [657, 87] on label "OFF" at bounding box center [653, 90] width 19 height 10
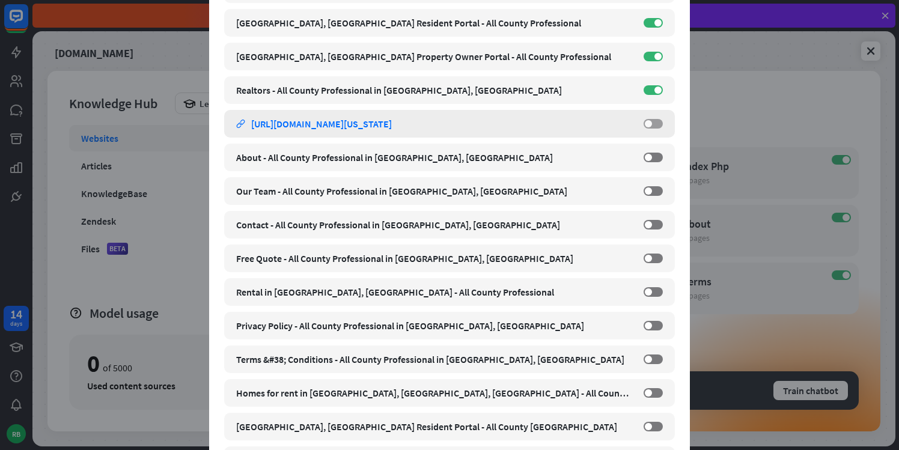
click at [655, 123] on label "OFF" at bounding box center [653, 124] width 19 height 10
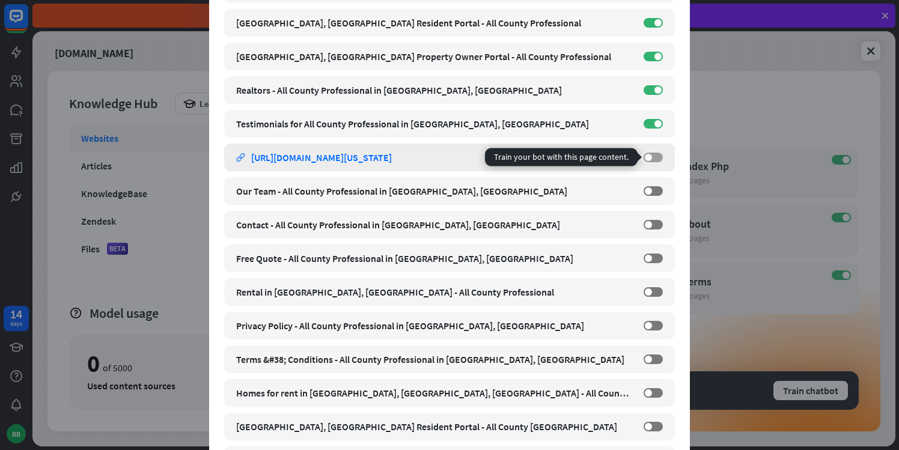
click at [656, 158] on label "OFF" at bounding box center [653, 158] width 19 height 10
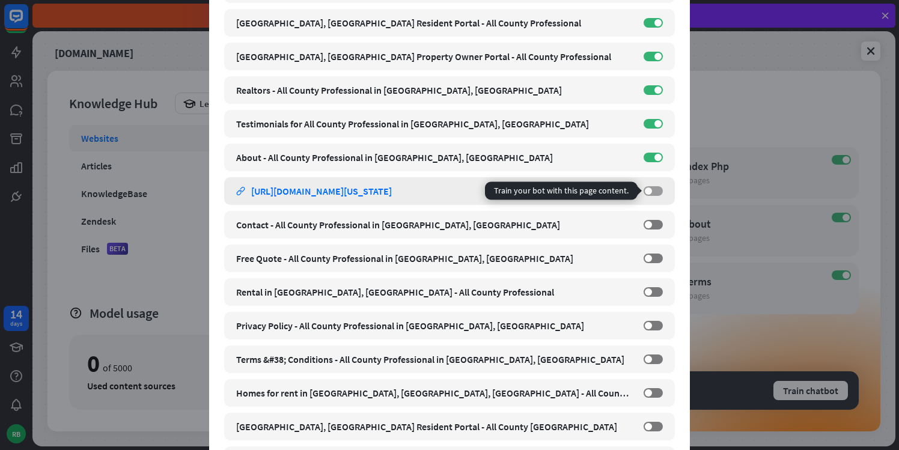
click at [658, 190] on label "OFF" at bounding box center [653, 191] width 19 height 10
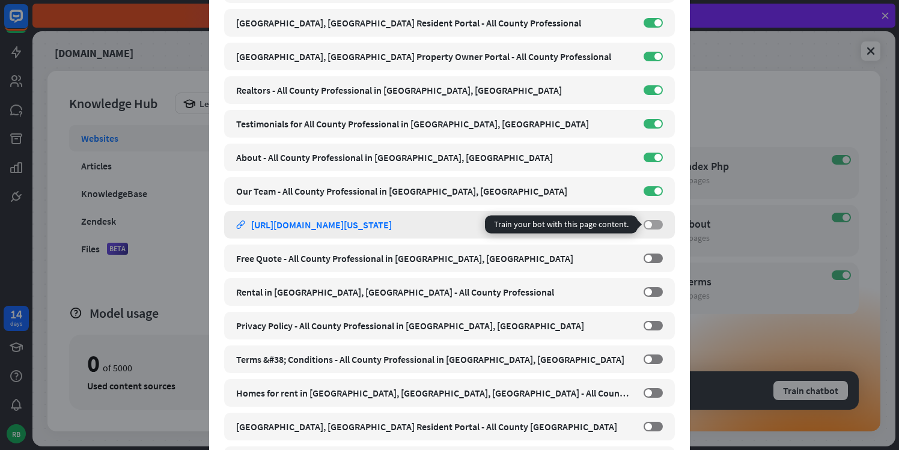
click at [656, 222] on label "OFF" at bounding box center [653, 225] width 19 height 10
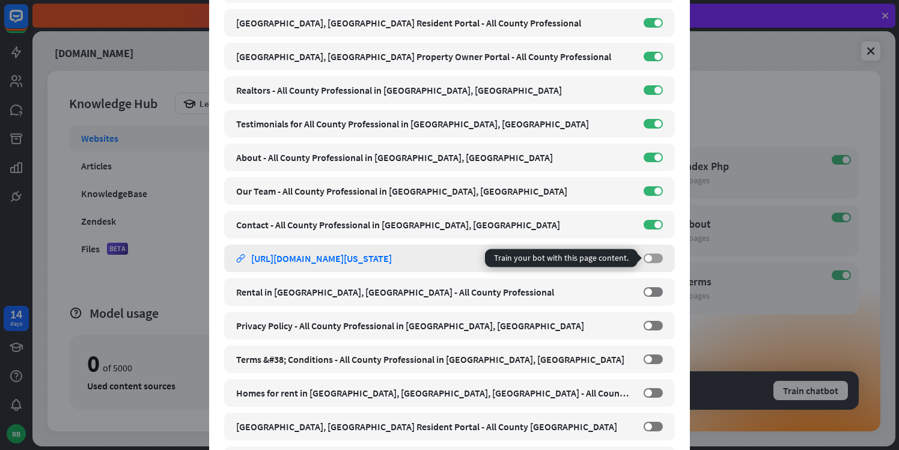
click at [653, 257] on label "OFF" at bounding box center [653, 259] width 19 height 10
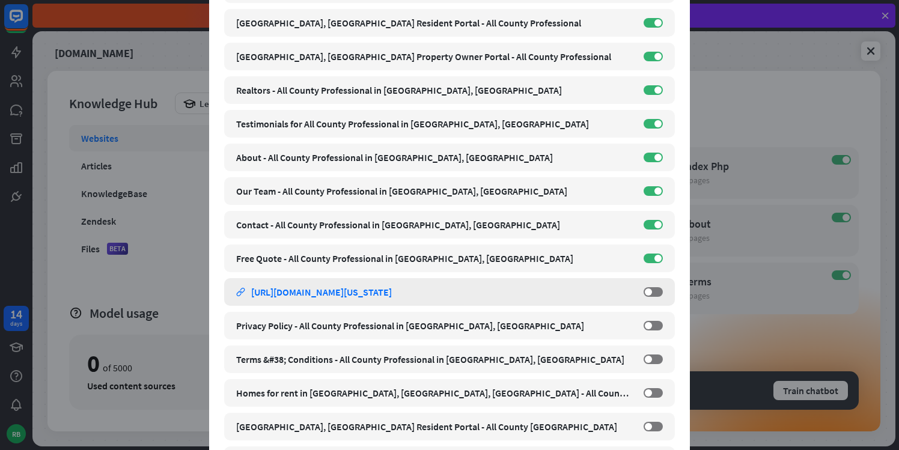
drag, startPoint x: 655, startPoint y: 289, endPoint x: 655, endPoint y: 298, distance: 8.4
click at [655, 289] on label "OFF" at bounding box center [653, 292] width 19 height 10
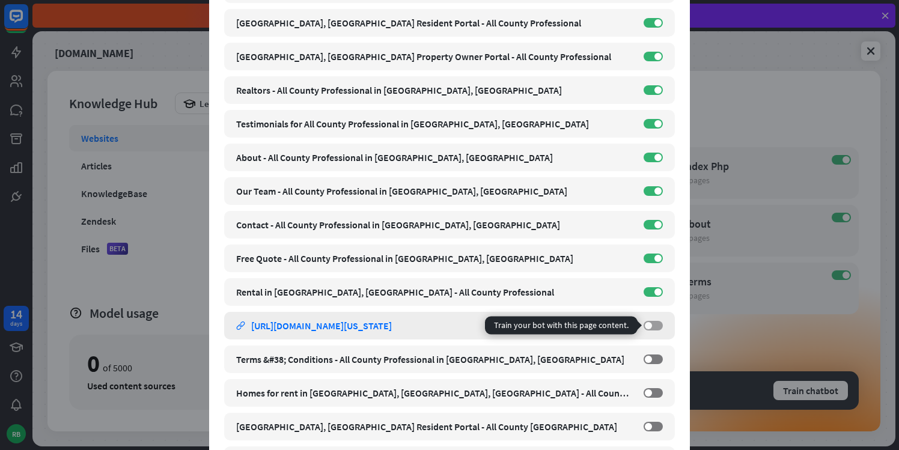
click at [652, 326] on label "OFF" at bounding box center [653, 326] width 19 height 10
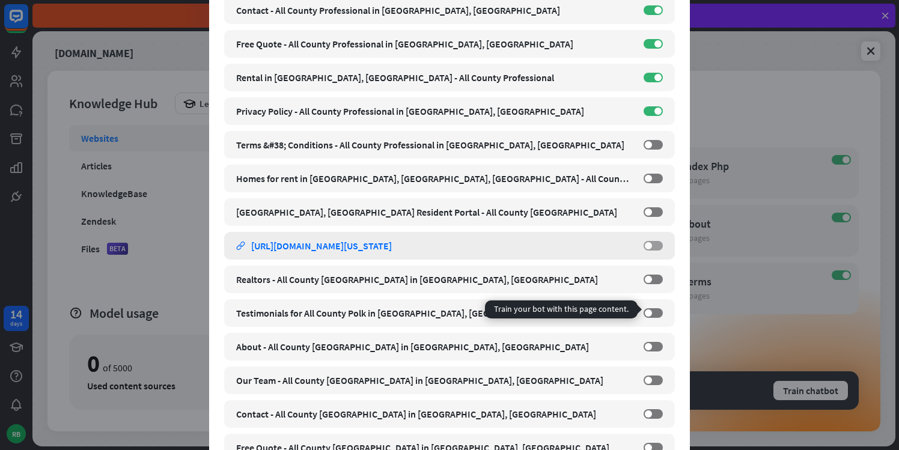
scroll to position [15451, 0]
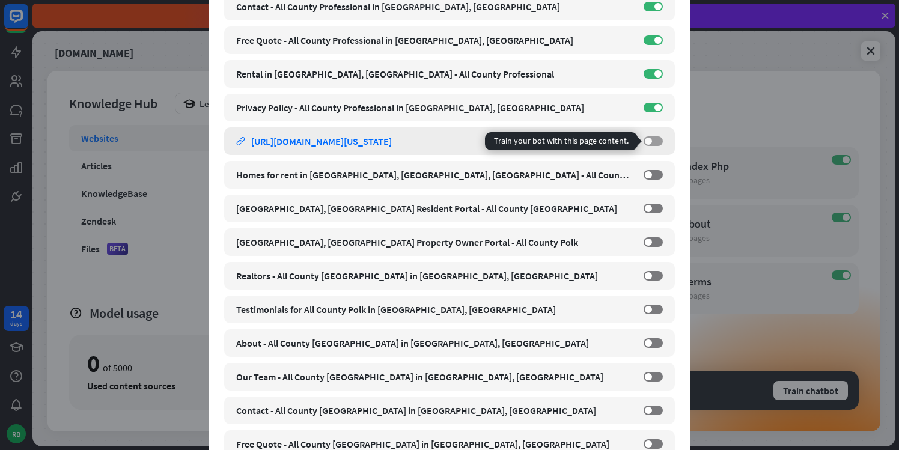
click at [656, 140] on label "OFF" at bounding box center [653, 141] width 19 height 10
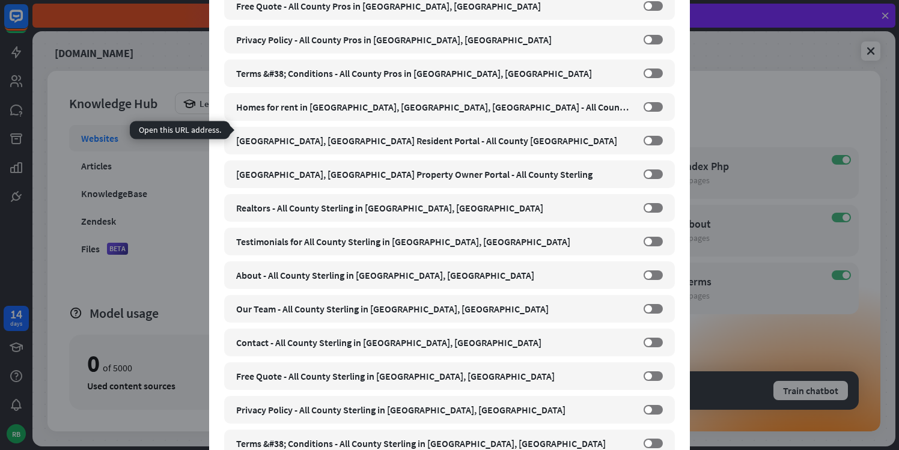
scroll to position [17057, 0]
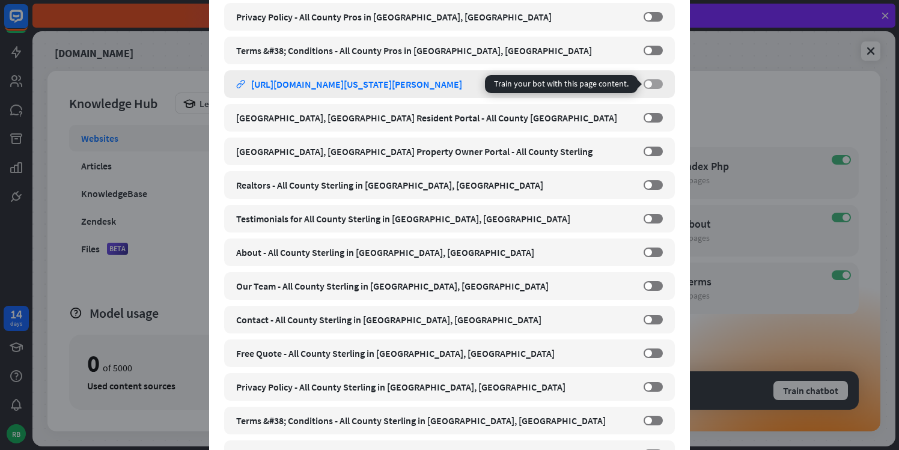
click at [661, 88] on label "OFF" at bounding box center [653, 84] width 19 height 10
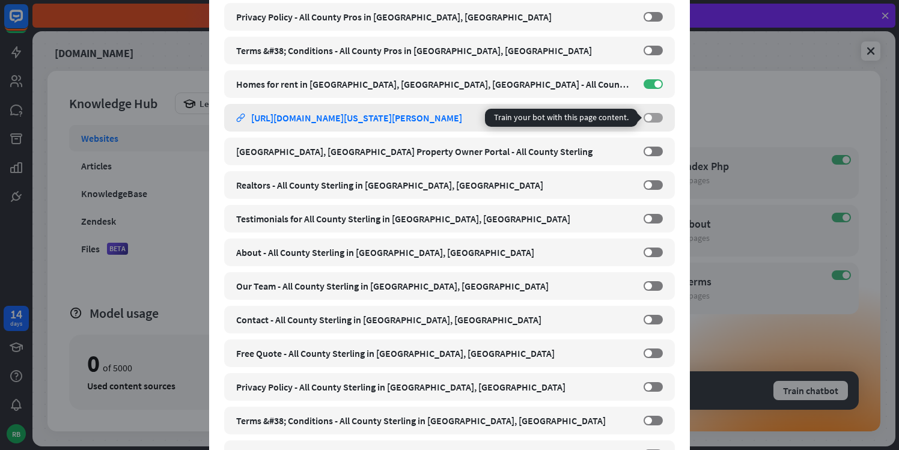
click at [659, 117] on label "OFF" at bounding box center [653, 118] width 19 height 10
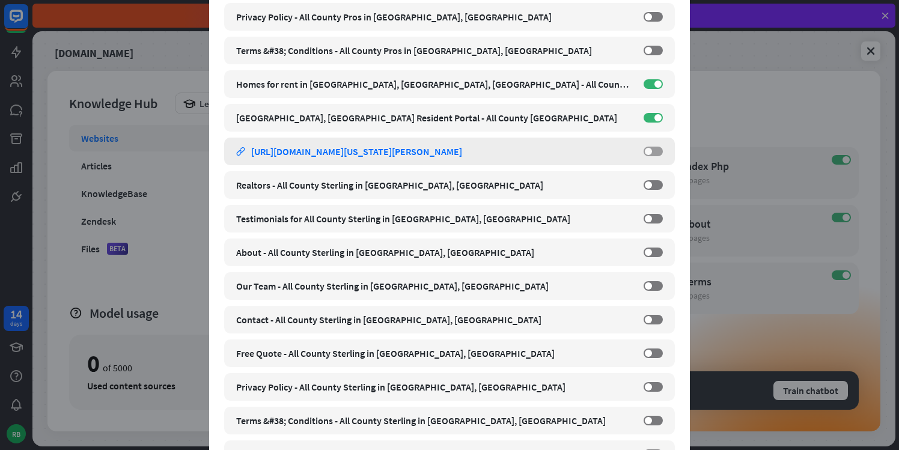
click at [657, 150] on label "OFF" at bounding box center [653, 152] width 19 height 10
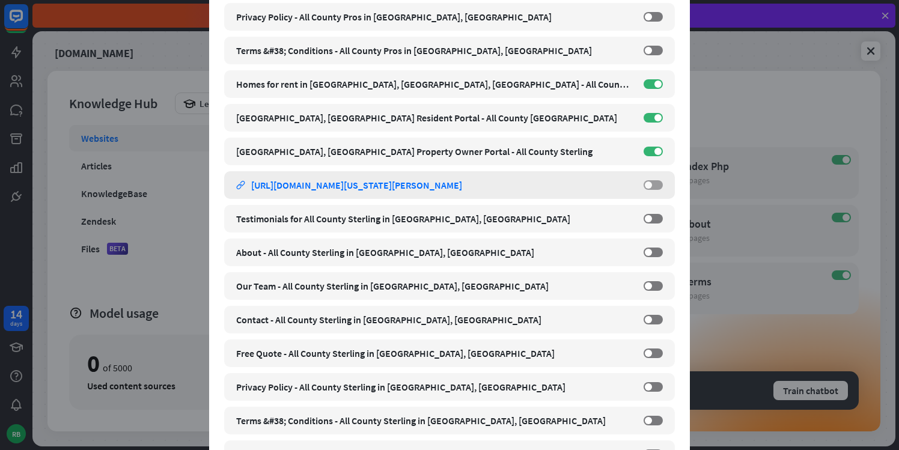
click at [656, 186] on label "OFF" at bounding box center [653, 185] width 19 height 10
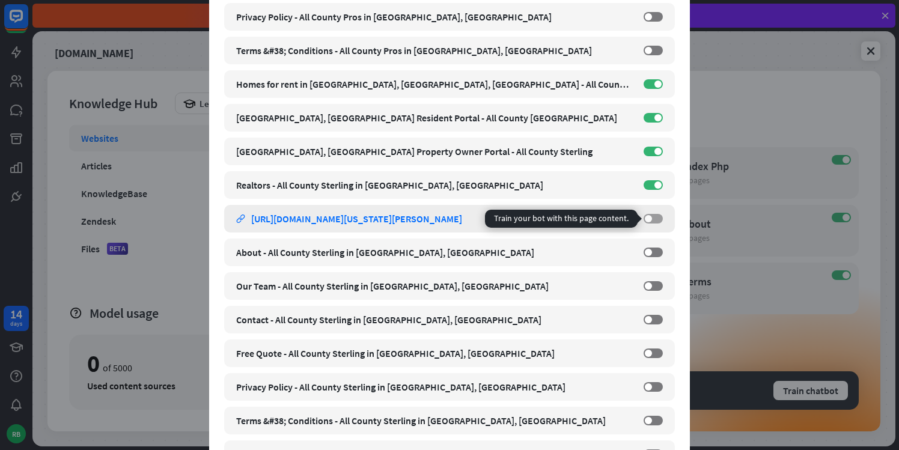
click at [653, 219] on label "OFF" at bounding box center [653, 219] width 19 height 10
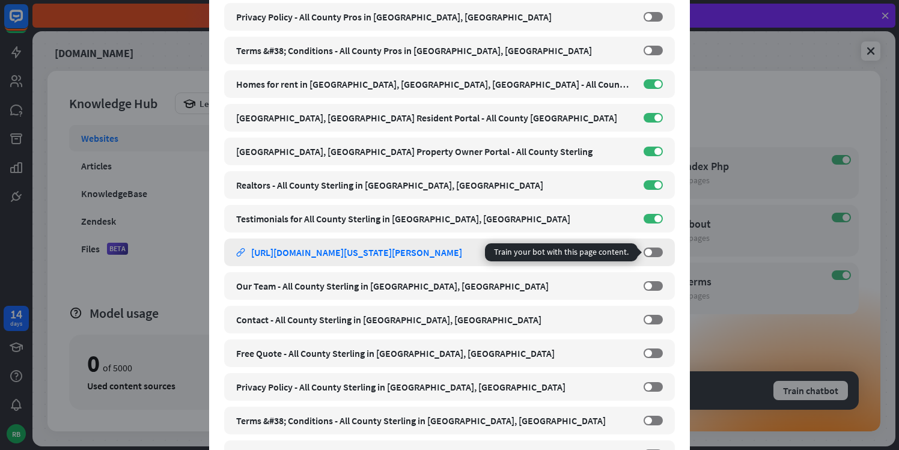
click at [653, 254] on label "OFF" at bounding box center [653, 253] width 19 height 10
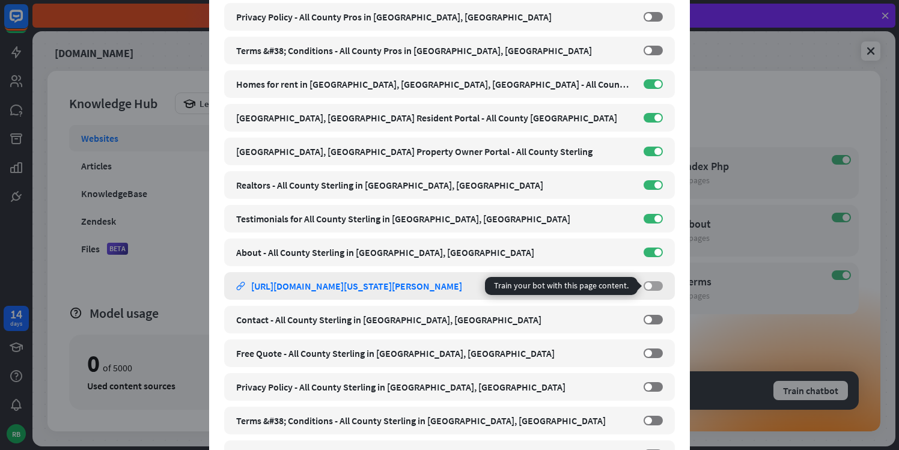
click at [654, 287] on label "OFF" at bounding box center [653, 286] width 19 height 10
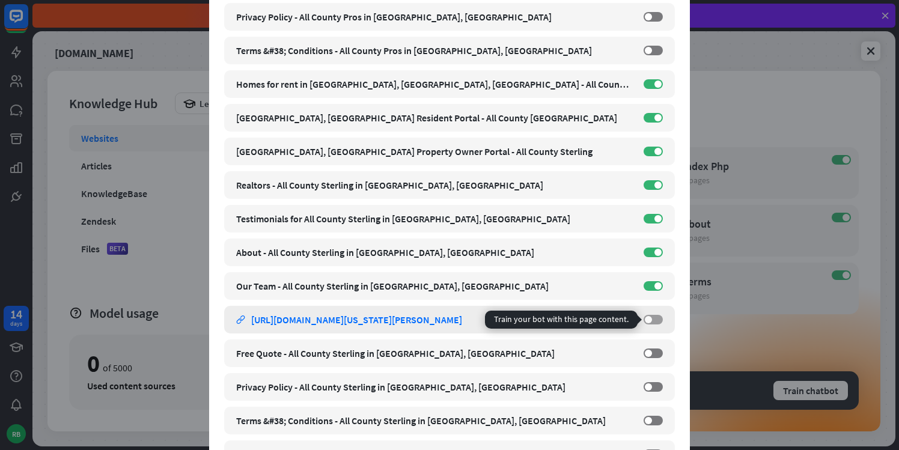
click at [653, 317] on label "OFF" at bounding box center [653, 320] width 19 height 10
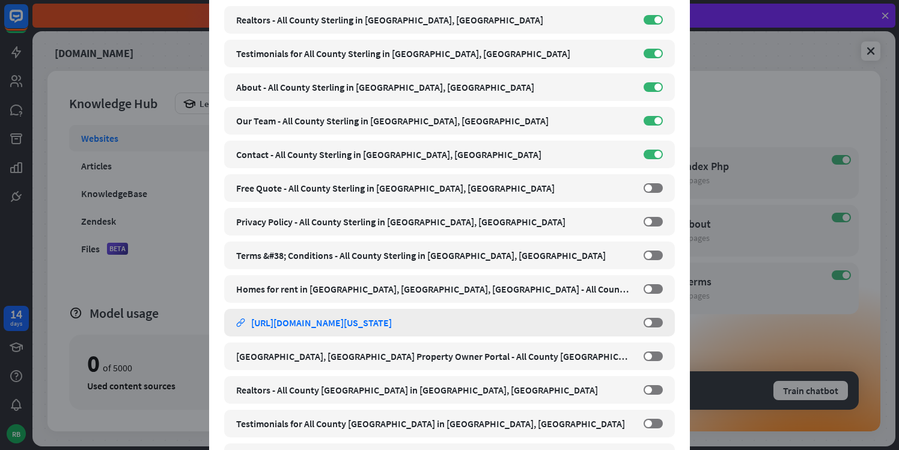
scroll to position [17272, 0]
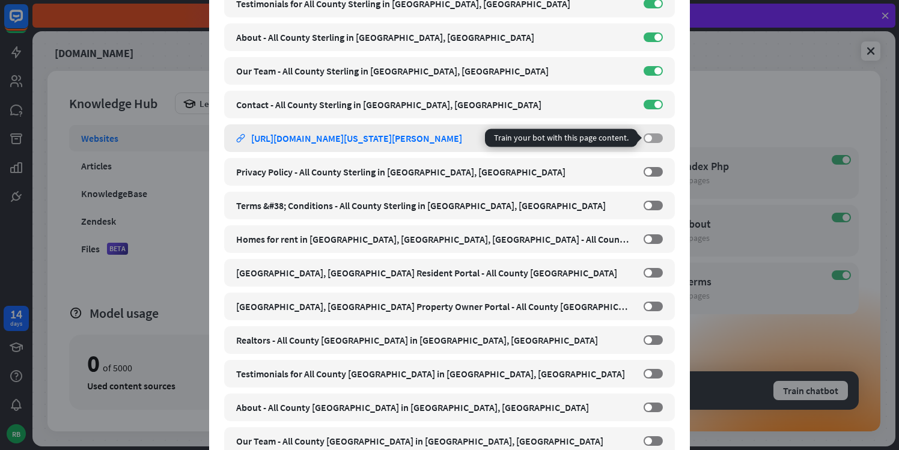
click at [656, 137] on label "OFF" at bounding box center [653, 138] width 19 height 10
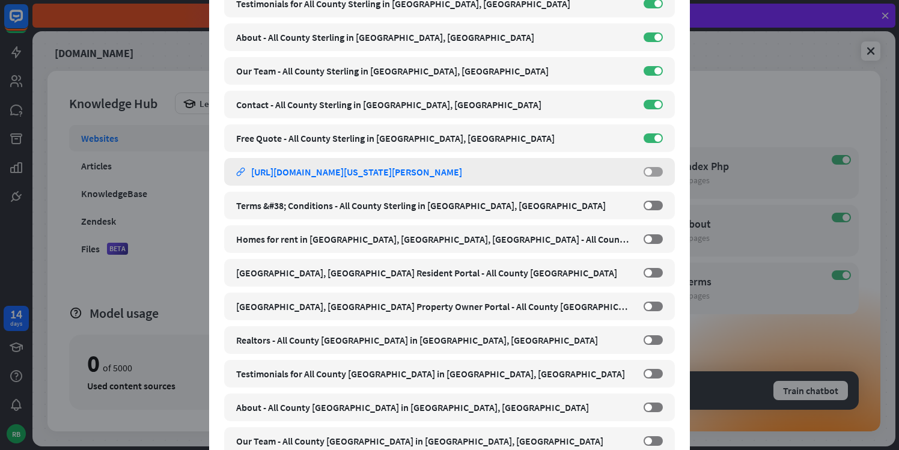
click at [655, 171] on label "OFF" at bounding box center [653, 172] width 19 height 10
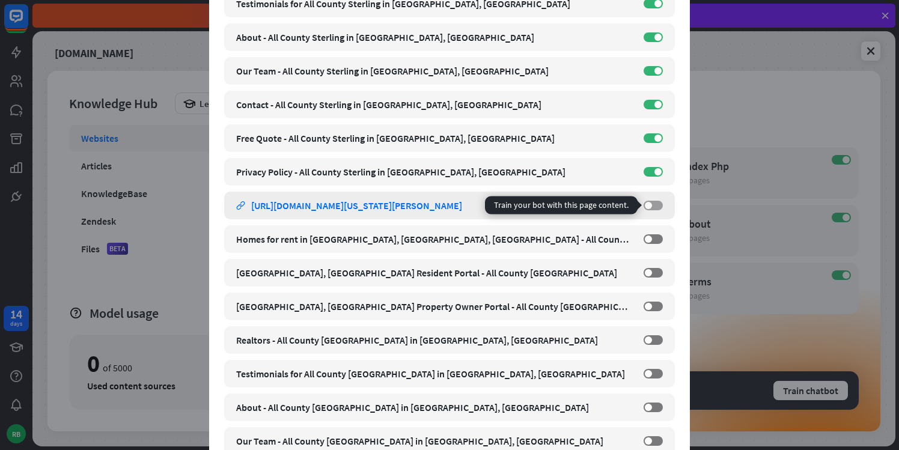
click at [655, 206] on label "OFF" at bounding box center [653, 206] width 19 height 10
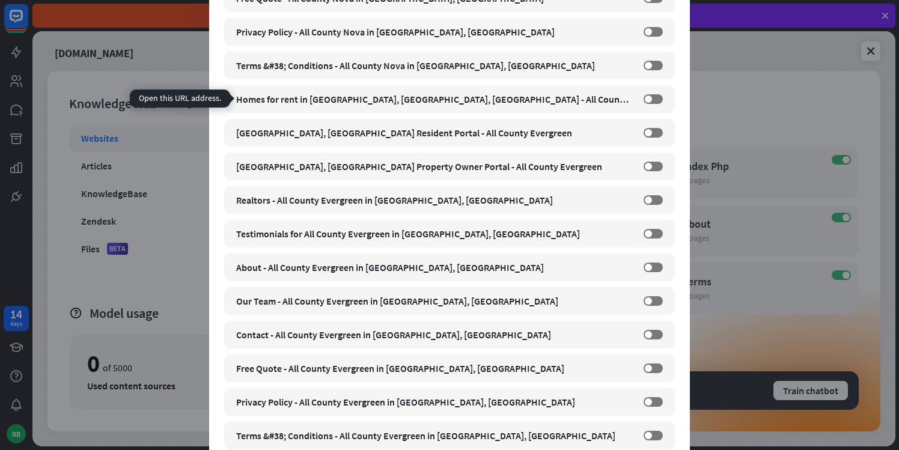
scroll to position [32561, 0]
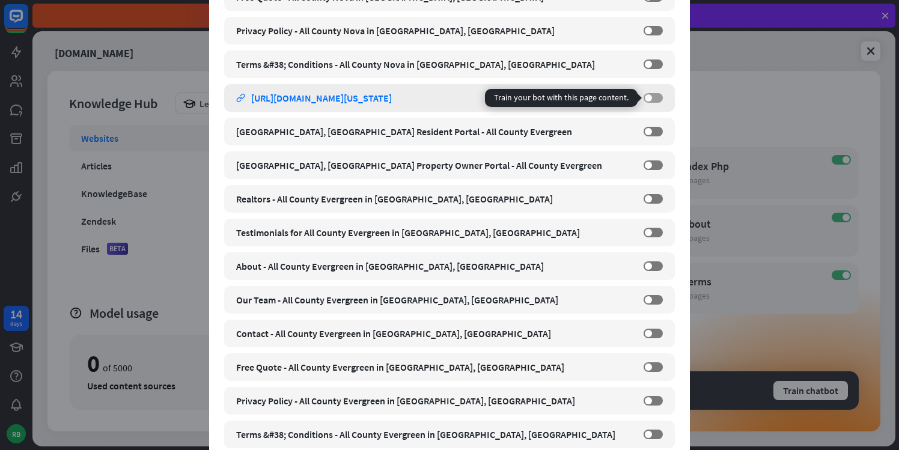
click at [656, 96] on label "OFF" at bounding box center [653, 98] width 19 height 10
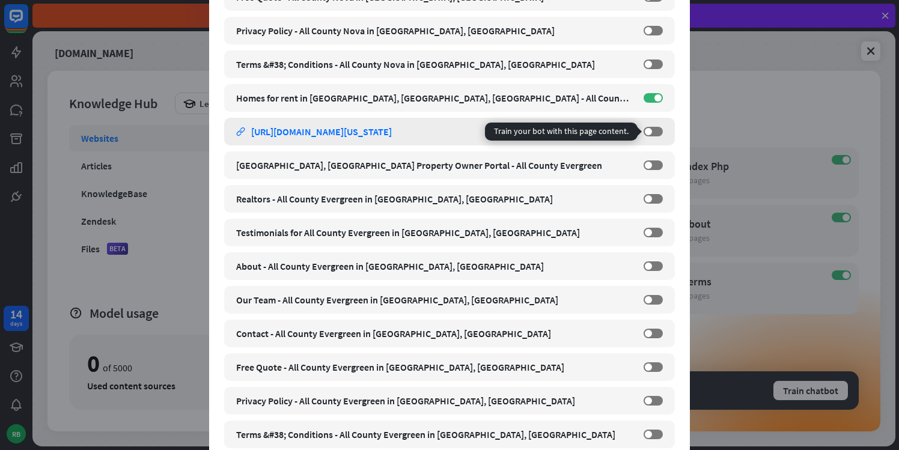
click at [656, 131] on label "OFF" at bounding box center [653, 132] width 19 height 10
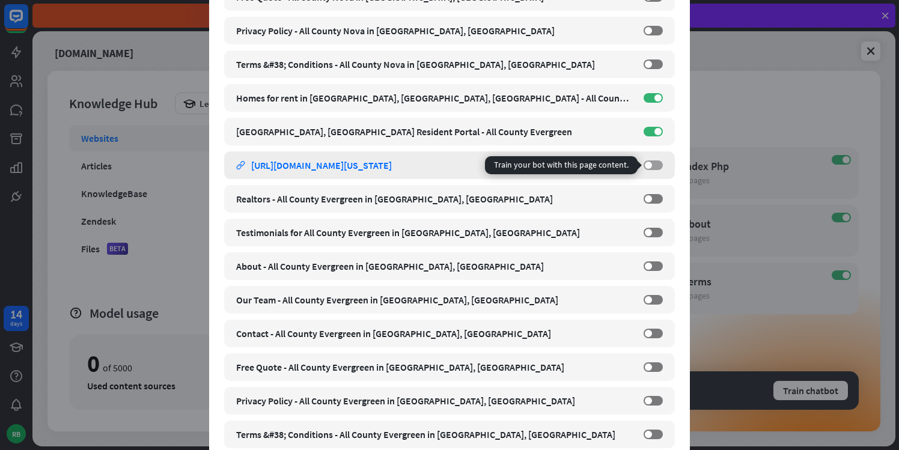
click at [661, 165] on label "OFF" at bounding box center [653, 165] width 19 height 10
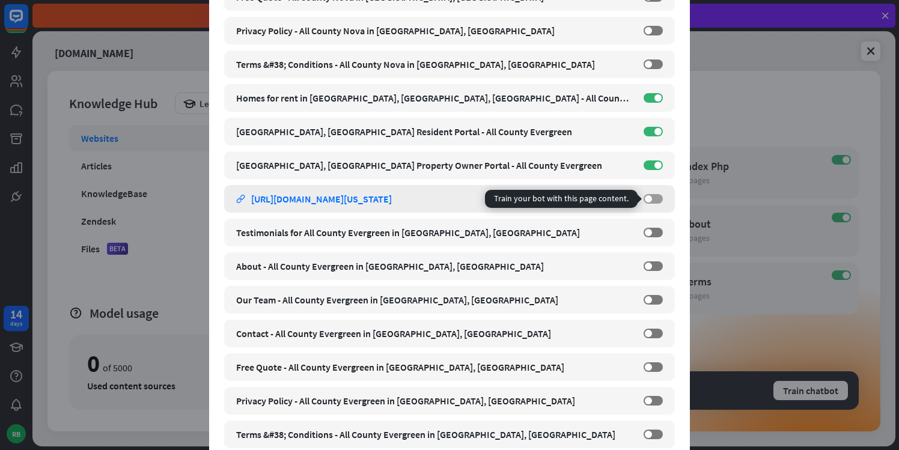
click at [655, 200] on label "OFF" at bounding box center [653, 199] width 19 height 10
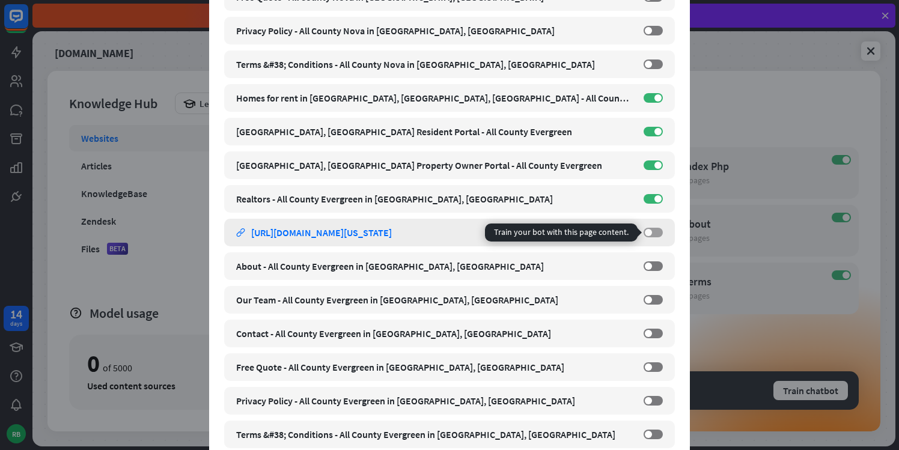
click at [656, 235] on label "OFF" at bounding box center [653, 233] width 19 height 10
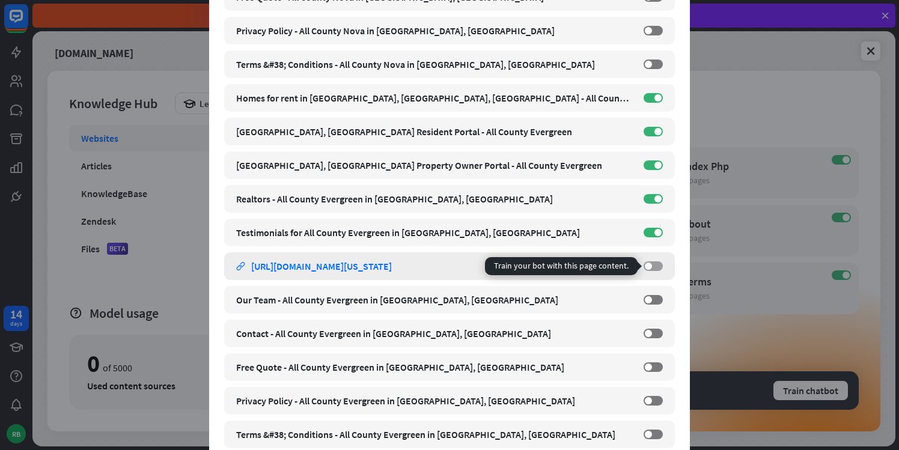
click at [656, 269] on label "OFF" at bounding box center [653, 266] width 19 height 10
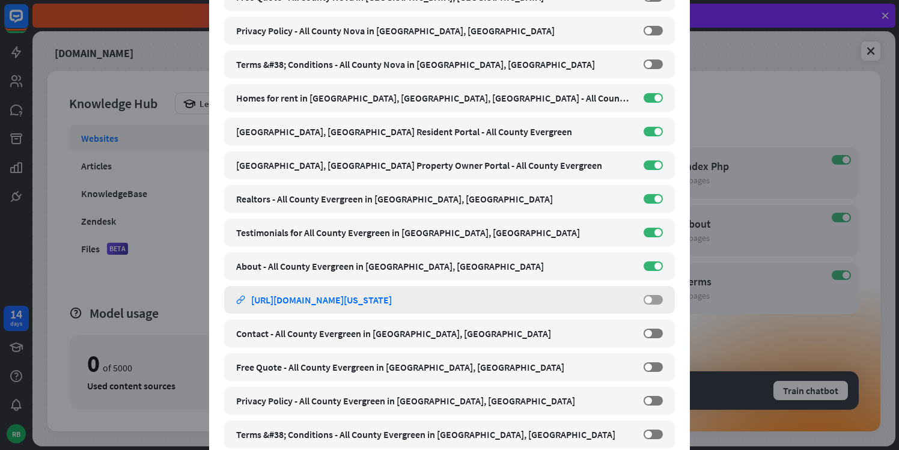
click at [657, 301] on label "OFF" at bounding box center [653, 300] width 19 height 10
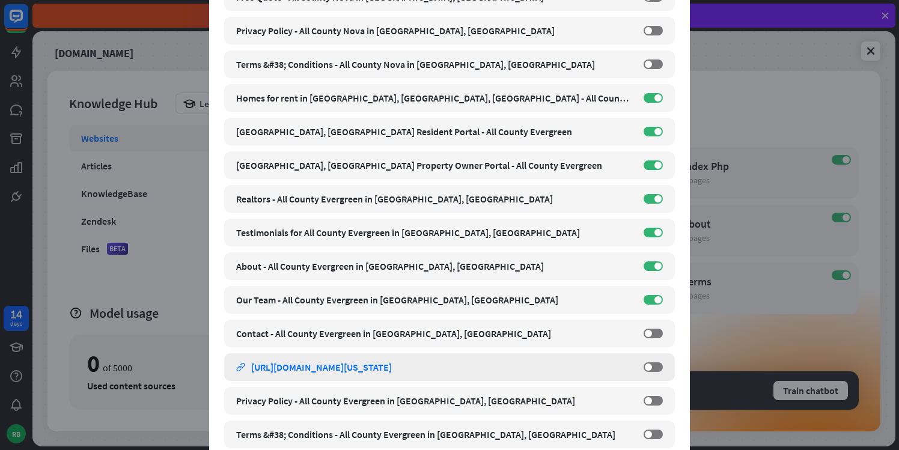
drag, startPoint x: 657, startPoint y: 332, endPoint x: 658, endPoint y: 355, distance: 22.2
click at [657, 332] on label "OFF" at bounding box center [653, 334] width 19 height 10
click at [656, 370] on label "OFF" at bounding box center [653, 367] width 19 height 10
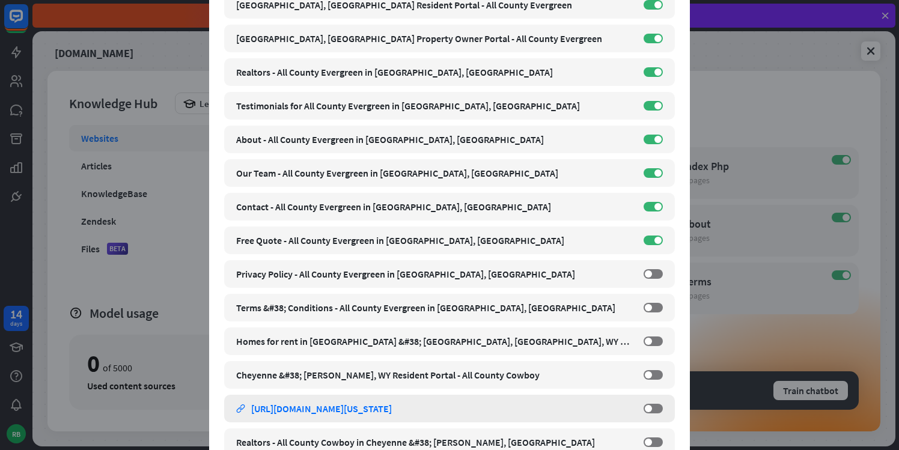
scroll to position [32724, 0]
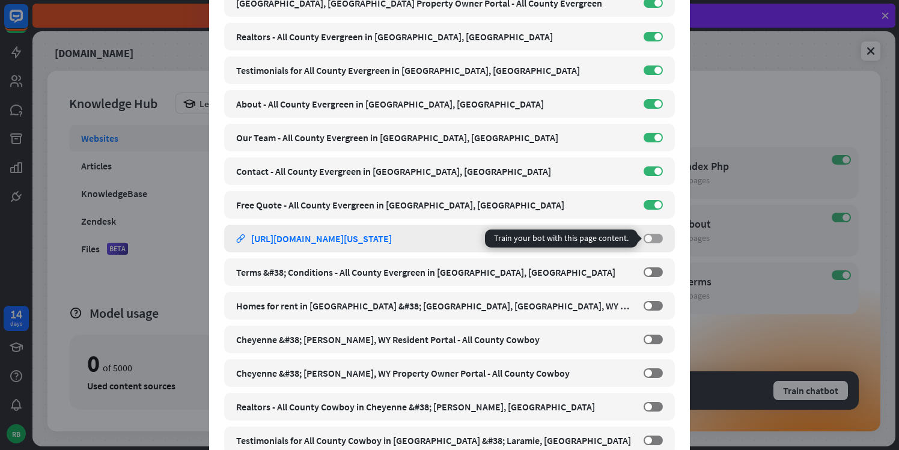
click at [652, 238] on span at bounding box center [648, 238] width 7 height 7
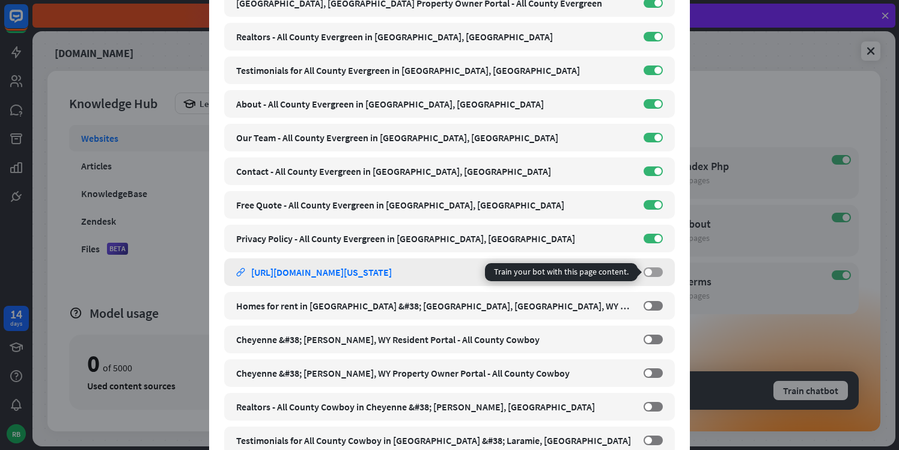
click at [659, 274] on label "OFF" at bounding box center [653, 272] width 19 height 10
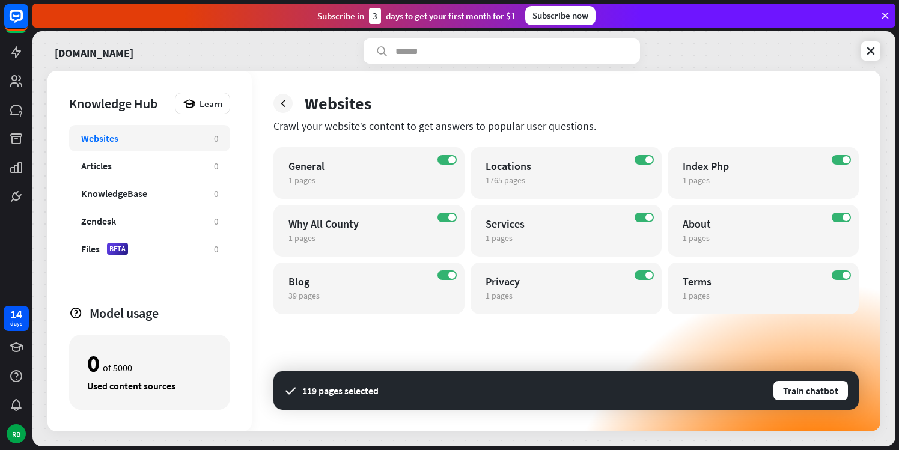
scroll to position [0, 0]
drag, startPoint x: 895, startPoint y: 17, endPoint x: 906, endPoint y: 346, distance: 328.4
click at [522, 178] on span "1765 pages" at bounding box center [506, 180] width 40 height 11
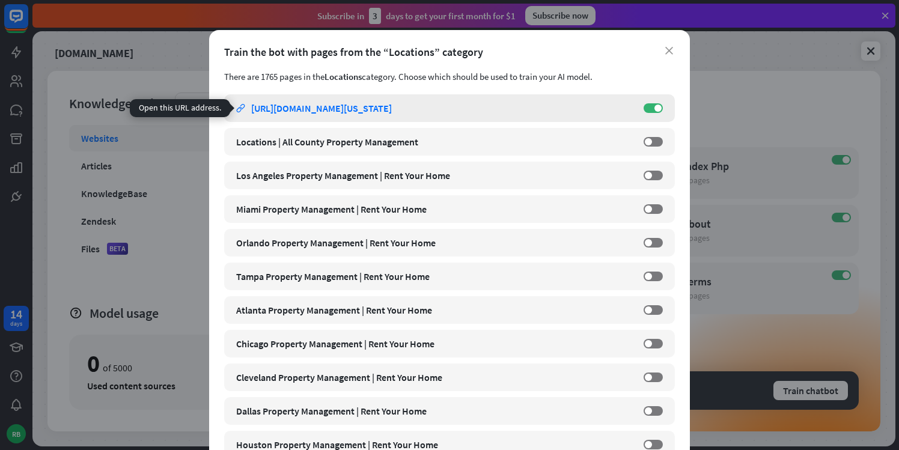
click at [392, 107] on div "[URL][DOMAIN_NAME][US_STATE]" at bounding box center [321, 108] width 141 height 12
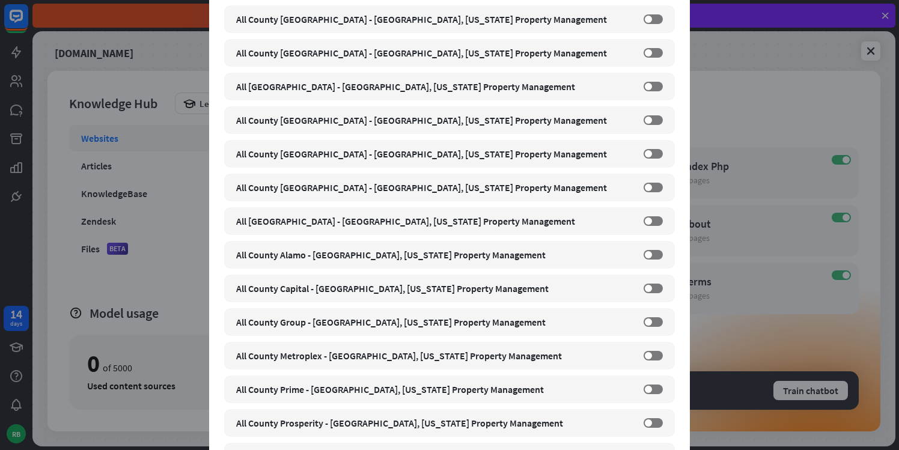
scroll to position [2547, 0]
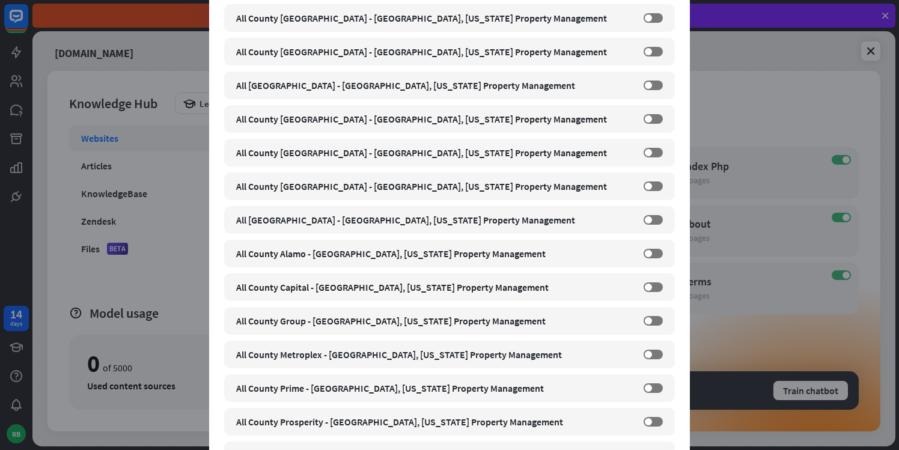
click at [830, 52] on div "close Train the bot with pages from the “Locations” category There are 1765 pag…" at bounding box center [449, 225] width 899 height 450
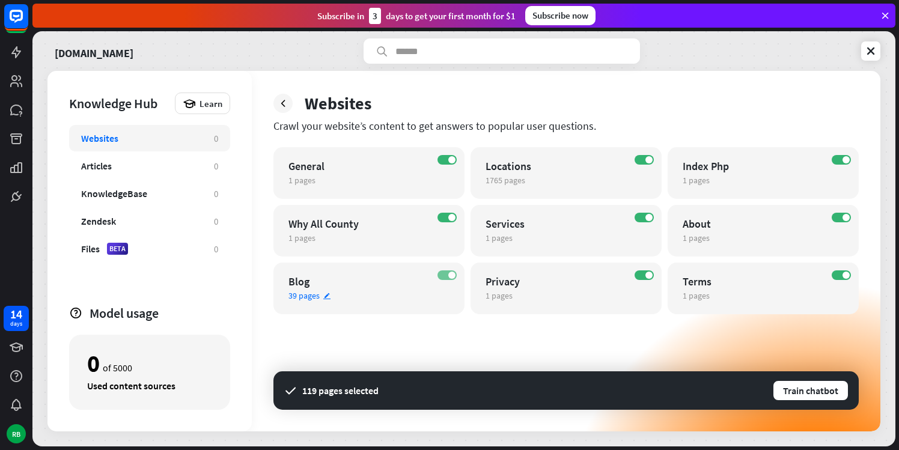
click at [444, 278] on label "ON" at bounding box center [447, 275] width 19 height 10
click at [285, 105] on icon at bounding box center [283, 103] width 12 height 12
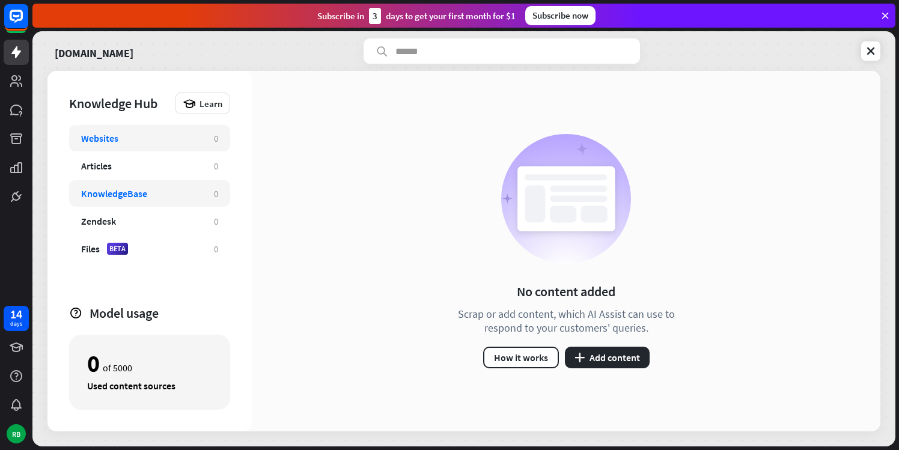
click at [130, 194] on div "KnowledgeBase" at bounding box center [114, 194] width 66 height 12
click at [609, 356] on button "plus Add content" at bounding box center [607, 358] width 85 height 22
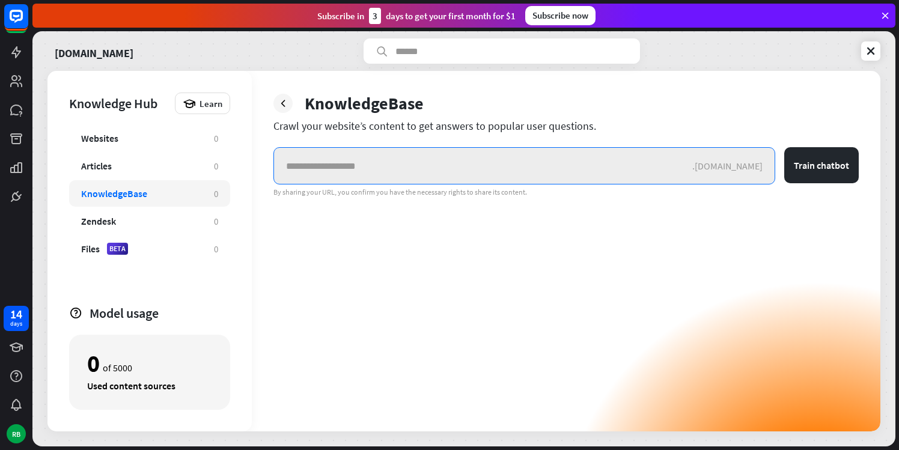
paste input "**********"
type input "**********"
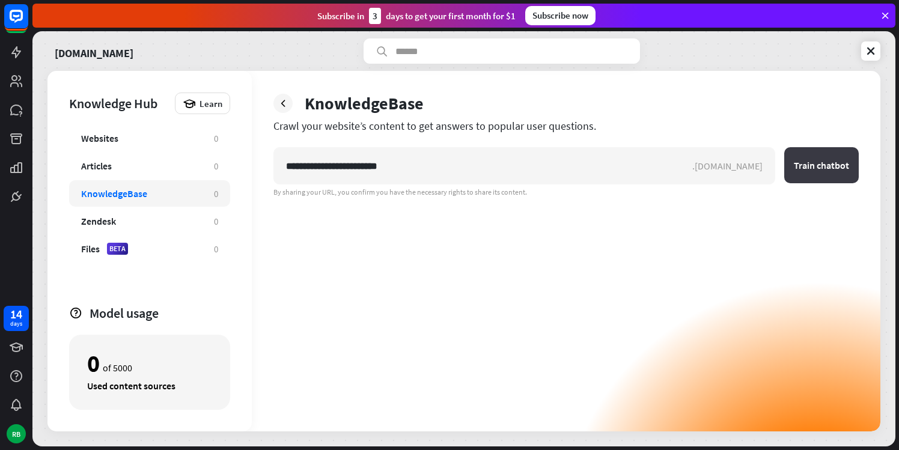
click at [830, 164] on button "Train chatbot" at bounding box center [821, 165] width 75 height 36
click at [106, 138] on div "Websites" at bounding box center [99, 138] width 37 height 12
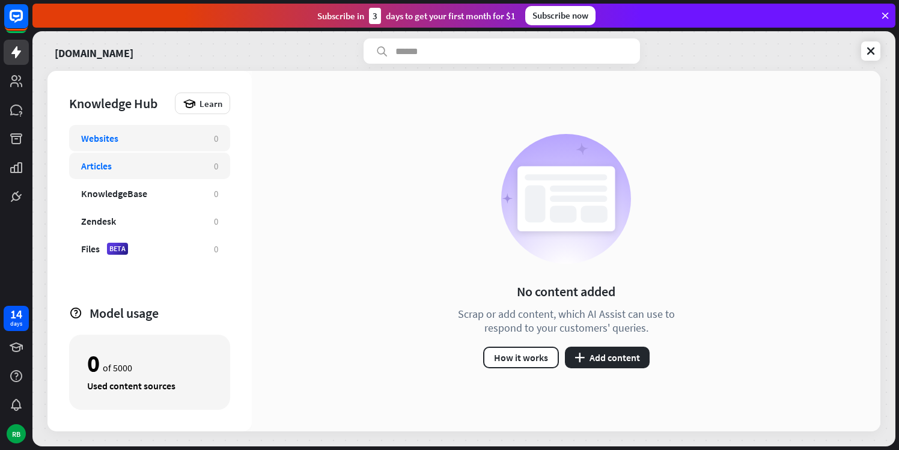
click at [107, 165] on div "Articles" at bounding box center [96, 166] width 31 height 12
click at [110, 144] on div "Websites 0" at bounding box center [149, 138] width 161 height 26
